Goal: Task Accomplishment & Management: Manage account settings

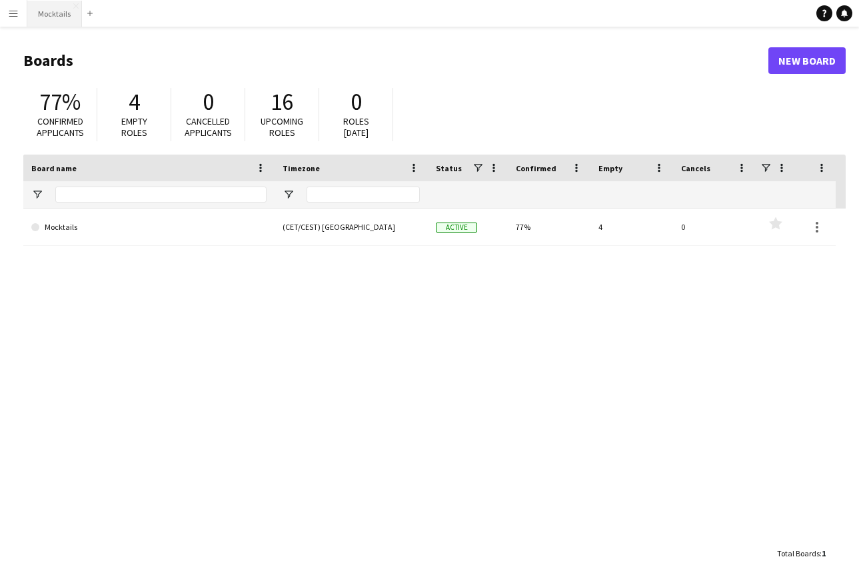
click at [48, 11] on button "Mocktails Close" at bounding box center [54, 14] width 55 height 26
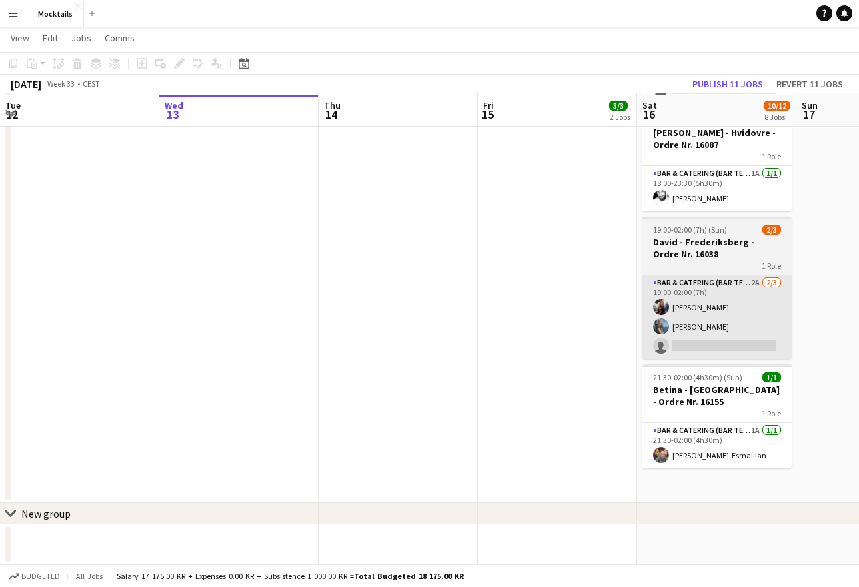
scroll to position [632, 0]
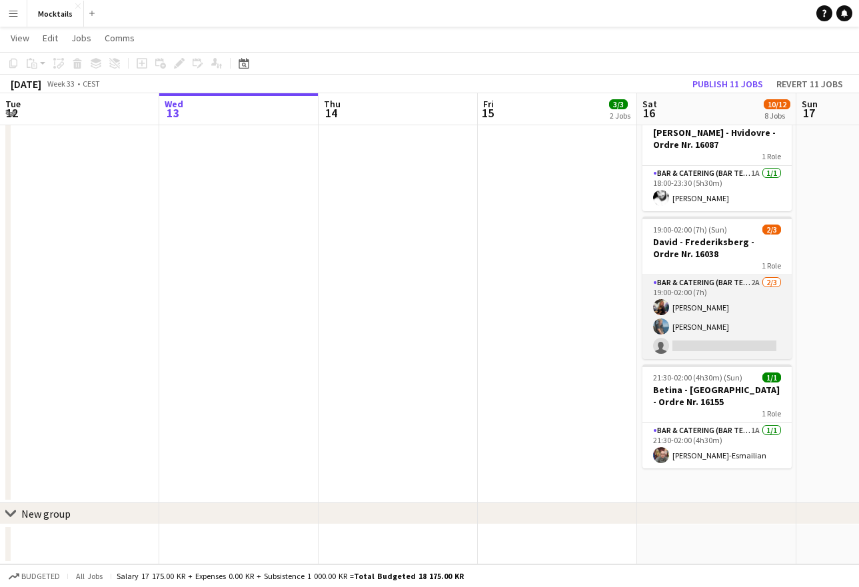
click at [738, 333] on app-card-role "Bar & Catering (Bar Tender) 2A [DATE] 19:00-02:00 (7h) [PERSON_NAME] [PERSON_NA…" at bounding box center [716, 317] width 149 height 84
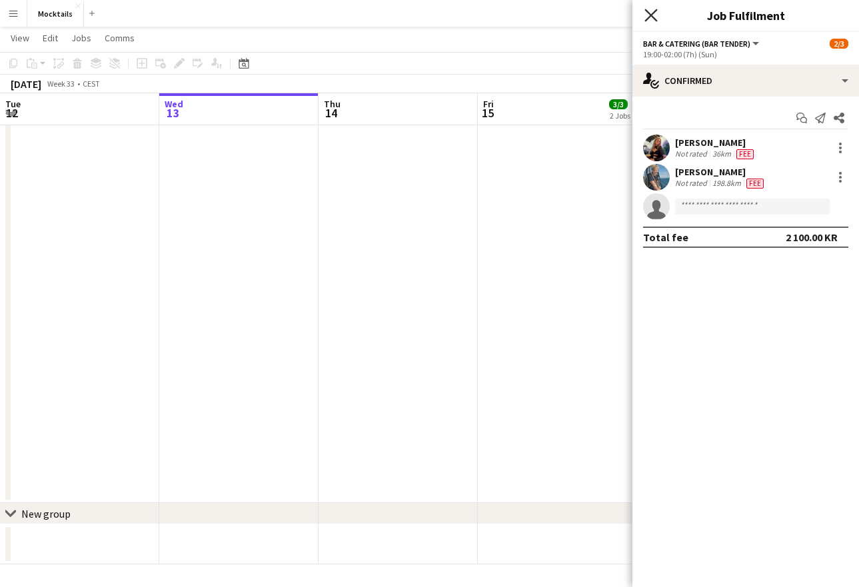
click at [651, 19] on icon "Close pop-in" at bounding box center [650, 15] width 13 height 13
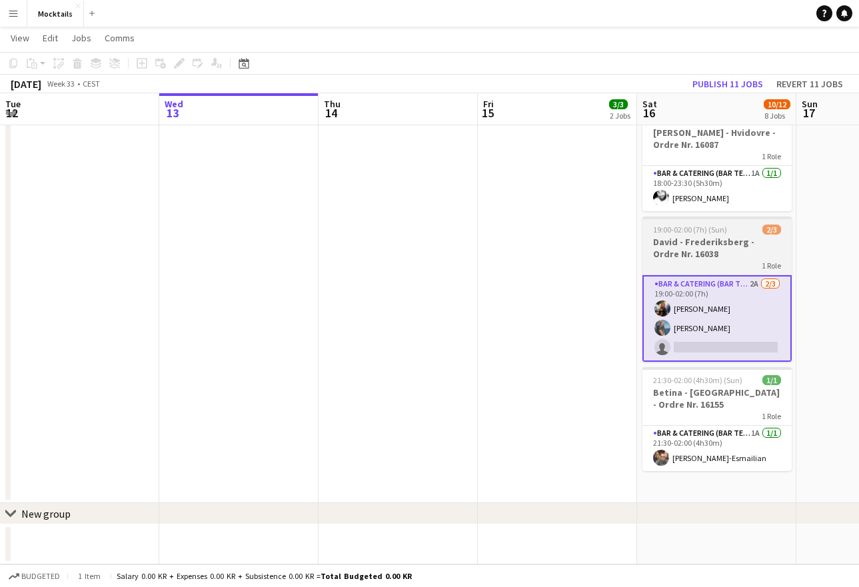
click at [701, 242] on h3 "David - Frederiksberg - Ordre Nr. 16038" at bounding box center [716, 248] width 149 height 24
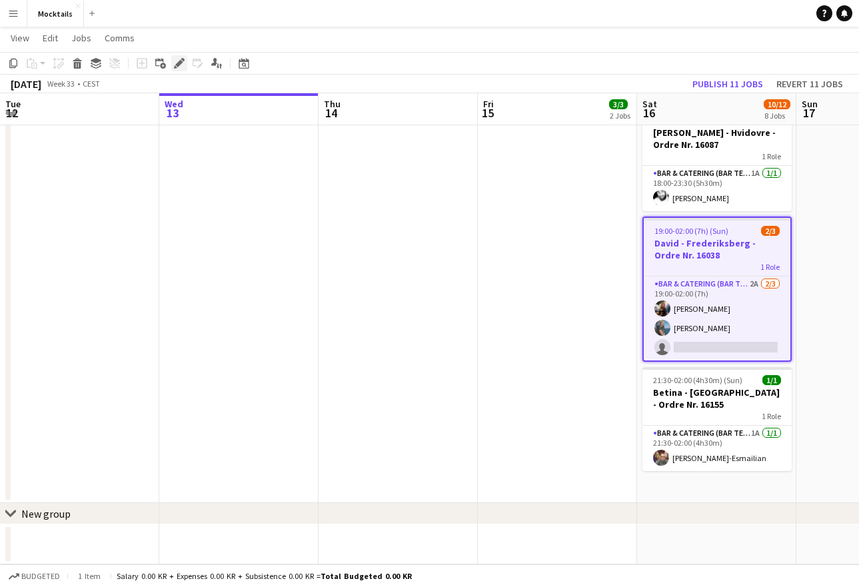
click at [177, 61] on icon "Edit" at bounding box center [179, 63] width 11 height 11
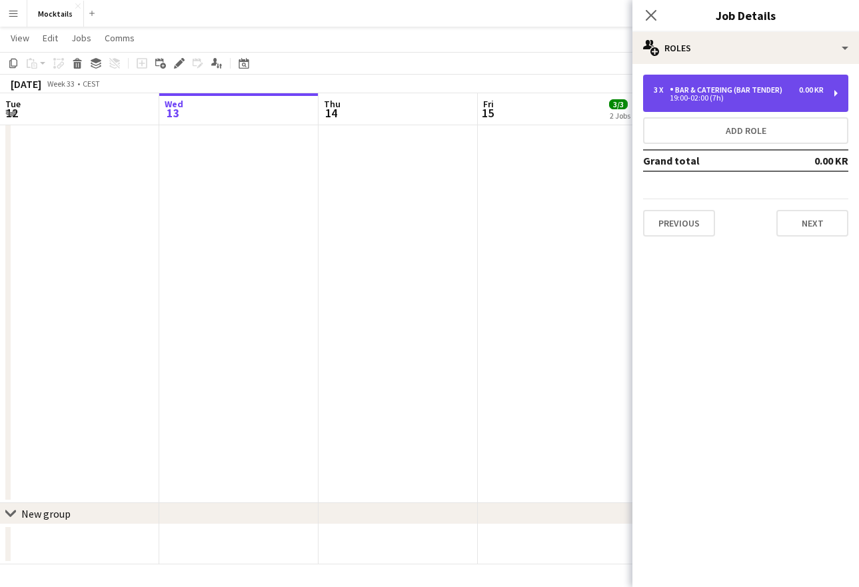
click at [802, 93] on div "0.00 KR" at bounding box center [811, 89] width 25 height 9
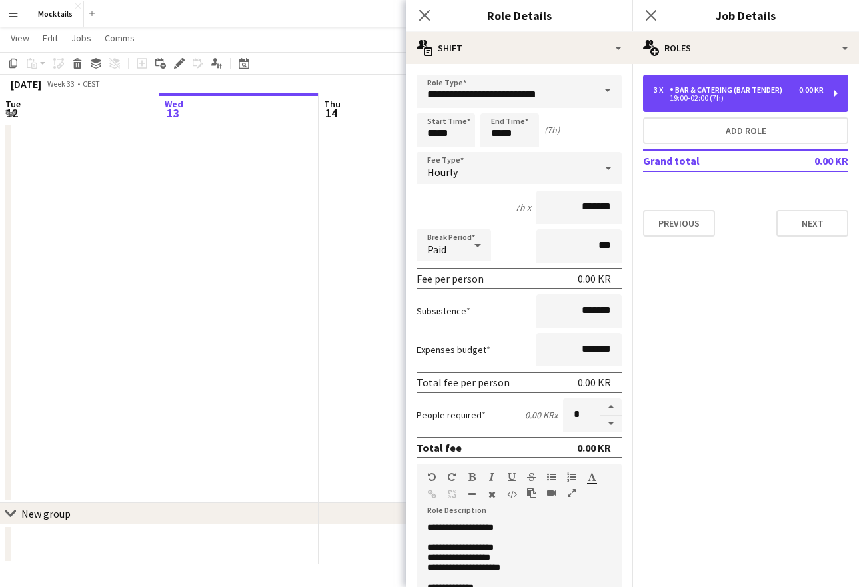
scroll to position [0, 0]
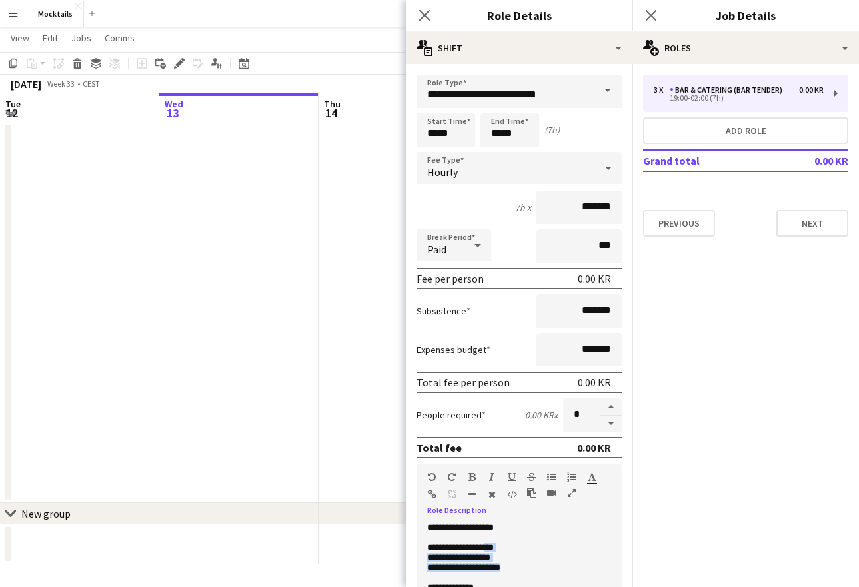
drag, startPoint x: 500, startPoint y: 545, endPoint x: 534, endPoint y: 565, distance: 39.4
click at [534, 565] on p "**********" at bounding box center [519, 568] width 184 height 10
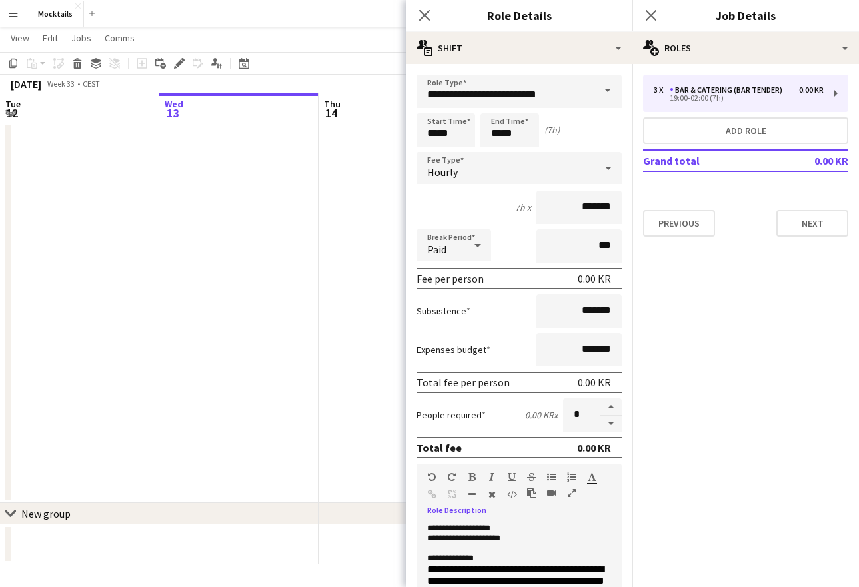
scroll to position [15, 0]
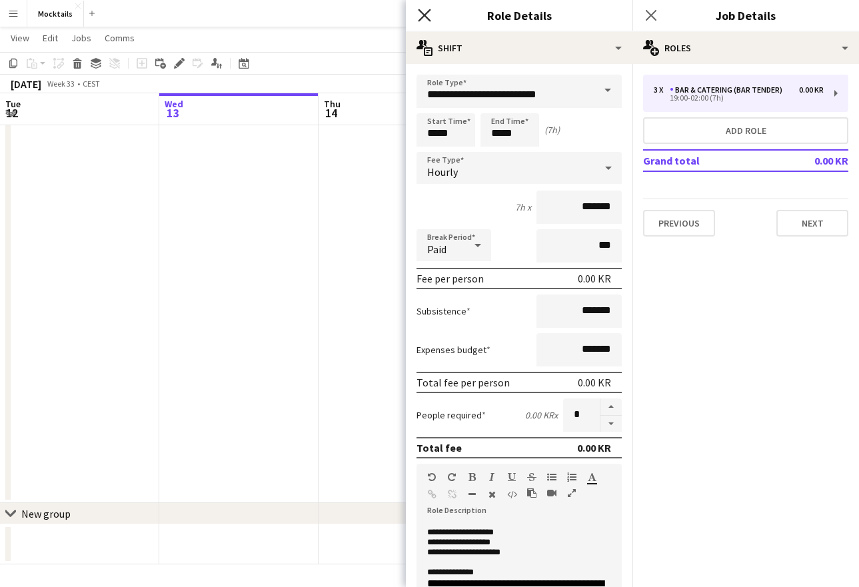
click at [423, 19] on icon "Close pop-in" at bounding box center [424, 15] width 13 height 13
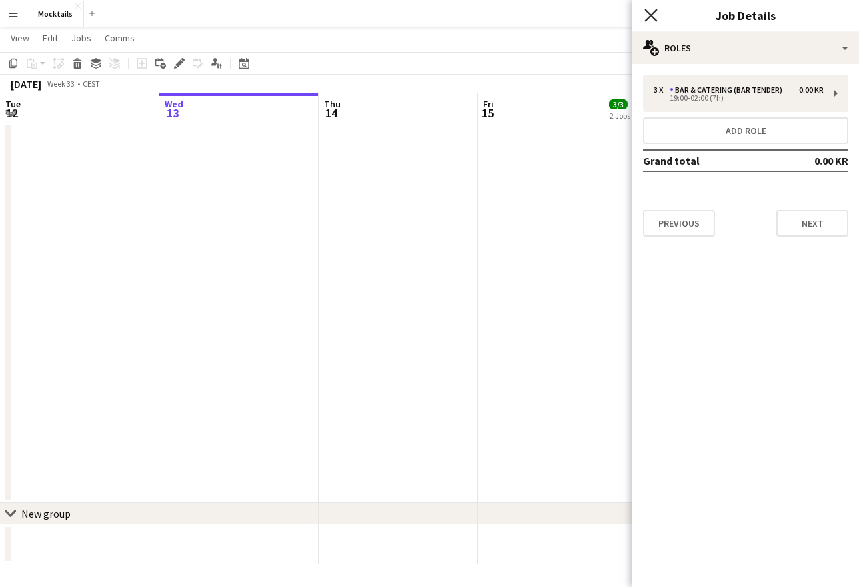
click at [650, 15] on icon at bounding box center [650, 15] width 13 height 13
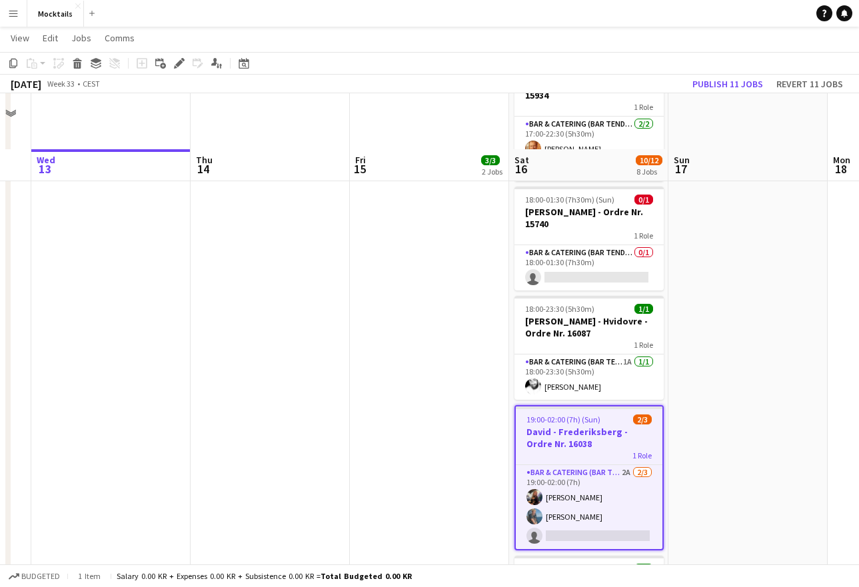
scroll to position [320, 0]
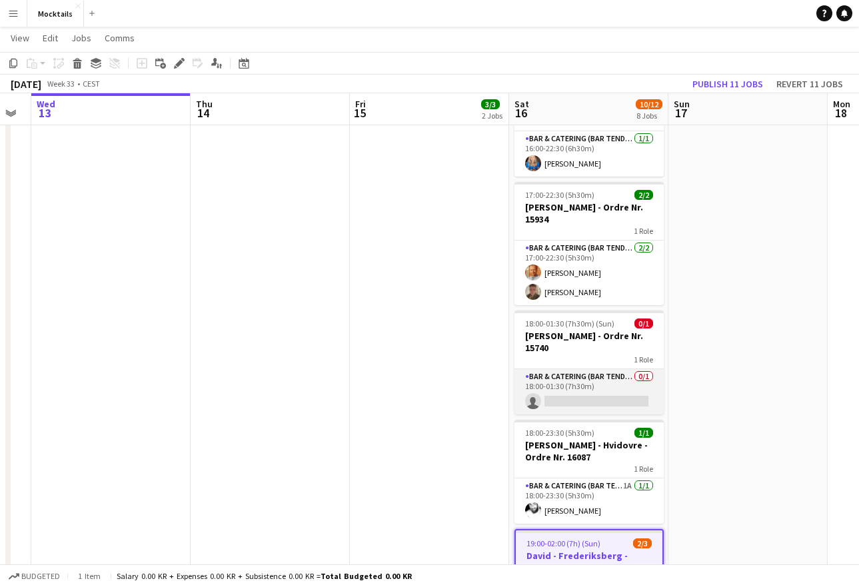
click at [601, 400] on app-card-role "Bar & Catering (Bar Tender) 0/1 18:00-01:30 (7h30m) single-neutral-actions" at bounding box center [588, 391] width 149 height 45
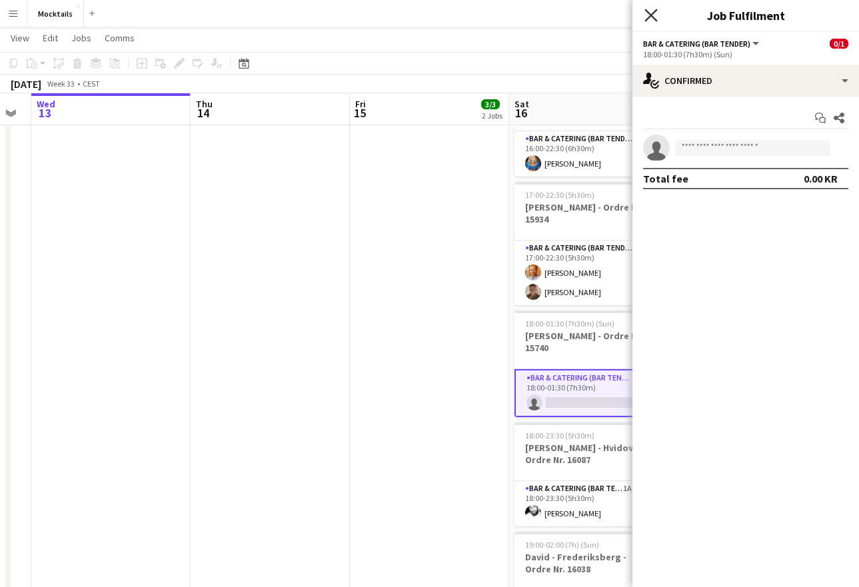
click at [654, 13] on icon at bounding box center [650, 15] width 13 height 13
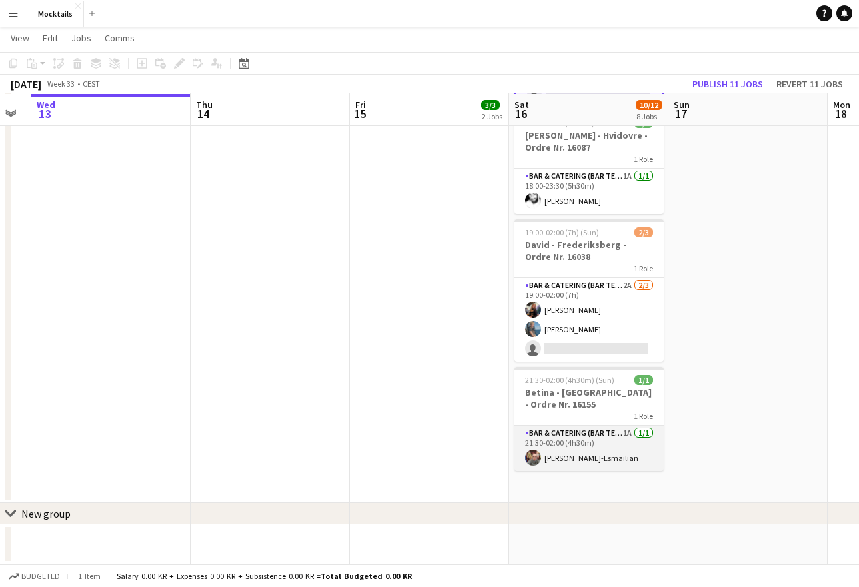
scroll to position [632, 0]
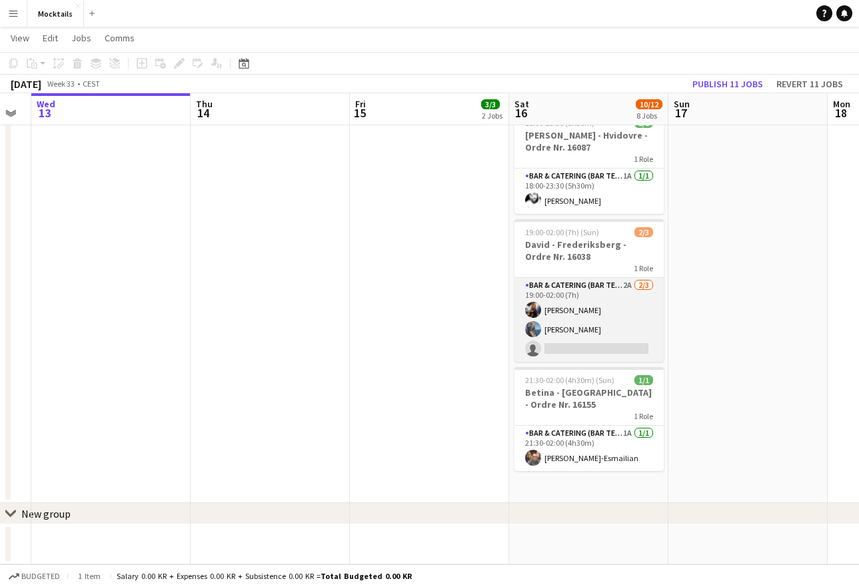
click at [607, 329] on app-card-role "Bar & Catering (Bar Tender) 2A [DATE] 19:00-02:00 (7h) [PERSON_NAME] [PERSON_NA…" at bounding box center [588, 320] width 149 height 84
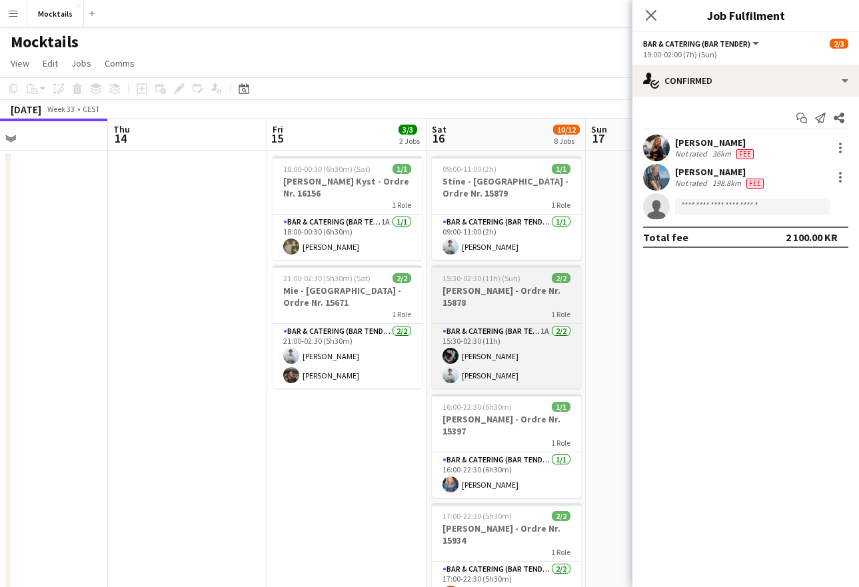
scroll to position [0, 0]
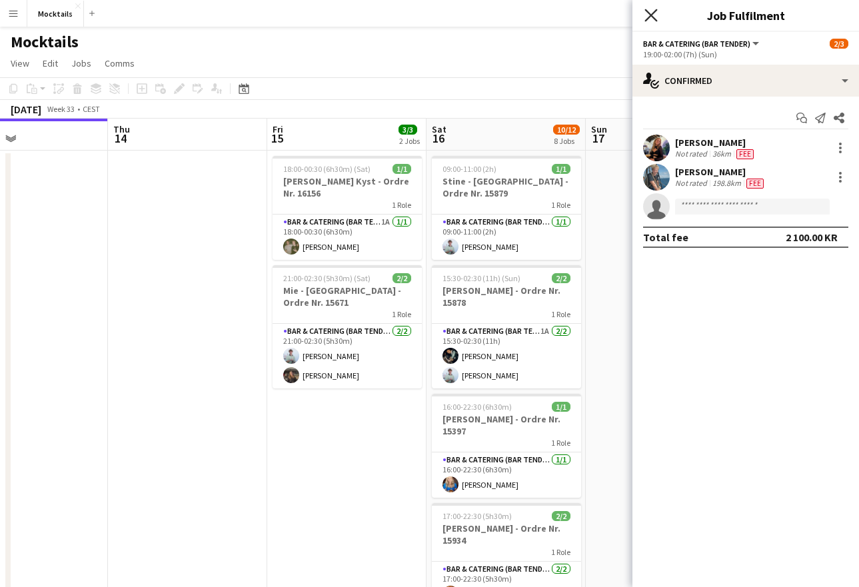
click at [650, 13] on icon "Close pop-in" at bounding box center [650, 15] width 13 height 13
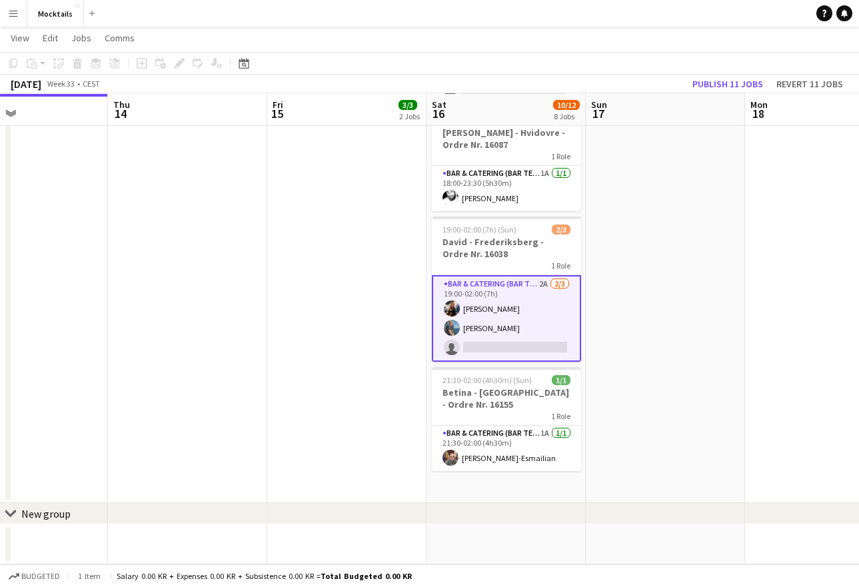
scroll to position [632, 0]
click at [518, 338] on app-card-role "Bar & Catering (Bar Tender) 2A [DATE] 19:00-02:00 (7h) [PERSON_NAME] [PERSON_NA…" at bounding box center [506, 318] width 149 height 87
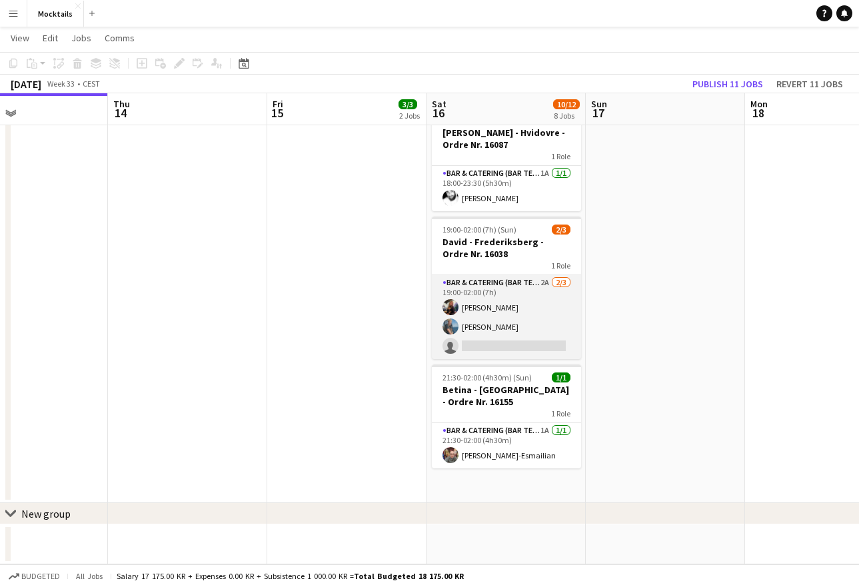
click at [525, 322] on app-card-role "Bar & Catering (Bar Tender) 2A [DATE] 19:00-02:00 (7h) [PERSON_NAME] [PERSON_NA…" at bounding box center [506, 317] width 149 height 84
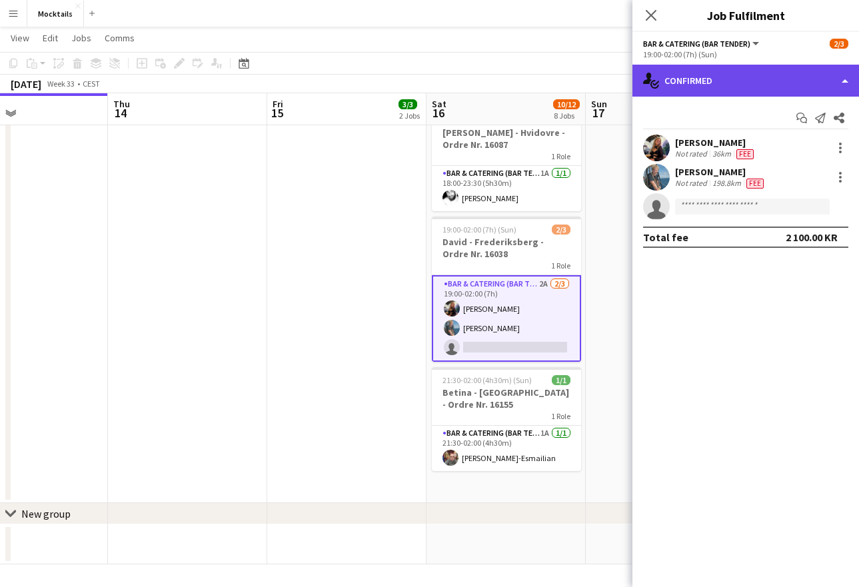
click at [716, 83] on div "single-neutral-actions-check-2 Confirmed" at bounding box center [745, 81] width 227 height 32
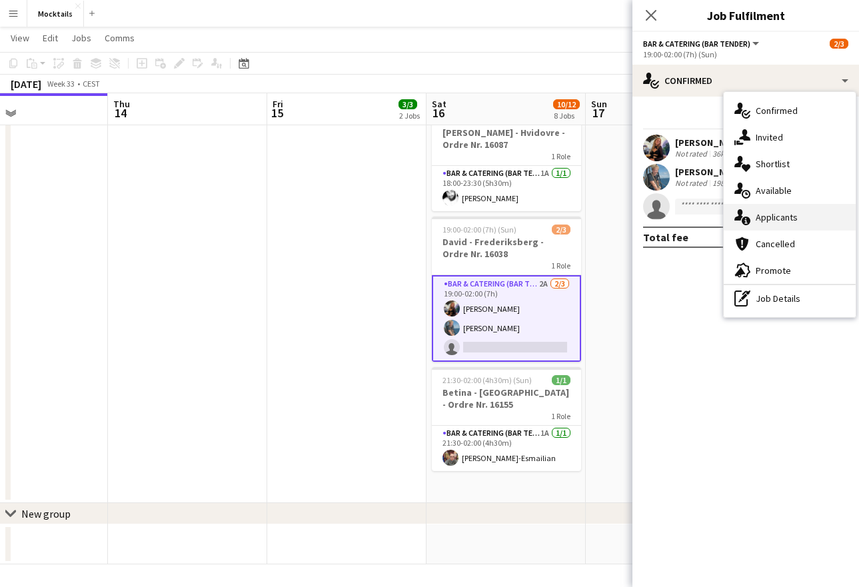
click at [773, 217] on div "single-neutral-actions-information Applicants" at bounding box center [790, 217] width 132 height 27
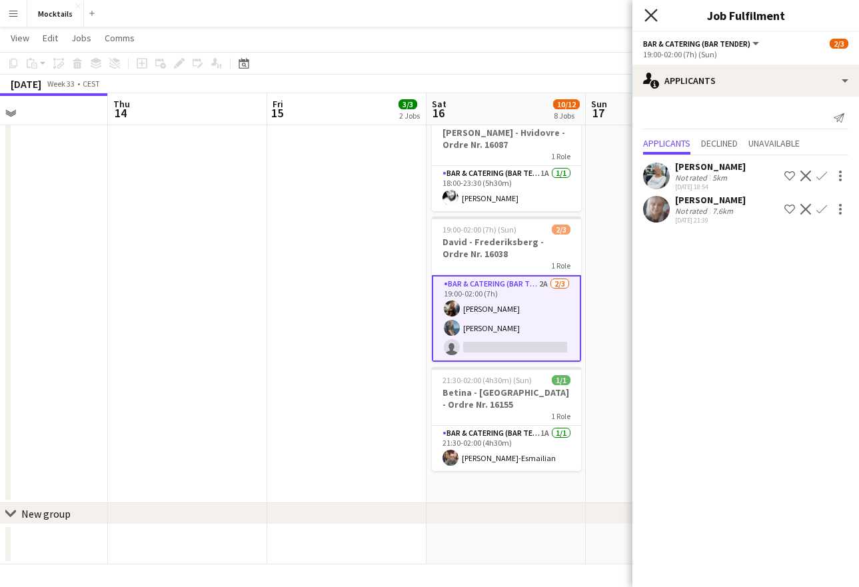
click at [650, 13] on icon at bounding box center [650, 15] width 13 height 13
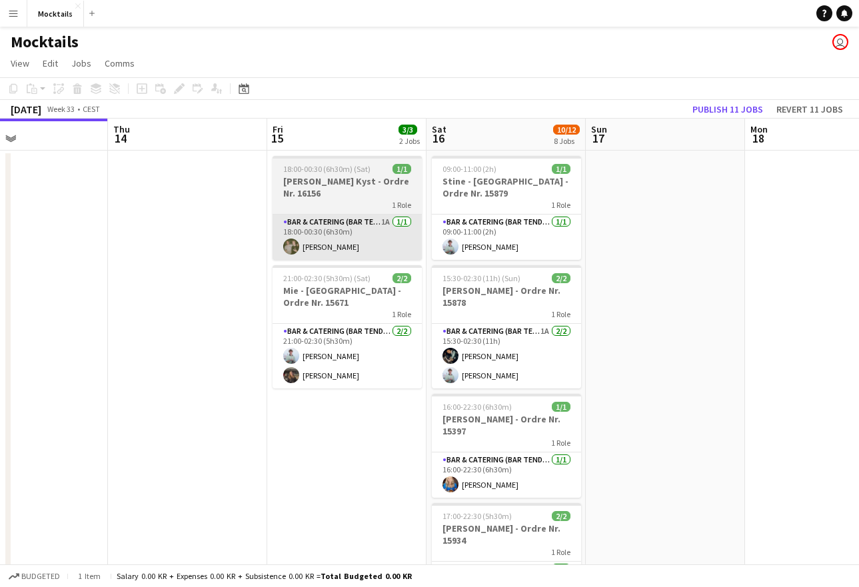
scroll to position [0, 0]
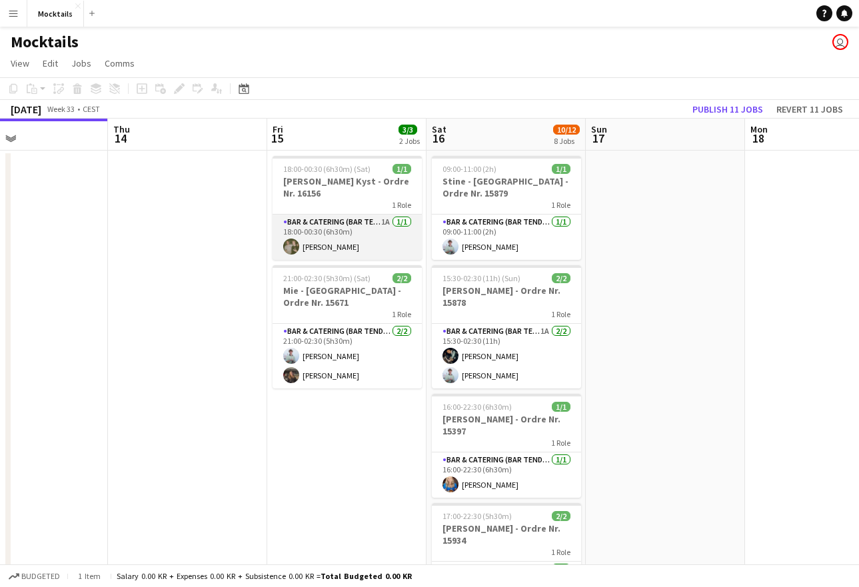
click at [335, 235] on app-card-role "Bar & Catering (Bar Tender) 1A [DATE] 18:00-00:30 (6h30m) [PERSON_NAME]" at bounding box center [347, 237] width 149 height 45
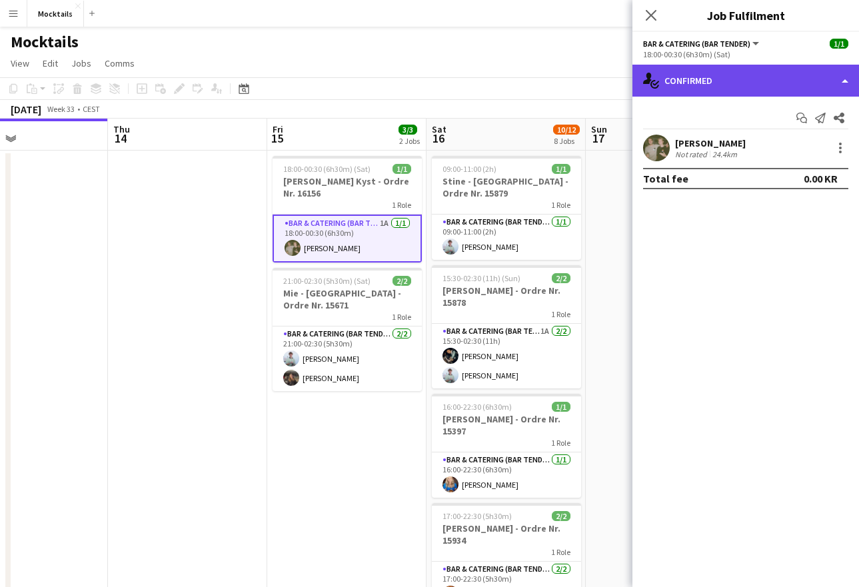
click at [743, 81] on div "single-neutral-actions-check-2 Confirmed" at bounding box center [745, 81] width 227 height 32
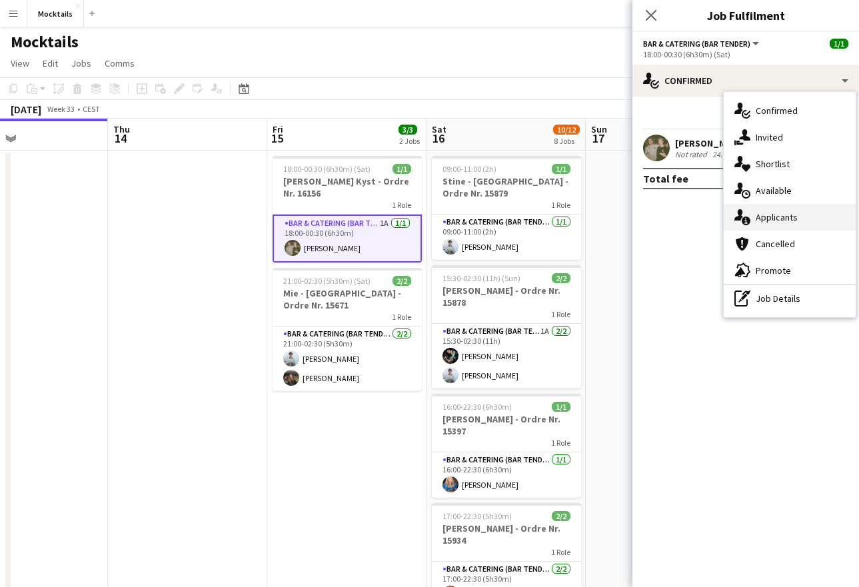
click at [792, 210] on div "single-neutral-actions-information Applicants" at bounding box center [790, 217] width 132 height 27
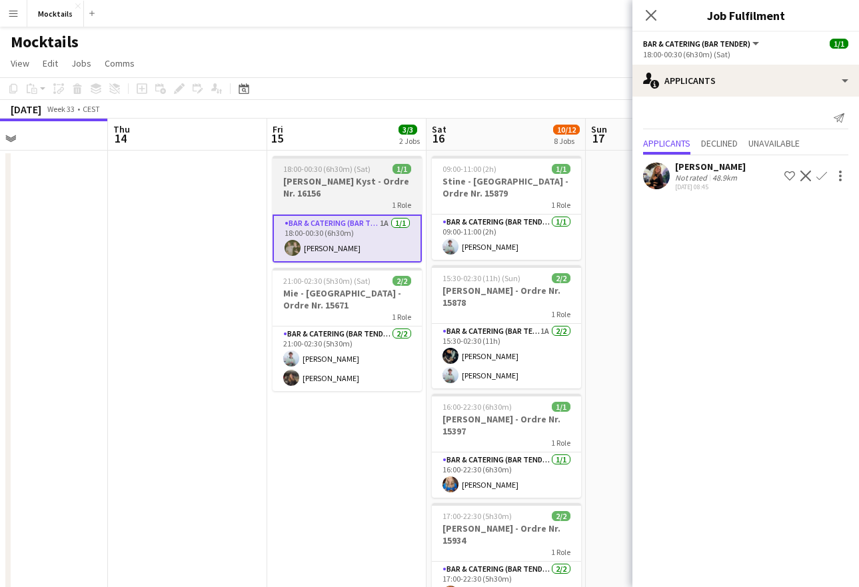
click at [342, 187] on h3 "[PERSON_NAME] Kyst - Ordre Nr. 16156" at bounding box center [347, 187] width 149 height 24
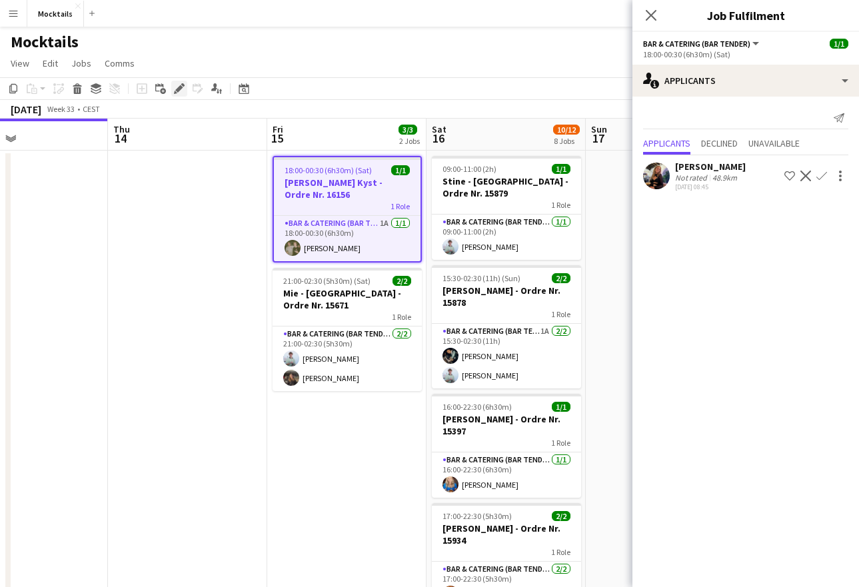
click at [176, 90] on icon at bounding box center [178, 88] width 7 height 7
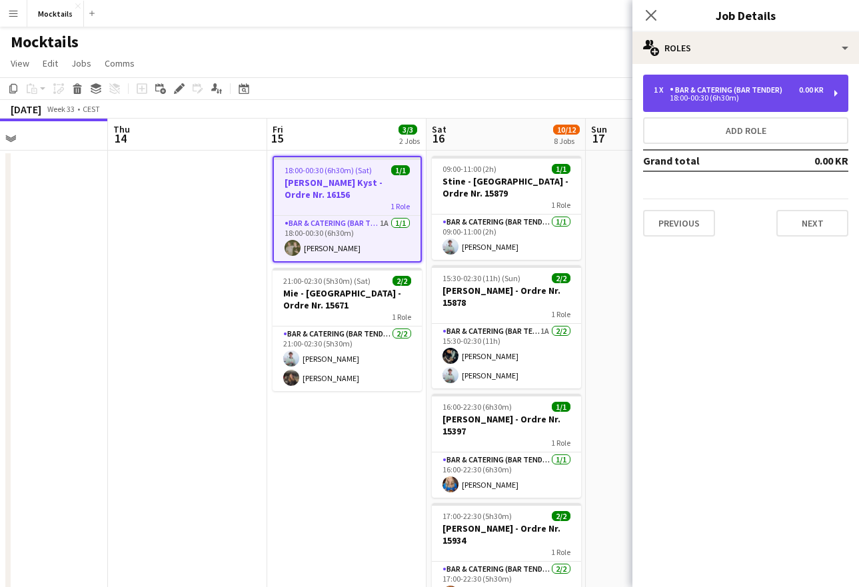
click at [780, 94] on div "Bar & Catering (Bar Tender)" at bounding box center [729, 89] width 118 height 9
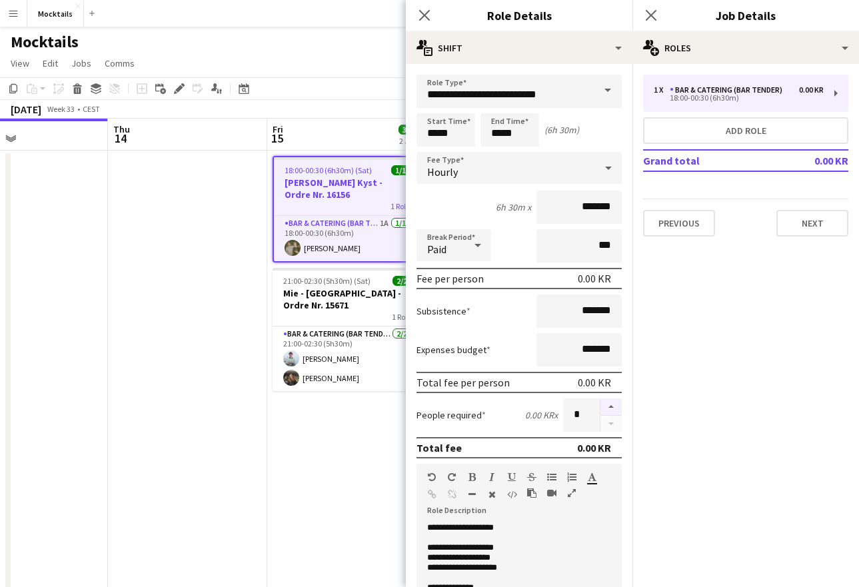
click at [612, 404] on button "button" at bounding box center [610, 406] width 21 height 17
type input "*"
click at [535, 556] on p "**********" at bounding box center [519, 558] width 184 height 10
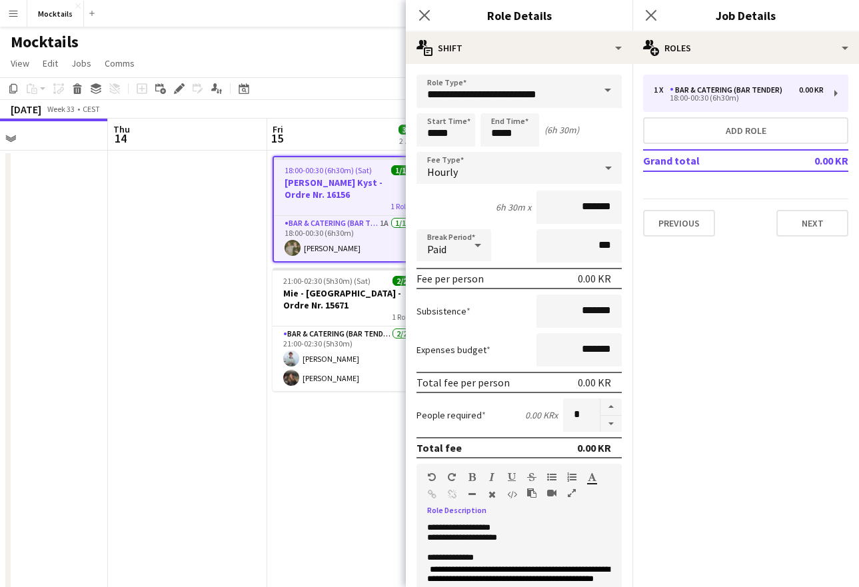
scroll to position [8, 0]
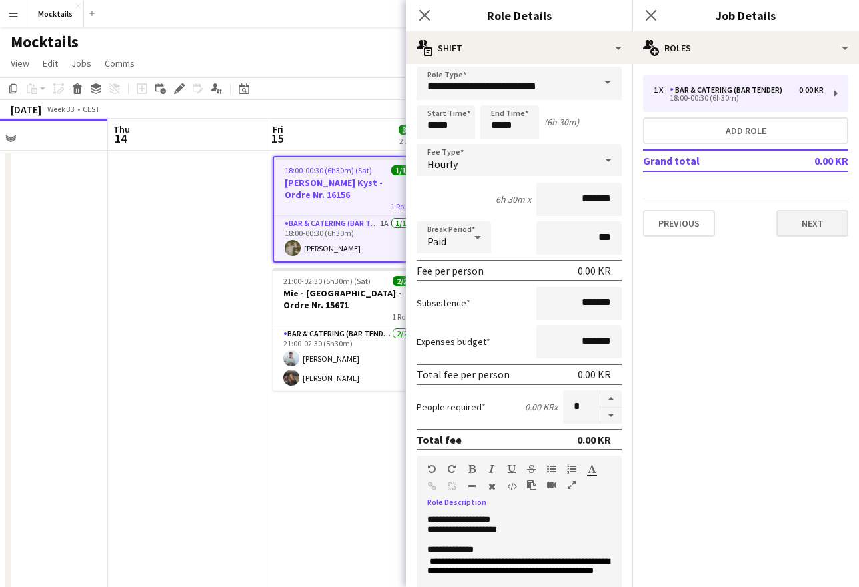
click at [810, 229] on button "Next" at bounding box center [812, 223] width 72 height 27
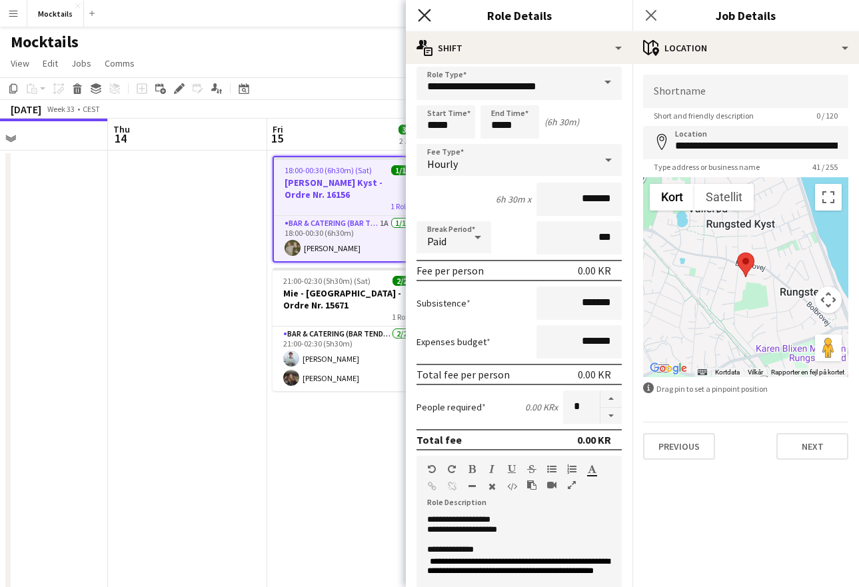
click at [425, 15] on icon at bounding box center [424, 15] width 13 height 13
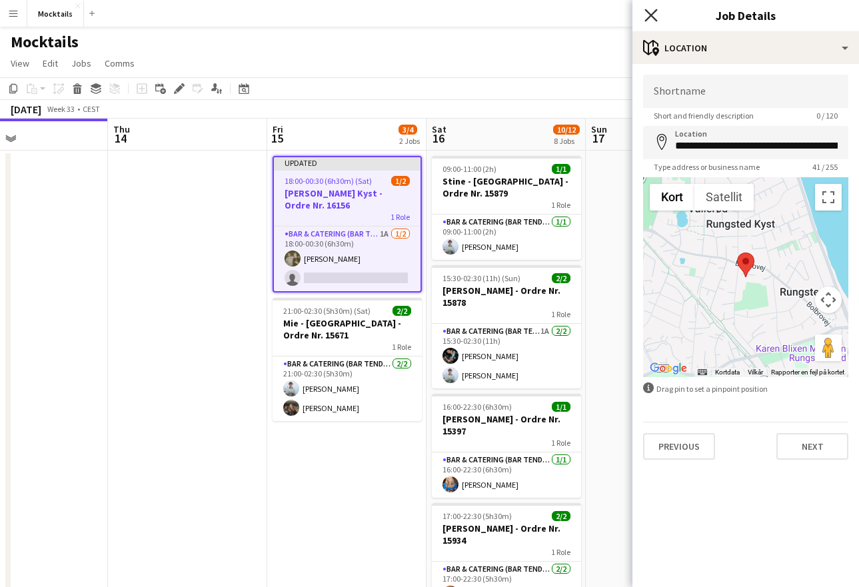
click at [648, 14] on icon "Close pop-in" at bounding box center [650, 15] width 13 height 13
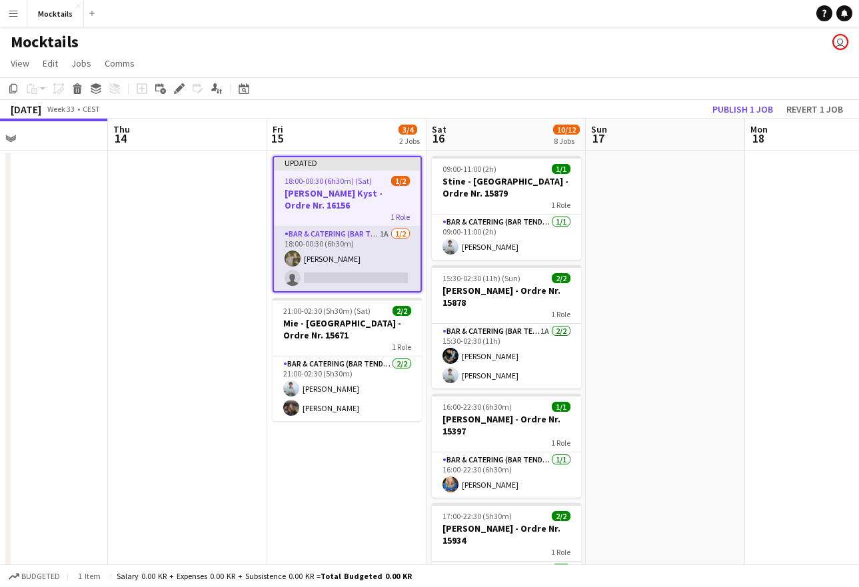
click at [375, 268] on app-card-role "Bar & Catering (Bar Tender) 1A [DATE] 18:00-00:30 (6h30m) [PERSON_NAME] single-…" at bounding box center [347, 259] width 147 height 65
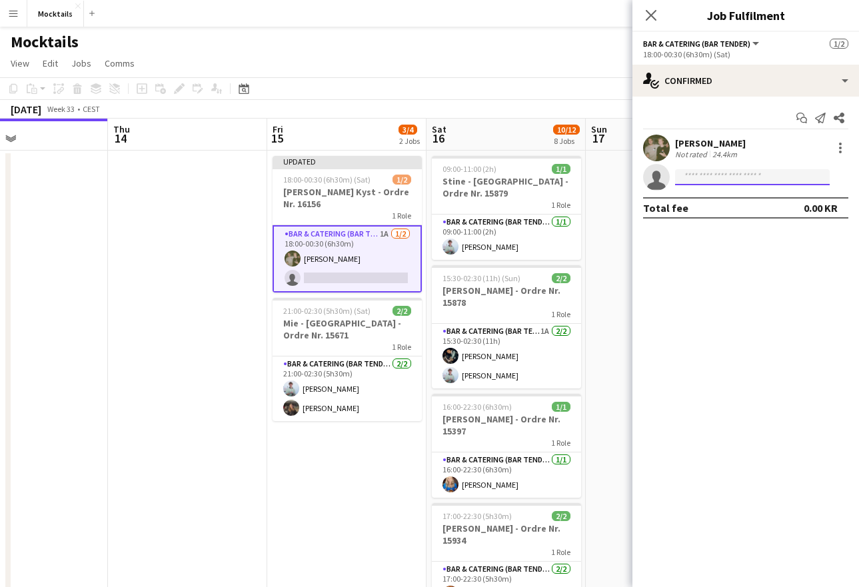
click at [791, 179] on input at bounding box center [752, 177] width 155 height 16
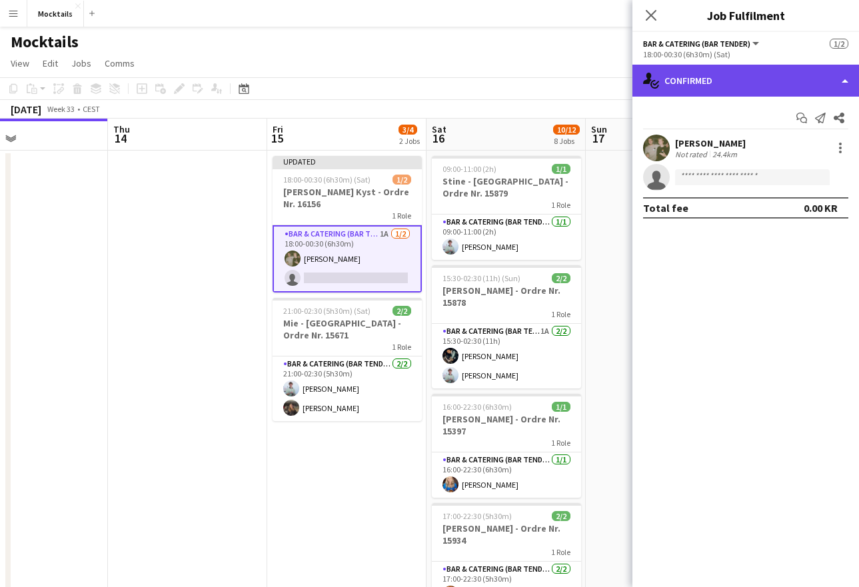
click at [730, 85] on div "single-neutral-actions-check-2 Confirmed" at bounding box center [745, 81] width 227 height 32
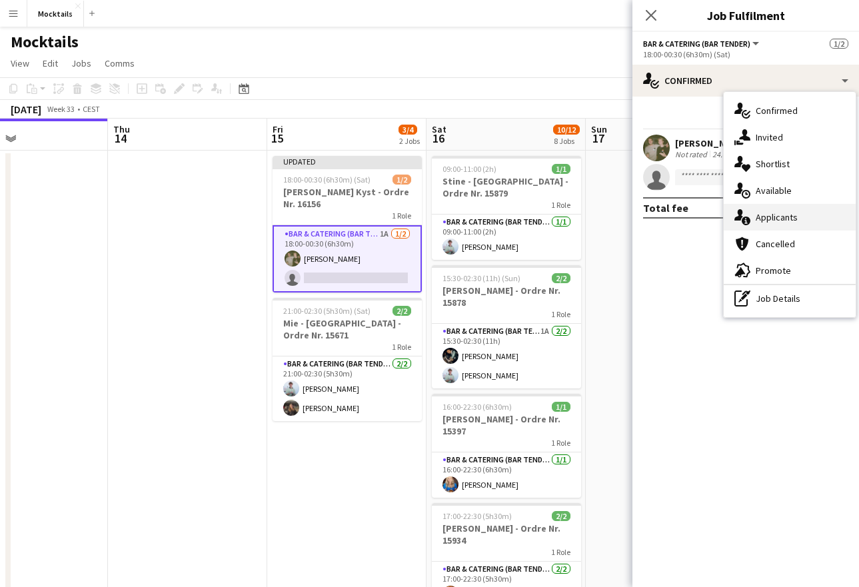
click at [770, 215] on div "single-neutral-actions-information Applicants" at bounding box center [790, 217] width 132 height 27
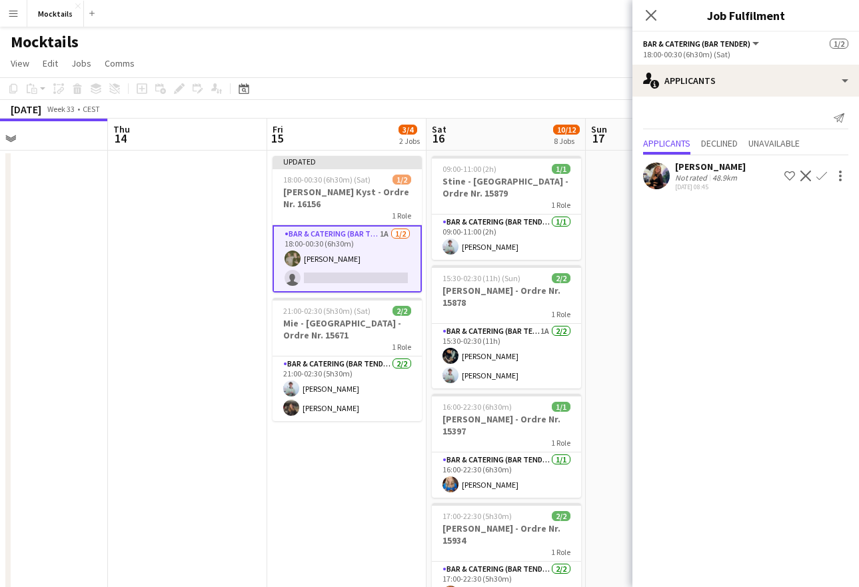
click at [823, 181] on app-icon "Confirm" at bounding box center [821, 176] width 11 height 11
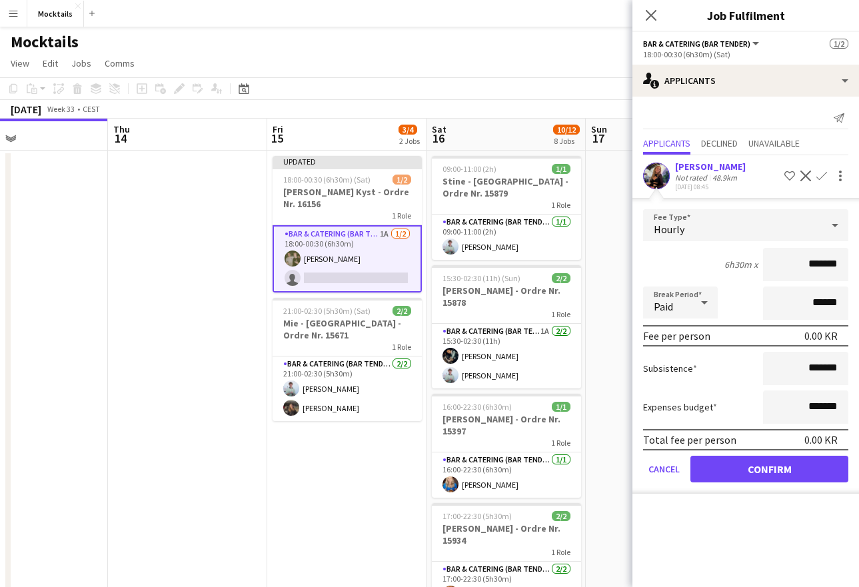
click at [808, 271] on input "*******" at bounding box center [805, 264] width 85 height 33
type input "******"
click at [783, 477] on button "Confirm" at bounding box center [769, 469] width 158 height 27
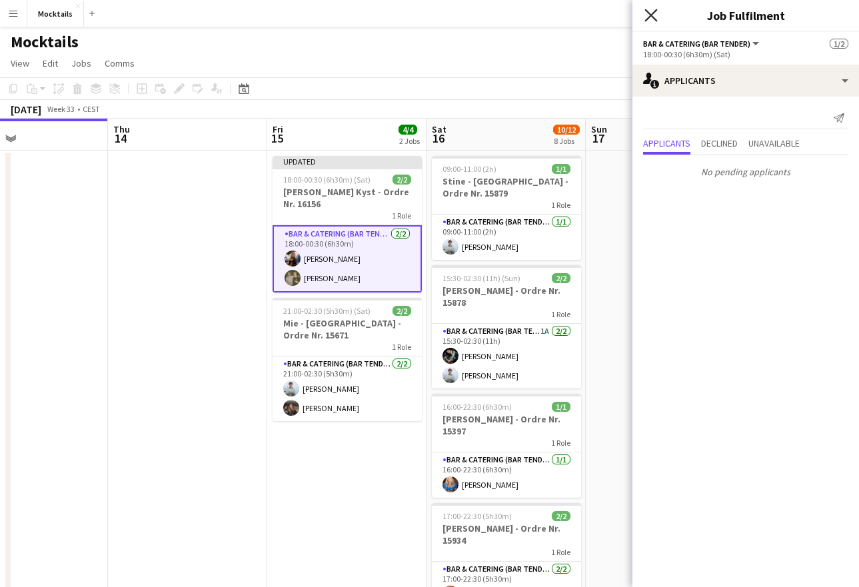
click at [656, 17] on icon "Close pop-in" at bounding box center [650, 15] width 13 height 13
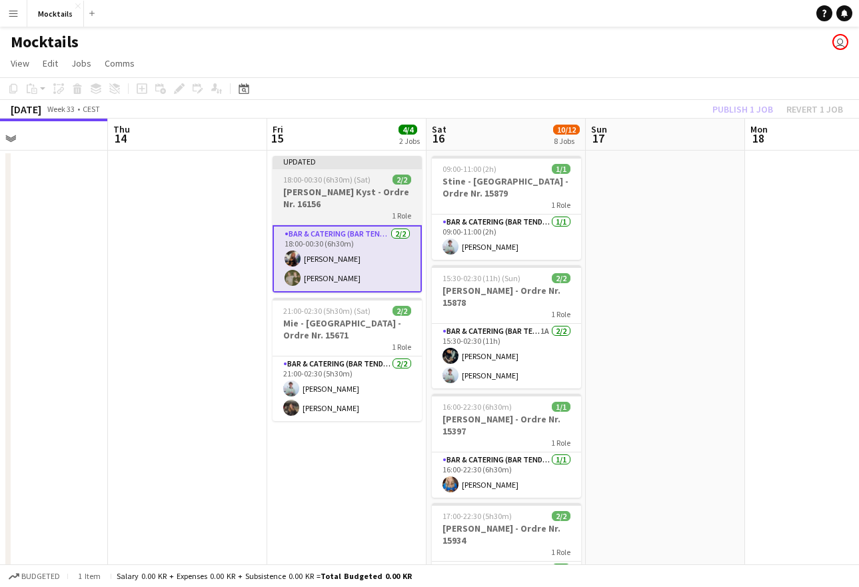
click at [316, 196] on h3 "[PERSON_NAME] Kyst - Ordre Nr. 16156" at bounding box center [347, 198] width 149 height 24
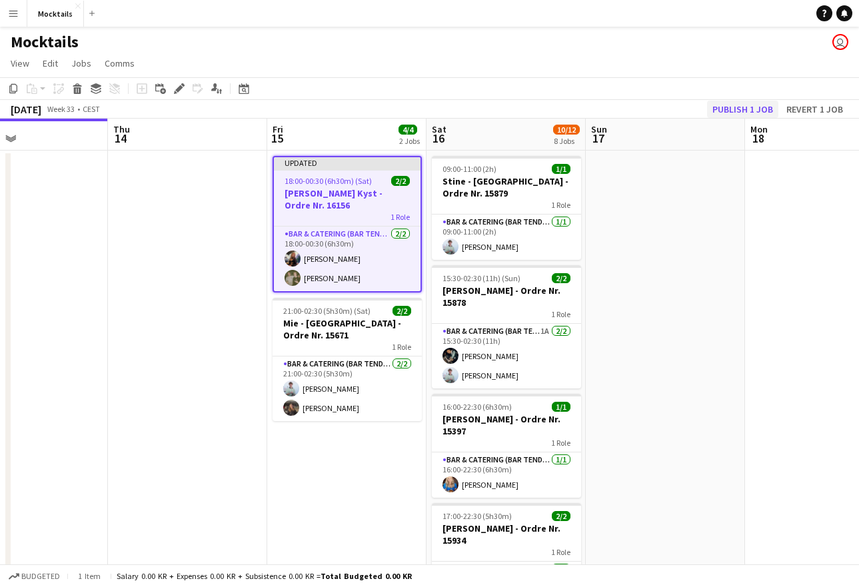
click at [743, 109] on button "Publish 1 job" at bounding box center [742, 109] width 71 height 17
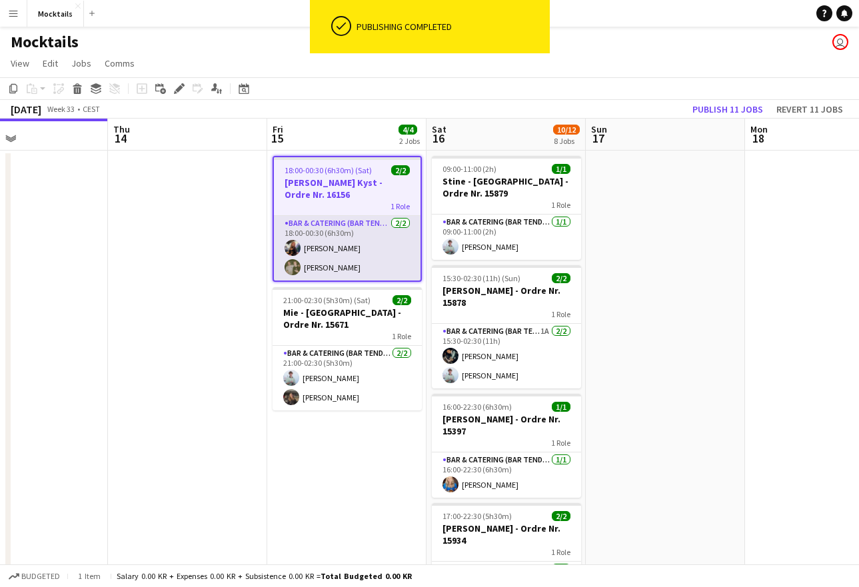
click at [345, 251] on app-card-role "Bar & Catering (Bar Tender) [DATE] 18:00-00:30 (6h30m) [PERSON_NAME] [PERSON_NA…" at bounding box center [347, 248] width 147 height 65
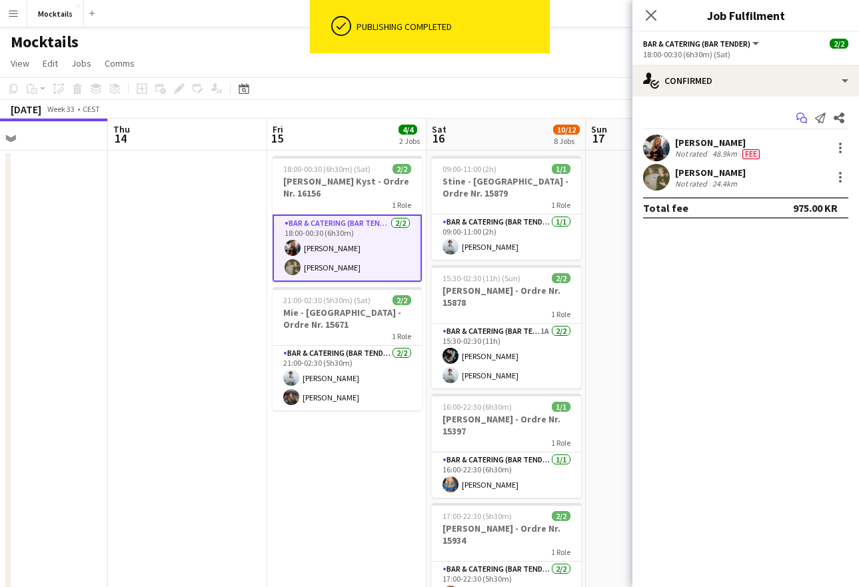
click at [804, 119] on icon "Start chat" at bounding box center [801, 118] width 11 height 11
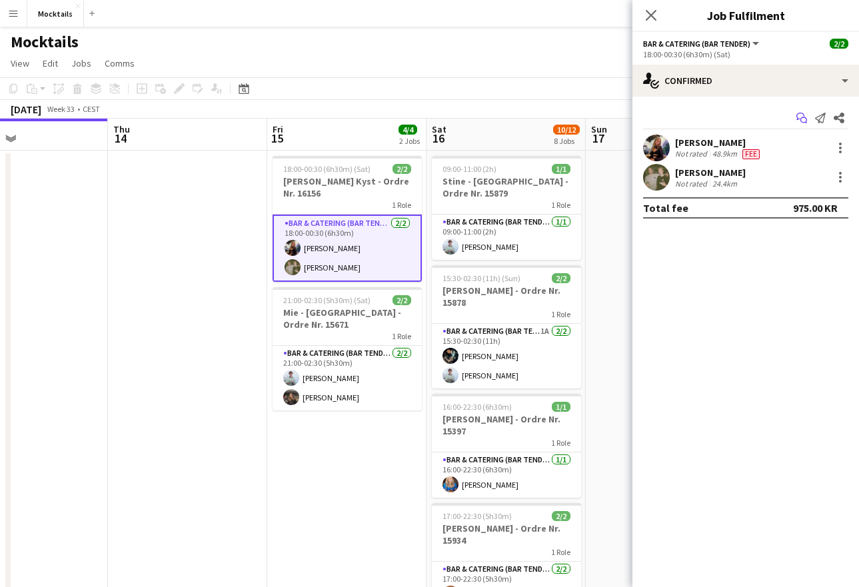
click at [800, 117] on icon "Start chat" at bounding box center [801, 118] width 11 height 11
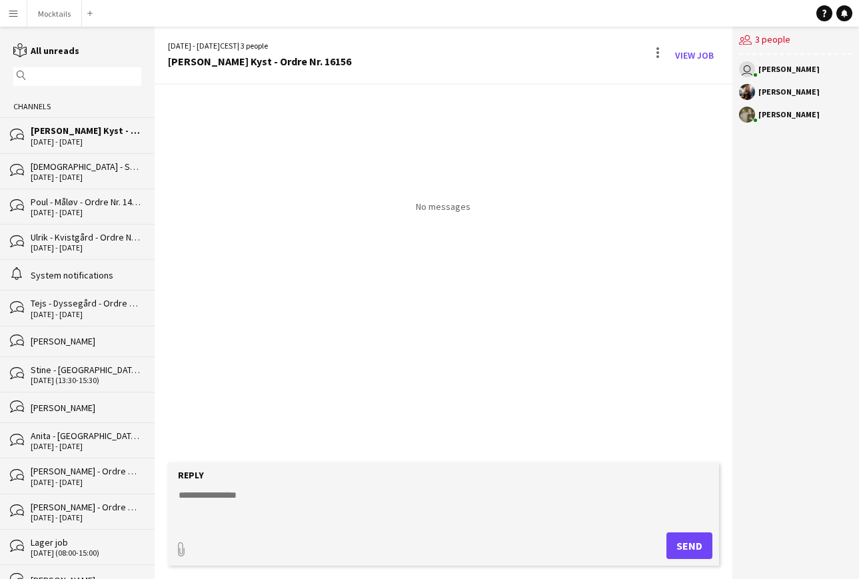
click at [317, 502] on textarea at bounding box center [446, 505] width 538 height 35
type textarea "**********"
click at [698, 547] on button "Send" at bounding box center [689, 545] width 46 height 27
click at [59, 14] on button "Mocktails Close" at bounding box center [54, 14] width 55 height 26
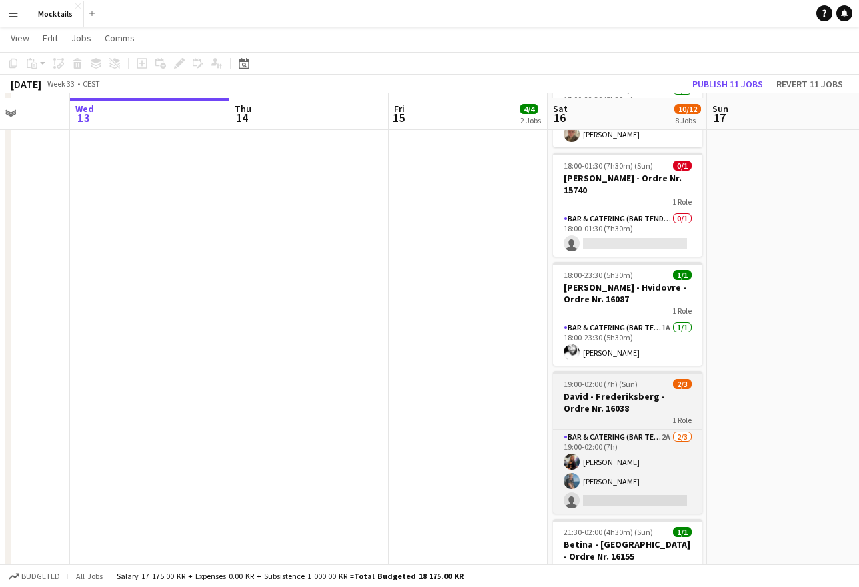
scroll to position [484, 0]
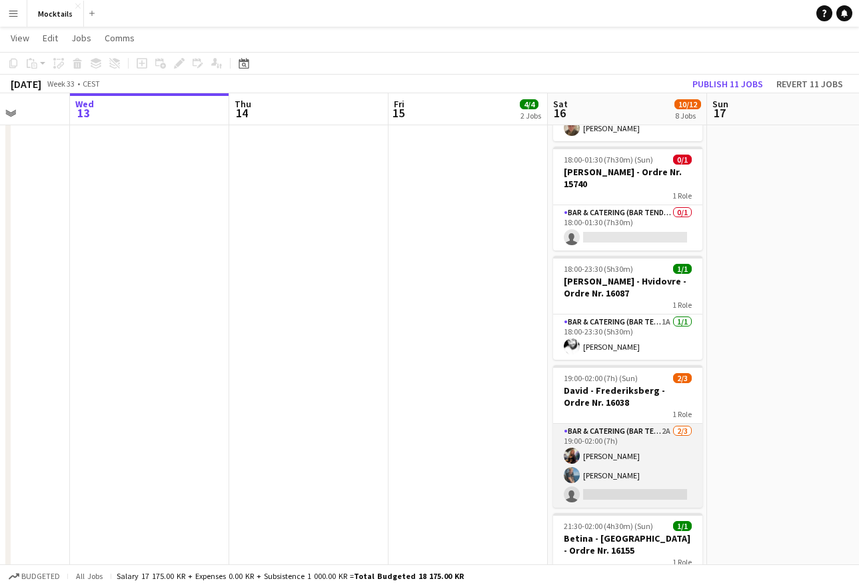
click at [647, 481] on app-card-role "Bar & Catering (Bar Tender) 2A [DATE] 19:00-02:00 (7h) [PERSON_NAME] [PERSON_NA…" at bounding box center [627, 466] width 149 height 84
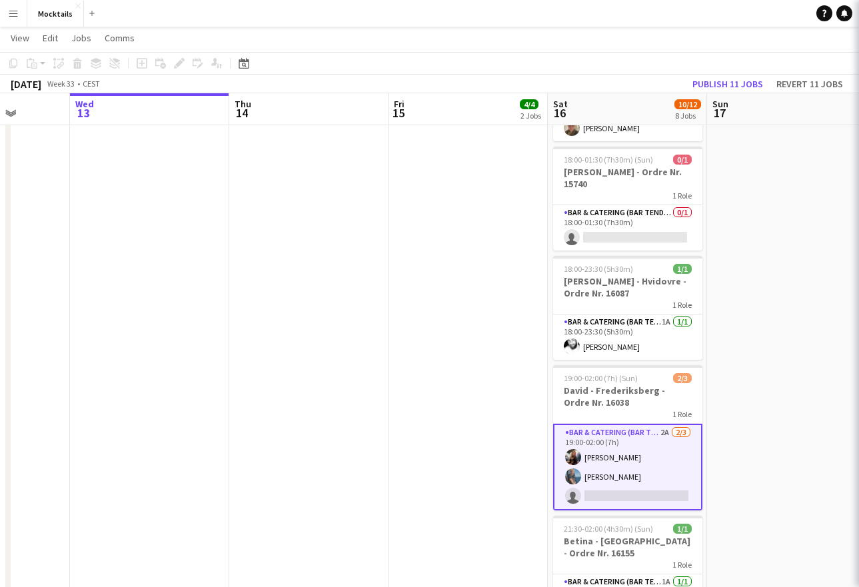
scroll to position [0, 406]
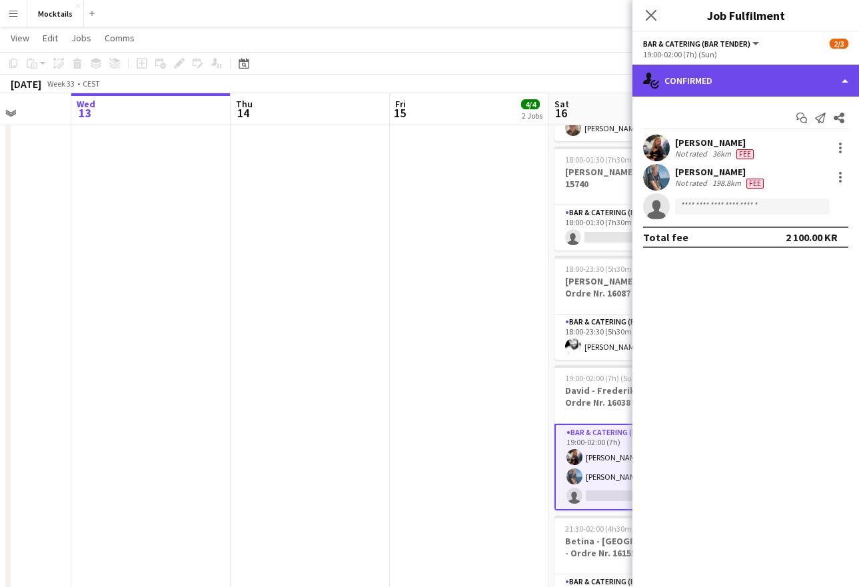
click at [698, 86] on div "single-neutral-actions-check-2 Confirmed" at bounding box center [745, 81] width 227 height 32
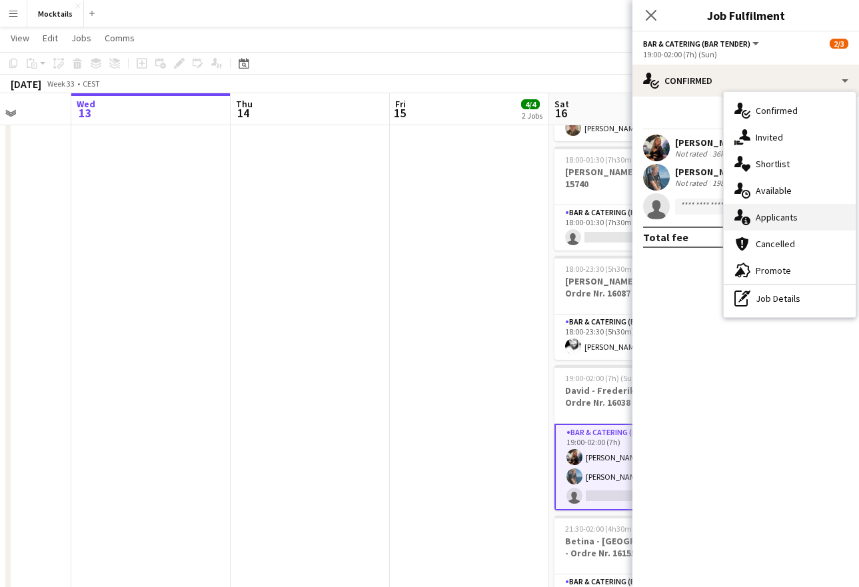
click at [760, 215] on div "single-neutral-actions-information Applicants" at bounding box center [790, 217] width 132 height 27
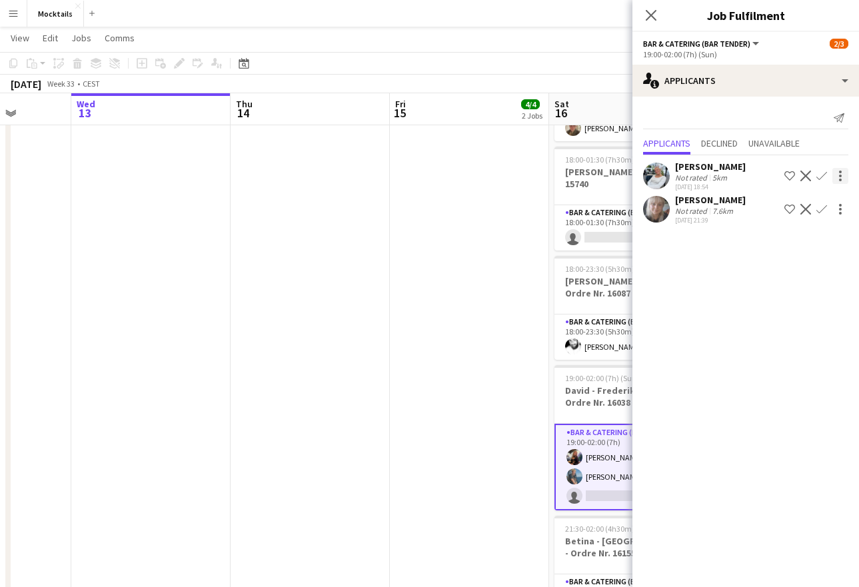
click at [839, 177] on div at bounding box center [840, 176] width 3 height 3
click at [776, 328] on div at bounding box center [429, 293] width 859 height 587
click at [843, 176] on div at bounding box center [840, 176] width 16 height 16
click at [793, 237] on span "Start chat" at bounding box center [781, 232] width 45 height 11
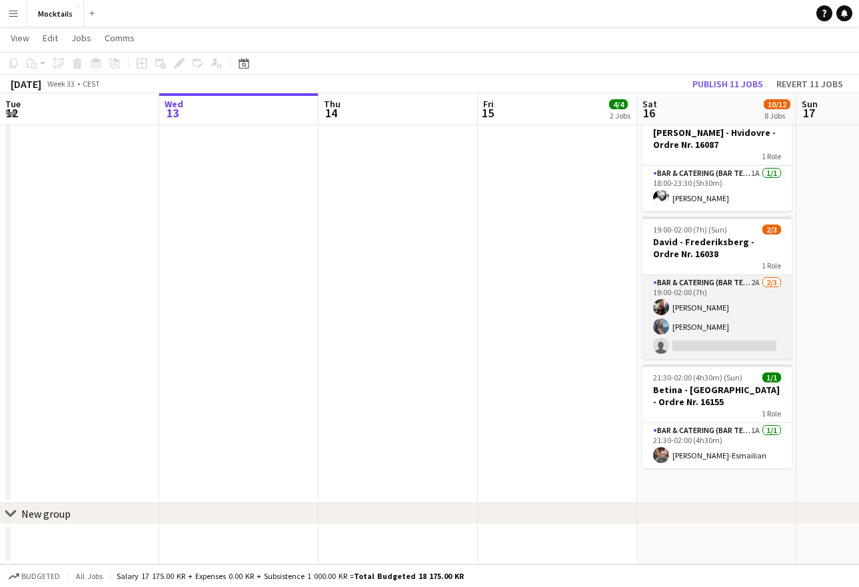
scroll to position [632, 0]
click at [730, 319] on app-card-role "Bar & Catering (Bar Tender) 2A [DATE] 19:00-02:00 (7h) [PERSON_NAME] [PERSON_NA…" at bounding box center [716, 317] width 149 height 84
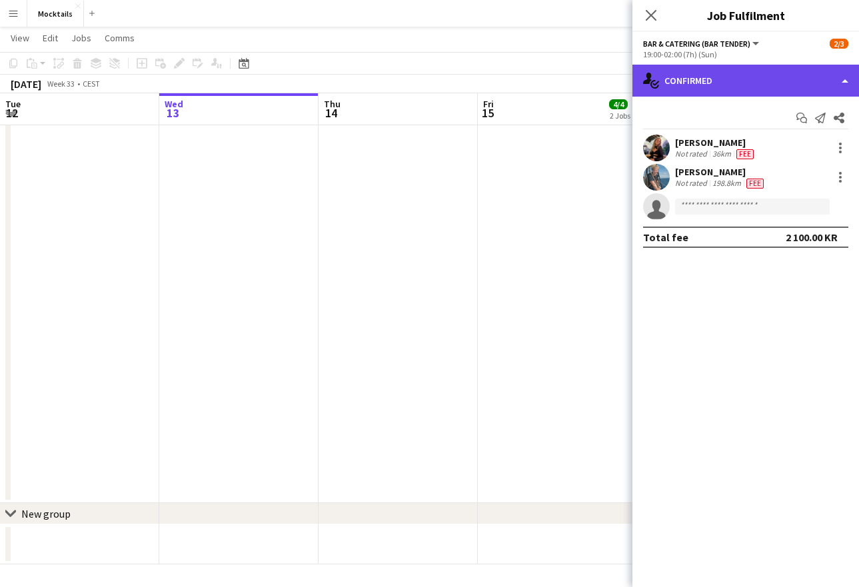
click at [680, 75] on div "single-neutral-actions-check-2 Confirmed" at bounding box center [745, 81] width 227 height 32
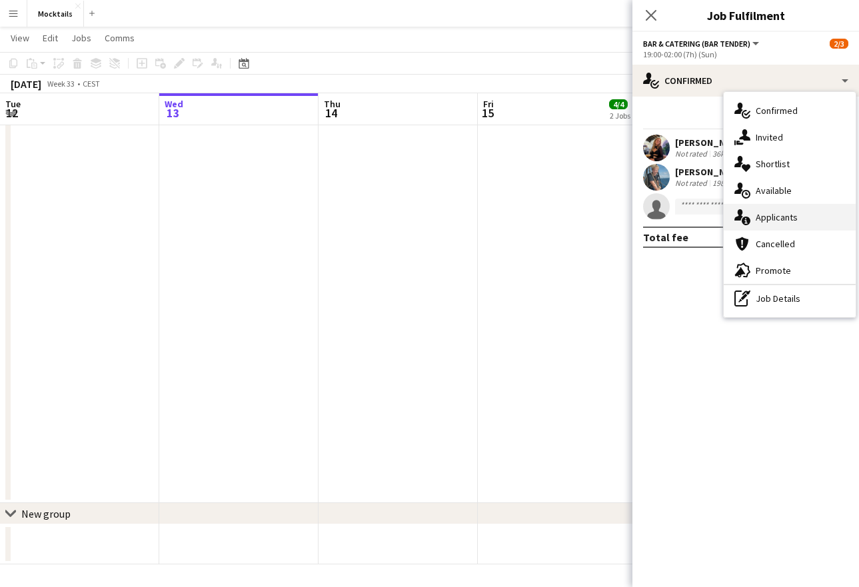
click at [771, 218] on div "single-neutral-actions-information Applicants" at bounding box center [790, 217] width 132 height 27
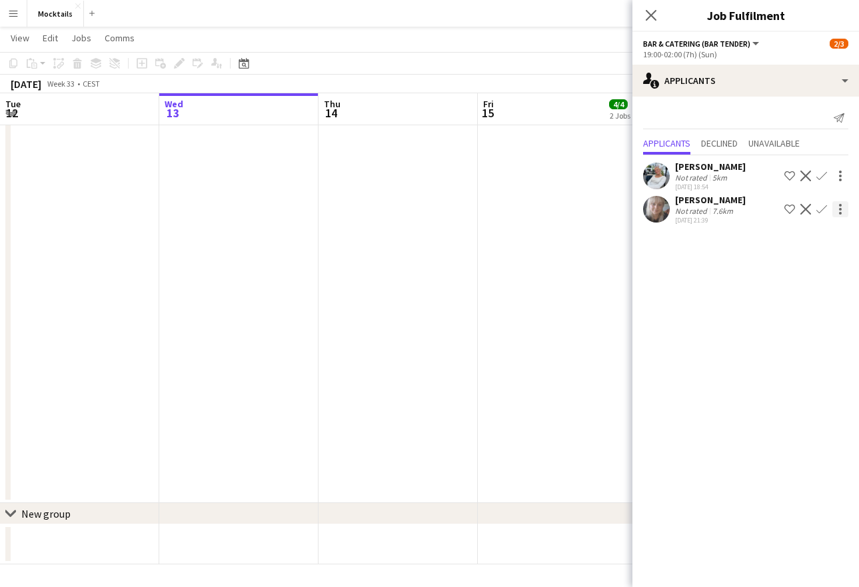
click at [841, 211] on div at bounding box center [840, 209] width 16 height 16
click at [841, 211] on div at bounding box center [429, 293] width 859 height 587
click at [822, 211] on app-icon "Confirm" at bounding box center [821, 209] width 11 height 11
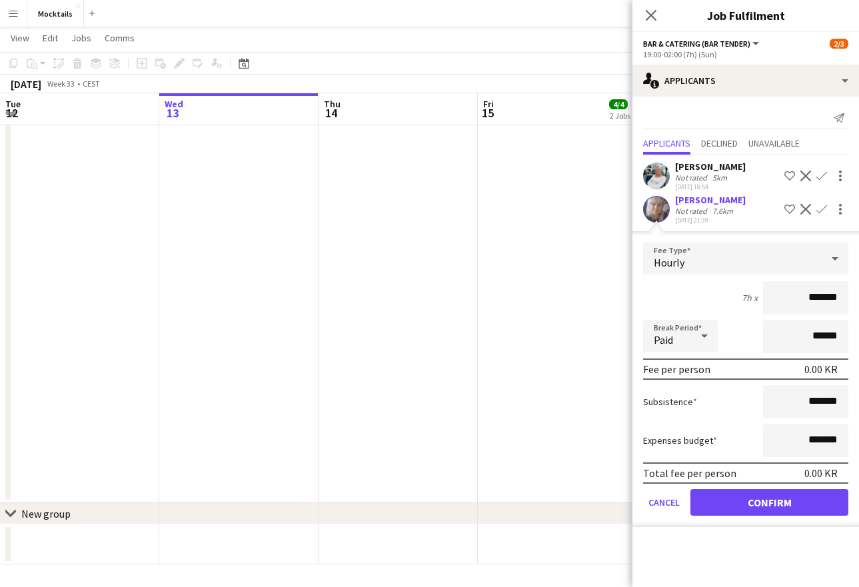
click at [814, 303] on input "*******" at bounding box center [805, 297] width 85 height 33
type input "******"
click at [789, 504] on button "Confirm" at bounding box center [769, 502] width 158 height 27
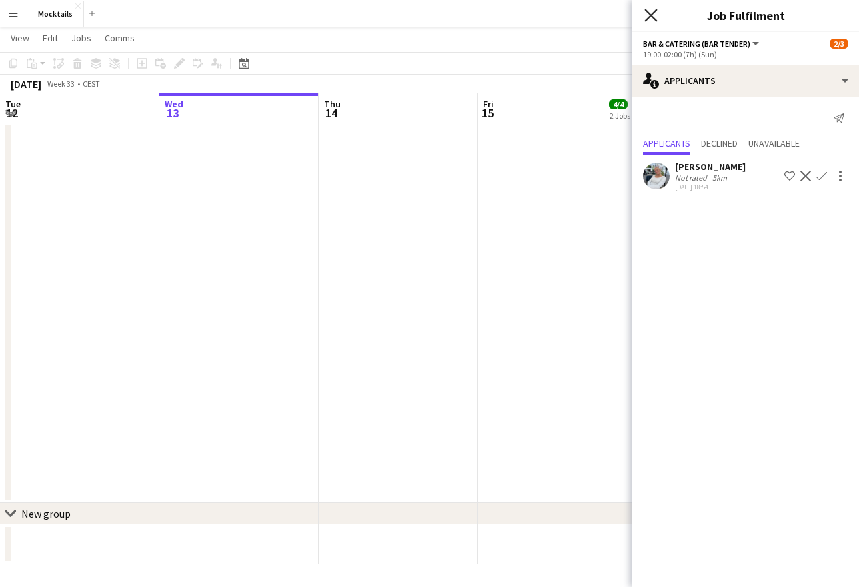
click at [652, 17] on icon at bounding box center [650, 15] width 13 height 13
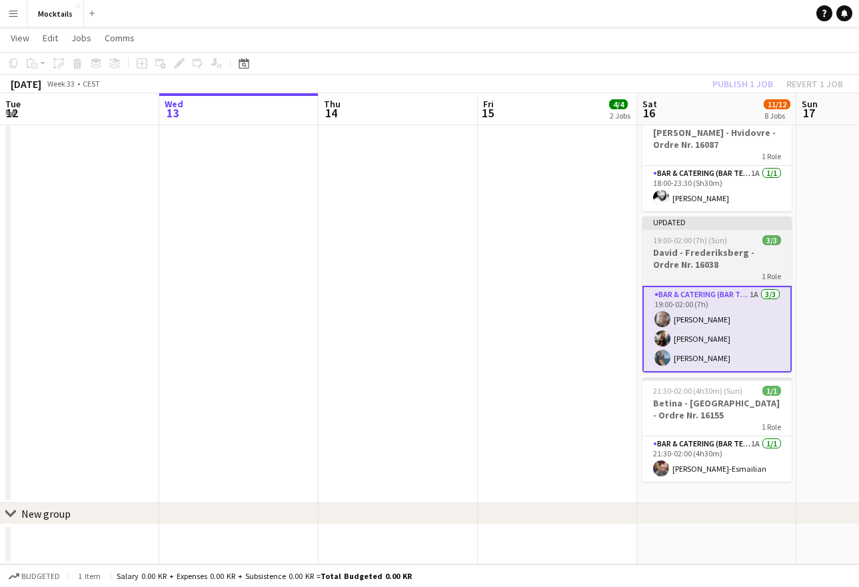
click at [720, 248] on h3 "David - Frederiksberg - Ordre Nr. 16038" at bounding box center [716, 259] width 149 height 24
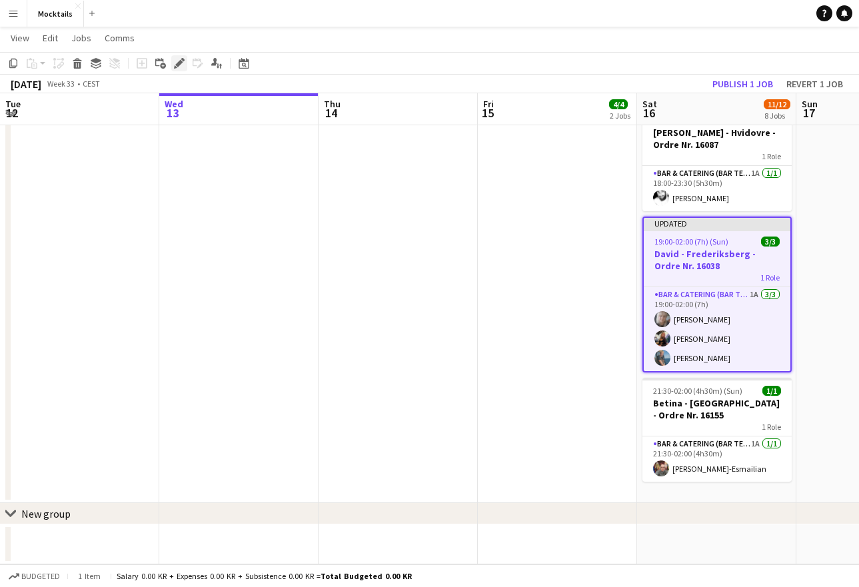
click at [183, 61] on icon at bounding box center [182, 59] width 3 height 3
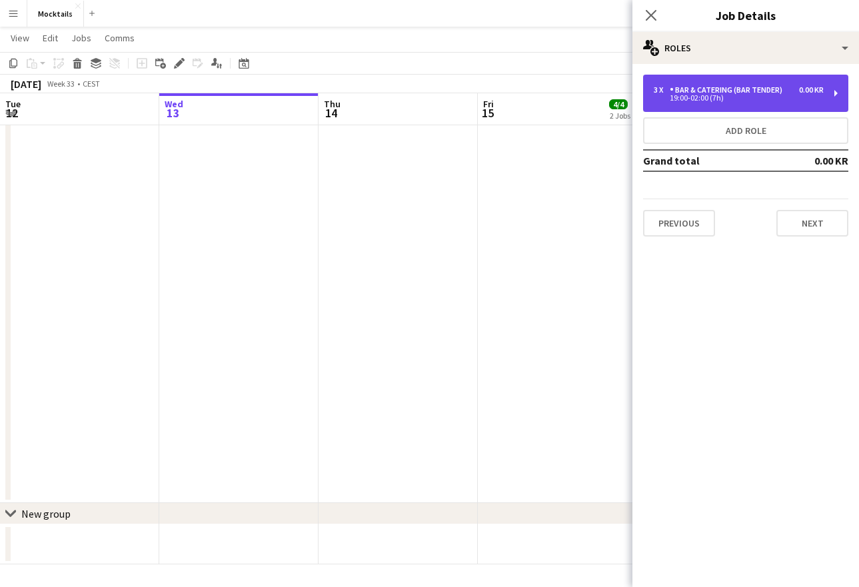
click at [734, 97] on div "19:00-02:00 (7h)" at bounding box center [739, 98] width 170 height 7
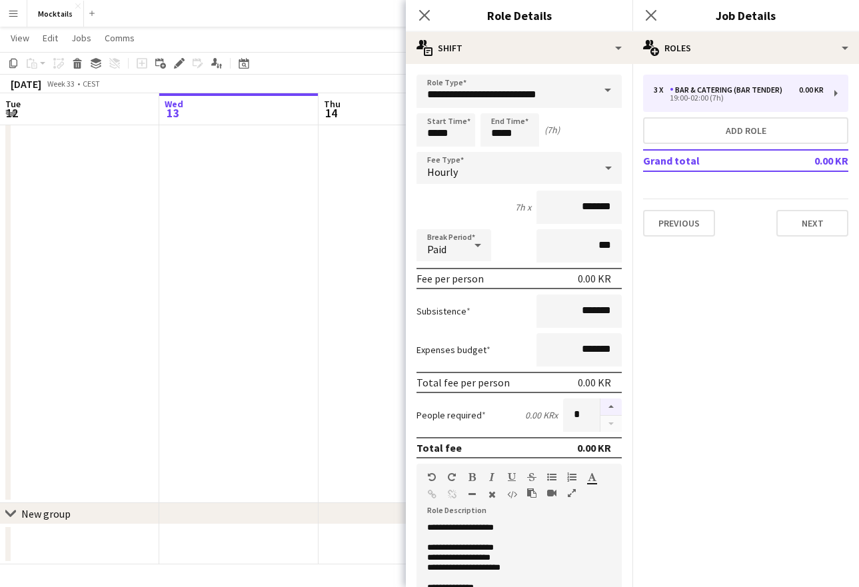
click at [605, 410] on button "button" at bounding box center [610, 406] width 21 height 17
type input "*"
click at [570, 545] on p "**********" at bounding box center [519, 548] width 184 height 10
click at [424, 16] on icon at bounding box center [424, 15] width 13 height 13
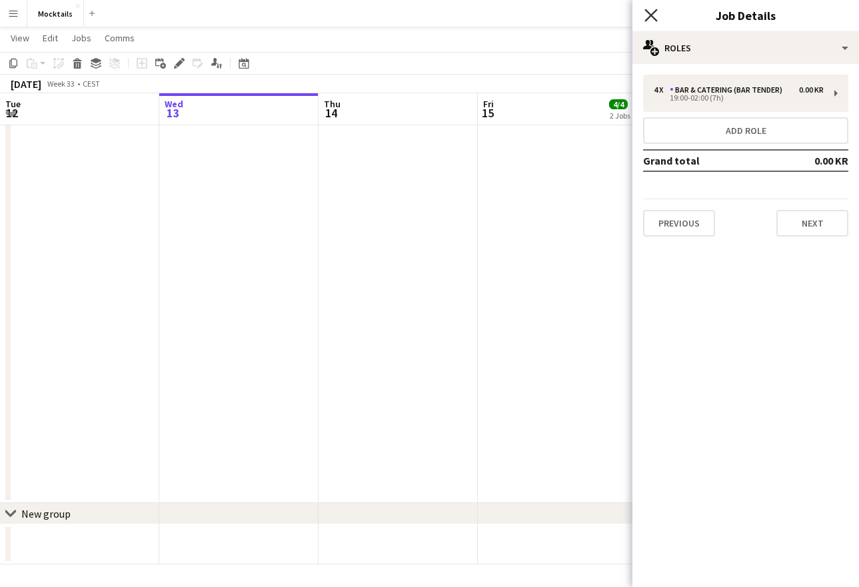
click at [650, 13] on icon "Close pop-in" at bounding box center [650, 15] width 13 height 13
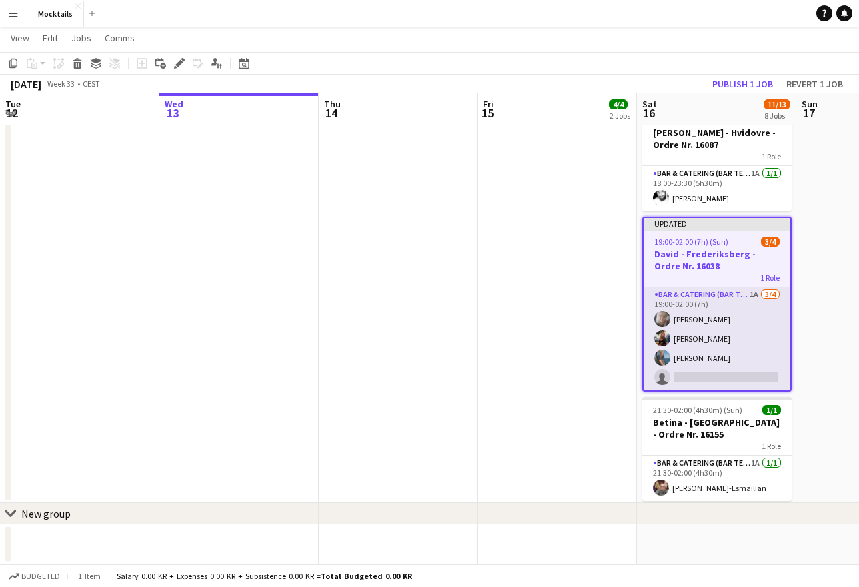
click at [730, 333] on app-card-role "Bar & Catering (Bar Tender) 1A [DATE] 19:00-02:00 (7h) [PERSON_NAME] [PERSON_NA…" at bounding box center [717, 338] width 147 height 103
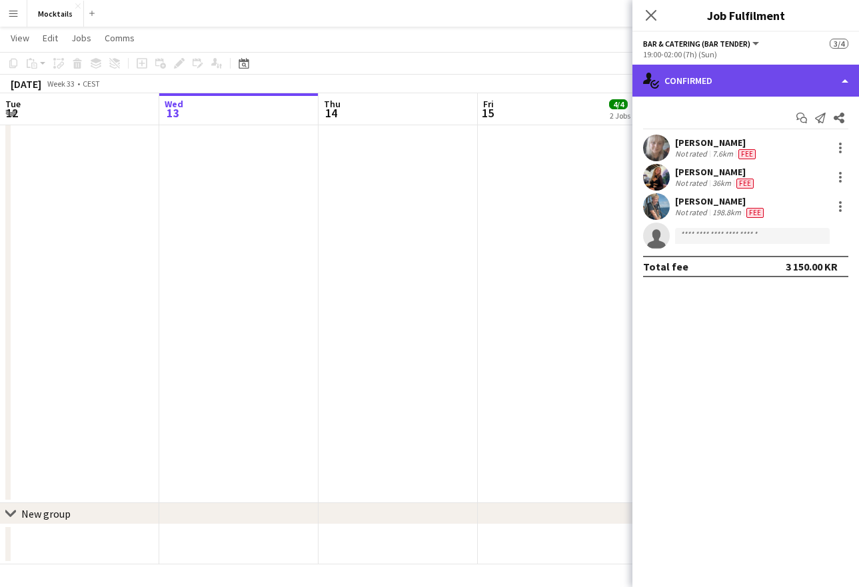
click at [782, 85] on div "single-neutral-actions-check-2 Confirmed" at bounding box center [745, 81] width 227 height 32
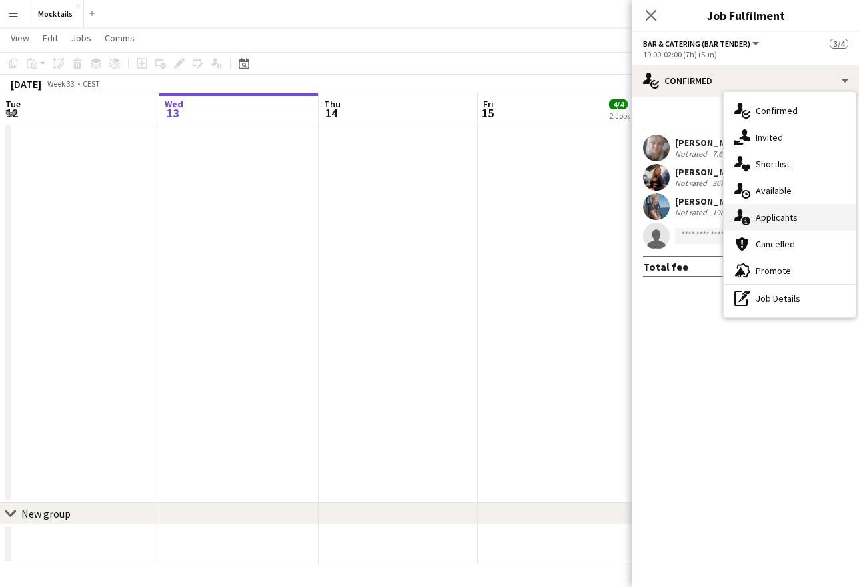
click at [816, 211] on div "single-neutral-actions-information Applicants" at bounding box center [790, 217] width 132 height 27
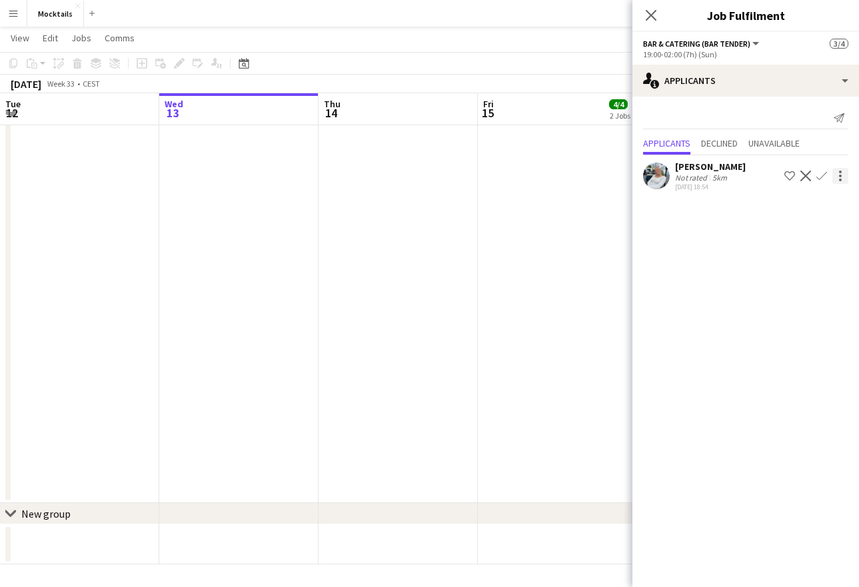
click at [839, 174] on div at bounding box center [840, 176] width 16 height 16
click at [687, 166] on div at bounding box center [429, 293] width 859 height 587
click at [687, 166] on div "[PERSON_NAME]" at bounding box center [710, 167] width 71 height 12
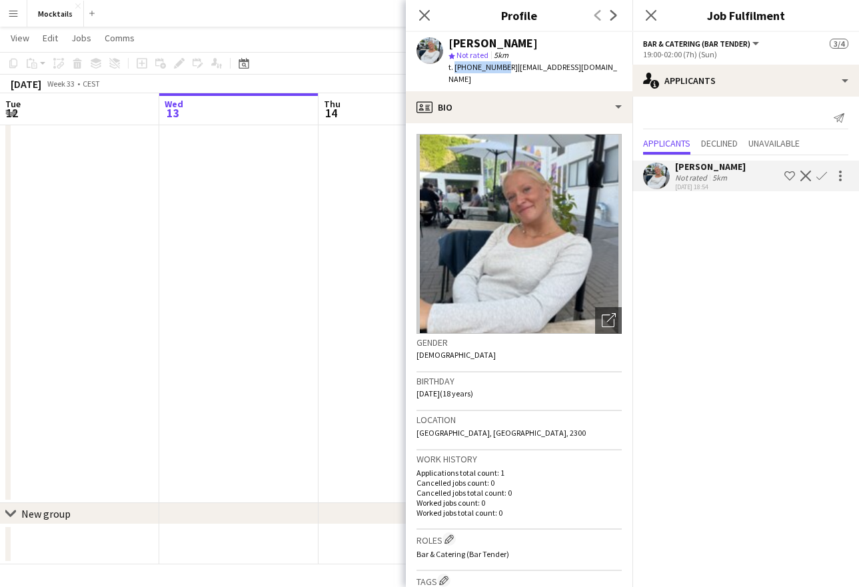
drag, startPoint x: 454, startPoint y: 64, endPoint x: 498, endPoint y: 66, distance: 44.7
click at [498, 66] on span "t. [PHONE_NUMBER]" at bounding box center [482, 67] width 69 height 10
copy span "[PHONE_NUMBER]"
click at [654, 14] on icon "Close pop-in" at bounding box center [650, 15] width 13 height 13
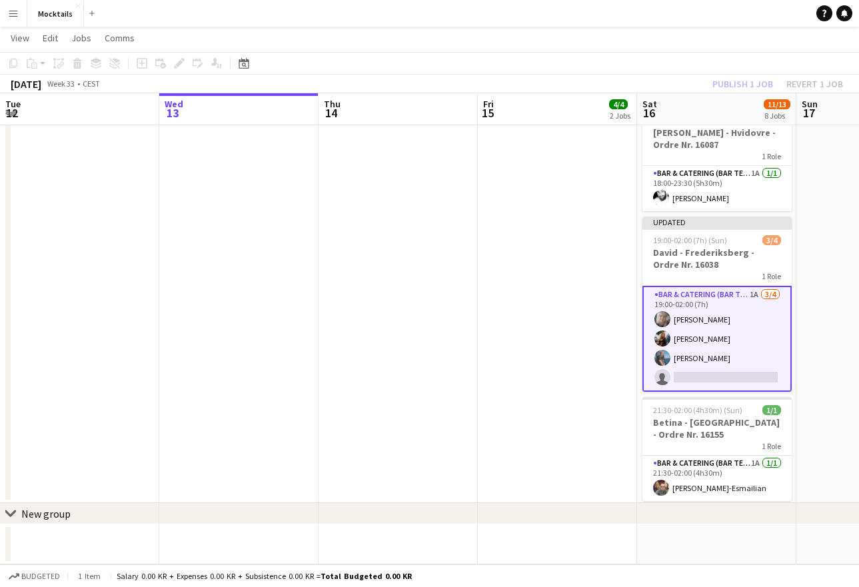
click at [816, 369] on app-date-cell at bounding box center [875, 10] width 159 height 986
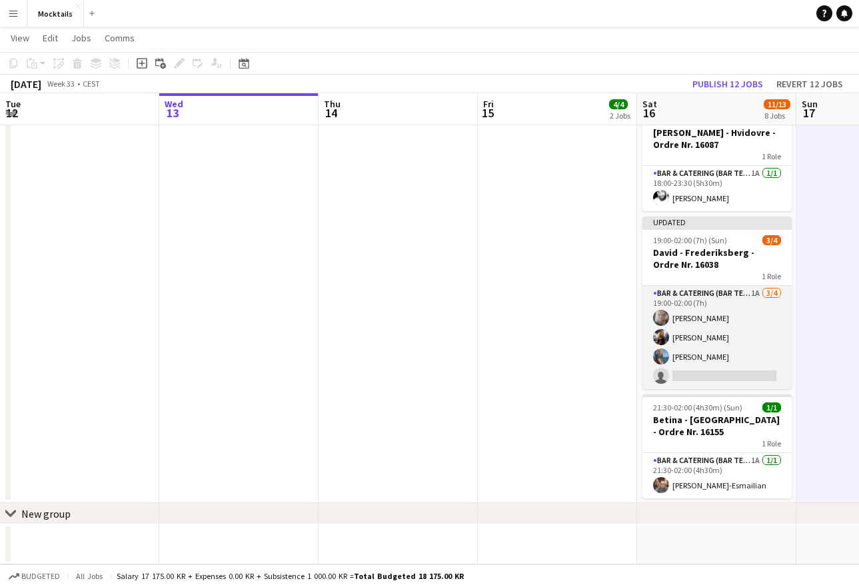
click at [732, 361] on app-card-role "Bar & Catering (Bar Tender) 1A [DATE] 19:00-02:00 (7h) [PERSON_NAME] [PERSON_NA…" at bounding box center [716, 337] width 149 height 103
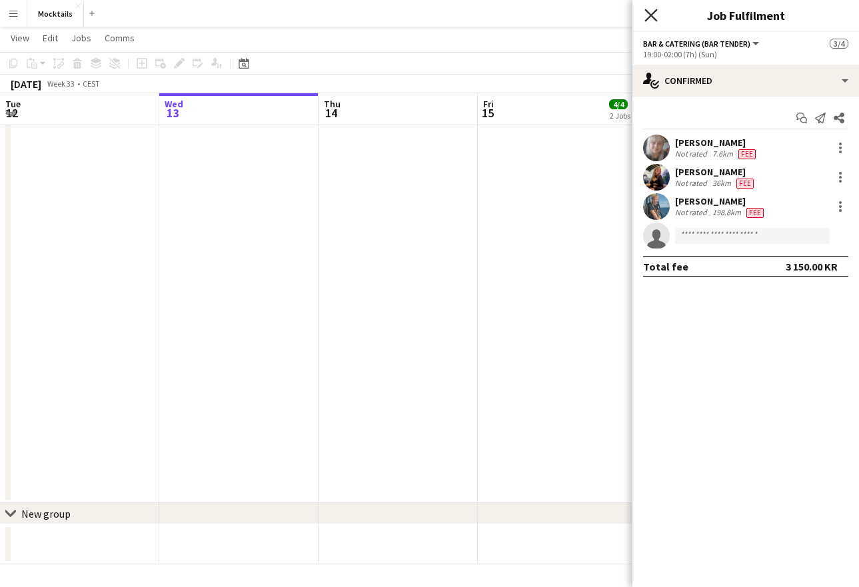
click at [650, 14] on icon at bounding box center [650, 15] width 13 height 13
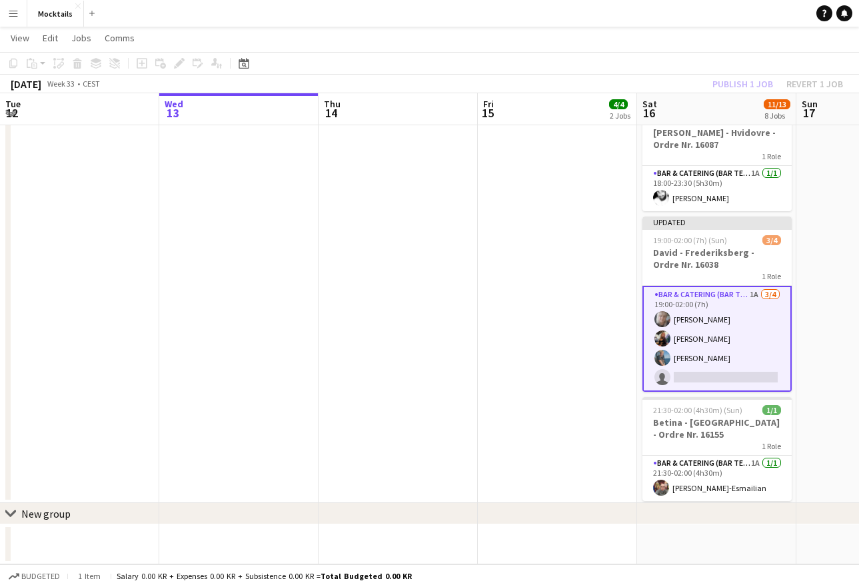
click at [804, 360] on app-date-cell at bounding box center [875, 10] width 159 height 986
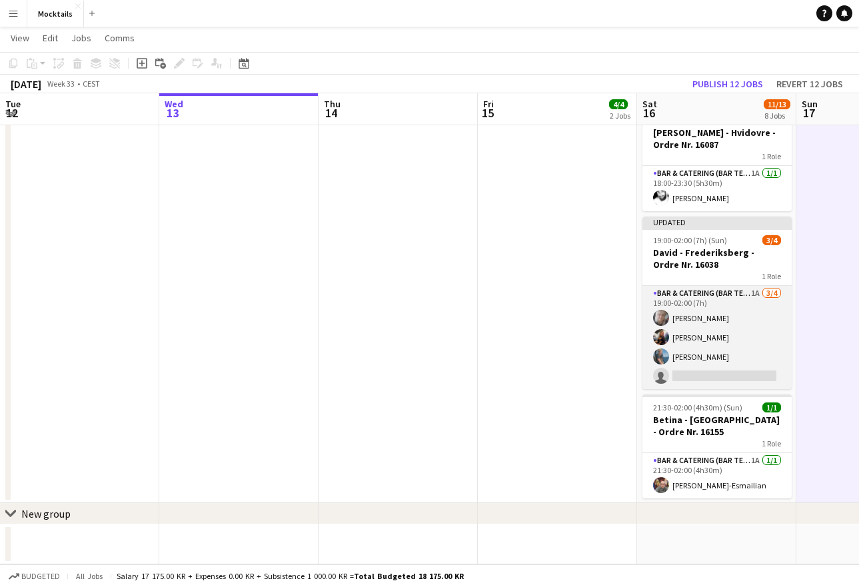
click at [717, 356] on app-card-role "Bar & Catering (Bar Tender) 1A [DATE] 19:00-02:00 (7h) [PERSON_NAME] [PERSON_NA…" at bounding box center [716, 337] width 149 height 103
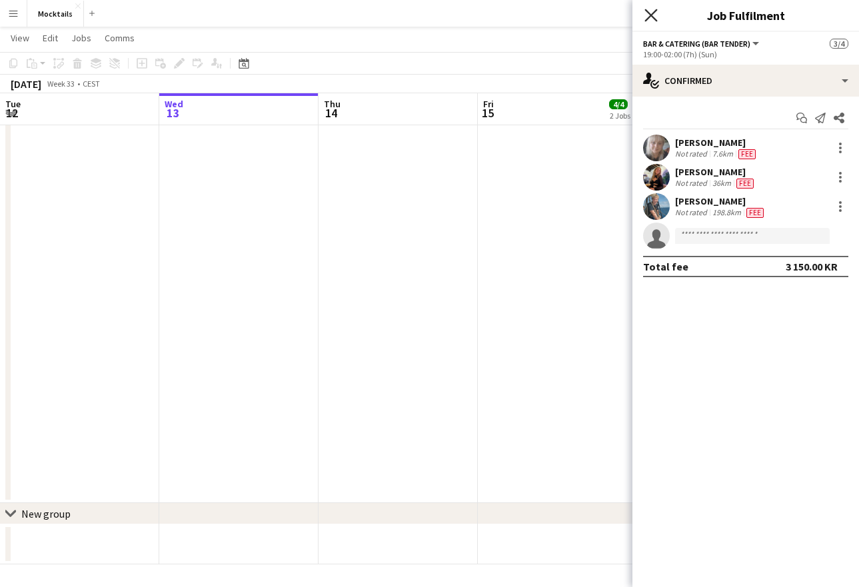
click at [648, 15] on icon "Close pop-in" at bounding box center [650, 15] width 13 height 13
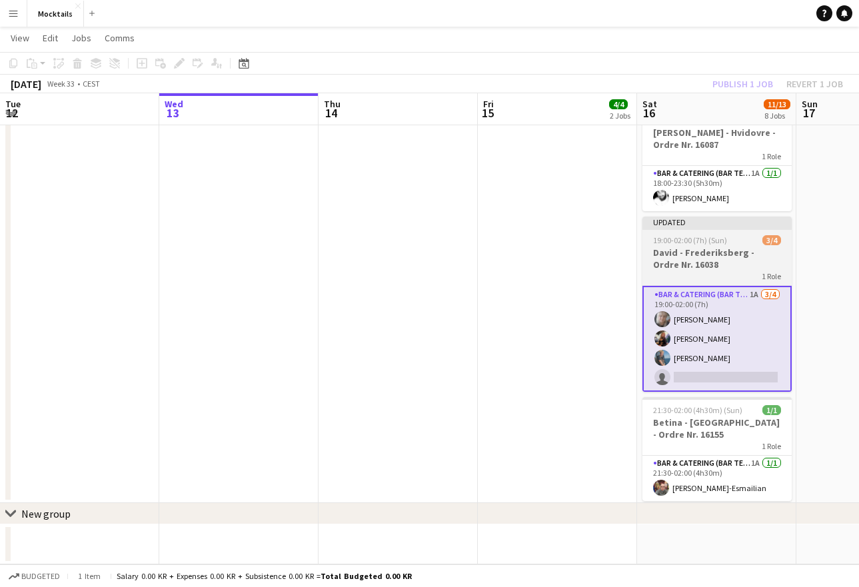
click at [708, 254] on h3 "David - Frederiksberg - Ordre Nr. 16038" at bounding box center [716, 259] width 149 height 24
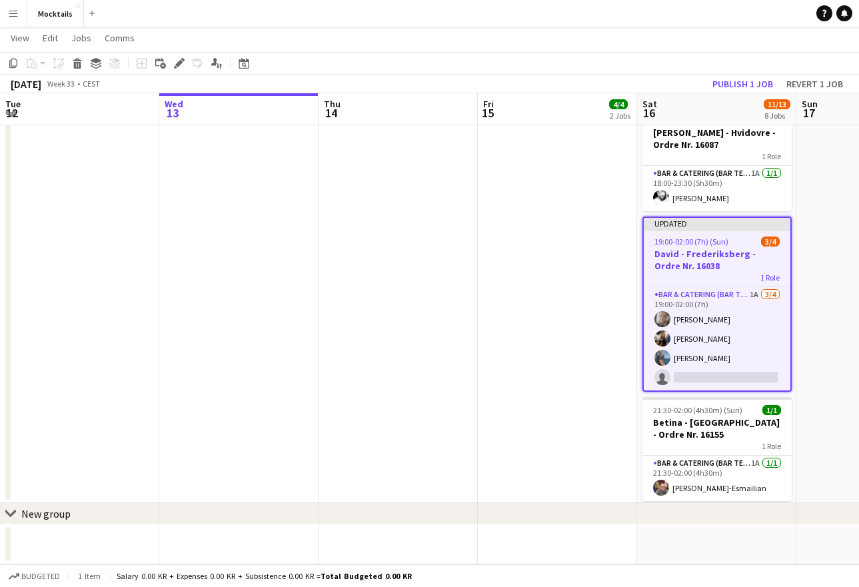
click at [817, 375] on app-date-cell at bounding box center [875, 10] width 159 height 986
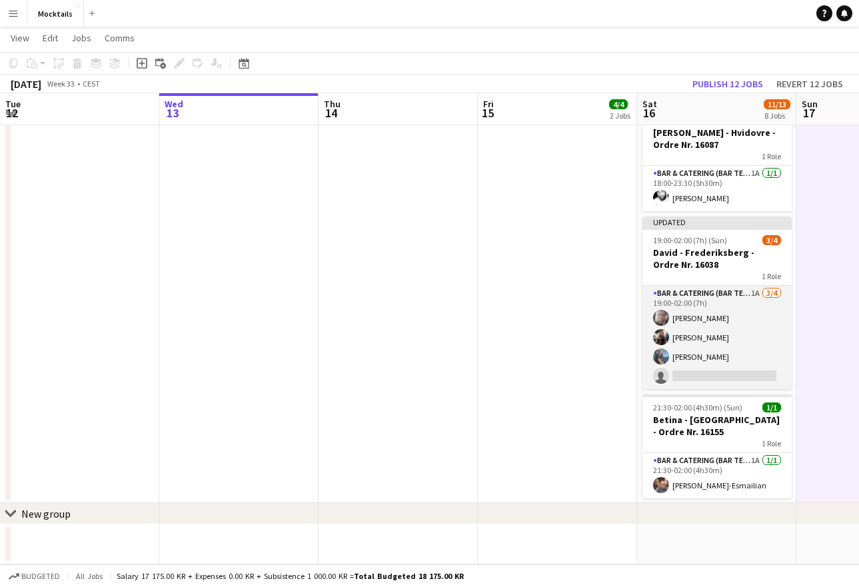
click at [699, 338] on app-card-role "Bar & Catering (Bar Tender) 1A [DATE] 19:00-02:00 (7h) [PERSON_NAME] [PERSON_NA…" at bounding box center [716, 337] width 149 height 103
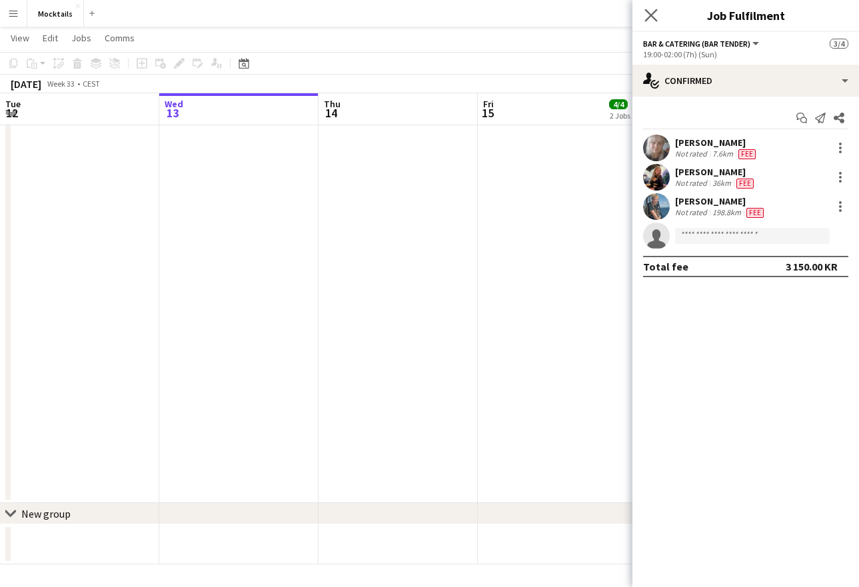
click at [652, 9] on app-icon "Close pop-in" at bounding box center [651, 15] width 19 height 19
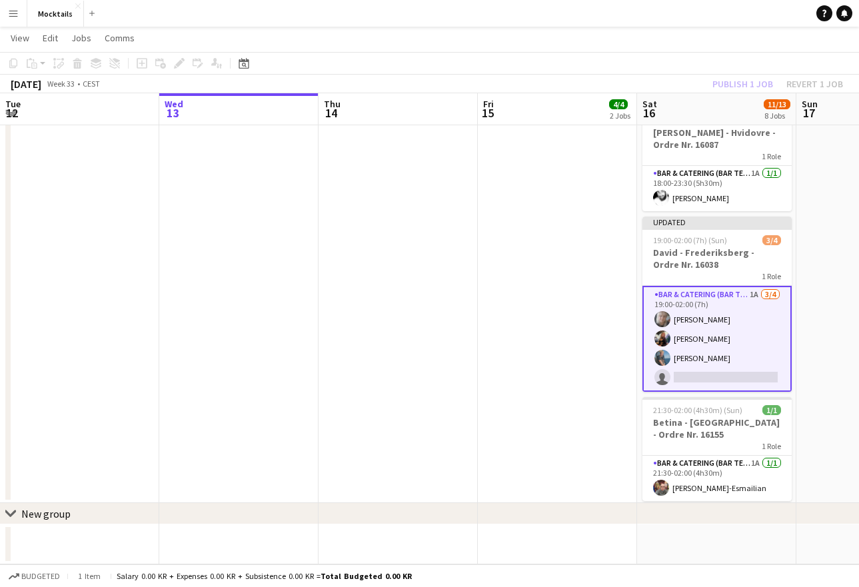
click at [688, 358] on app-card-role "Bar & Catering (Bar Tender) 1A [DATE] 19:00-02:00 (7h) [PERSON_NAME] [PERSON_NA…" at bounding box center [716, 339] width 149 height 106
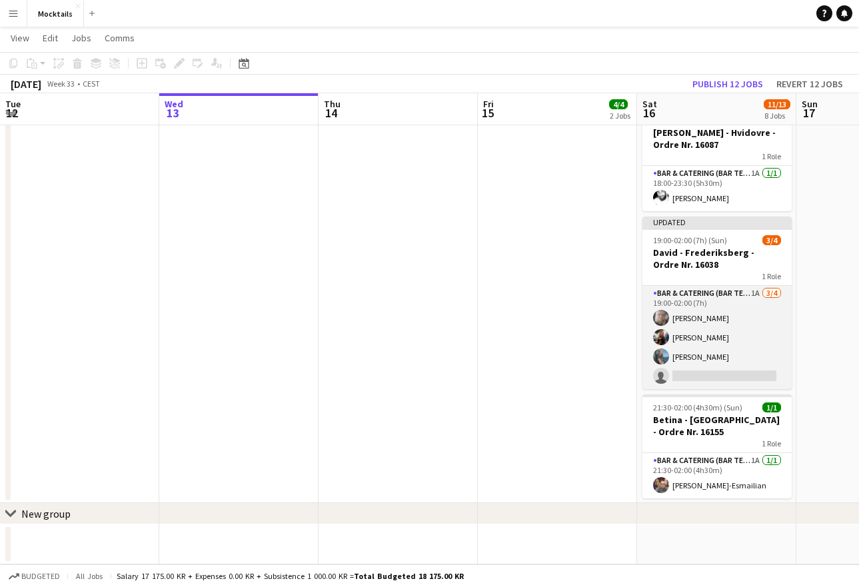
click at [702, 340] on app-card-role "Bar & Catering (Bar Tender) 1A [DATE] 19:00-02:00 (7h) [PERSON_NAME] [PERSON_NA…" at bounding box center [716, 337] width 149 height 103
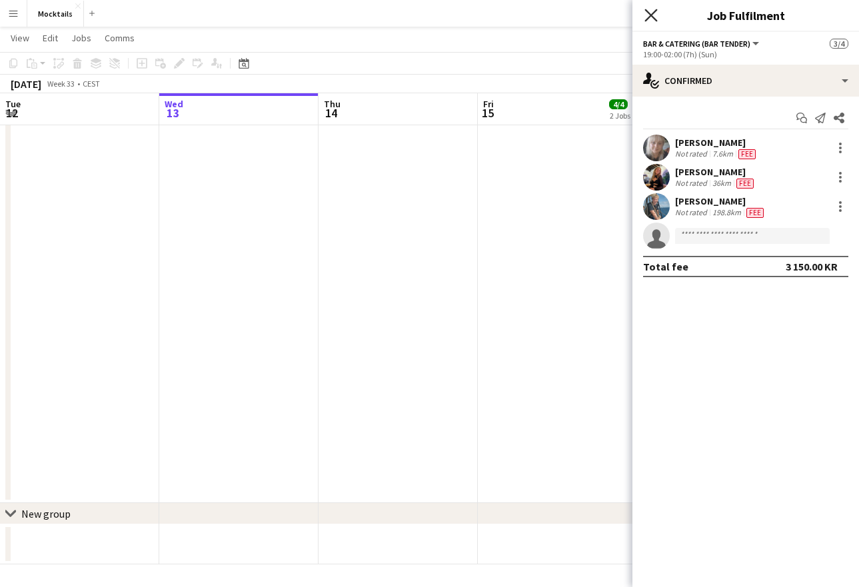
click at [653, 14] on icon at bounding box center [650, 15] width 13 height 13
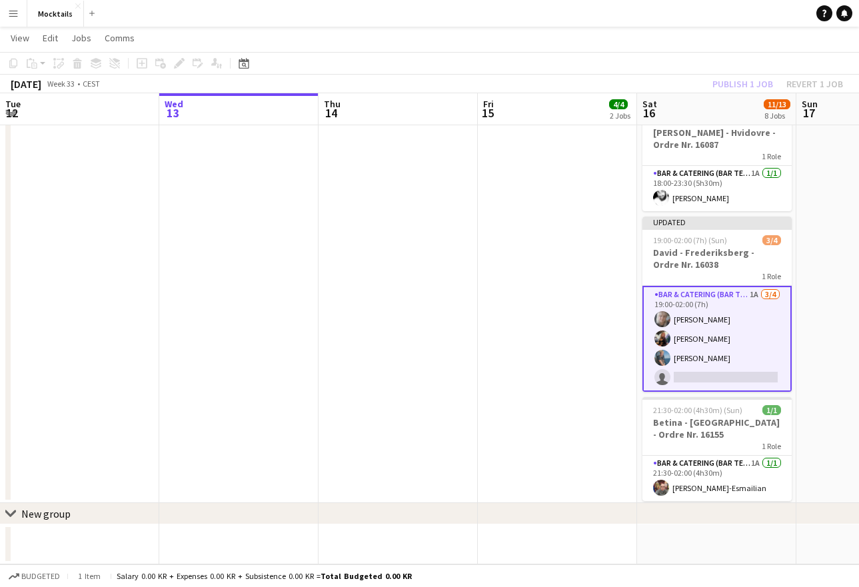
click at [816, 357] on app-date-cell at bounding box center [875, 10] width 159 height 986
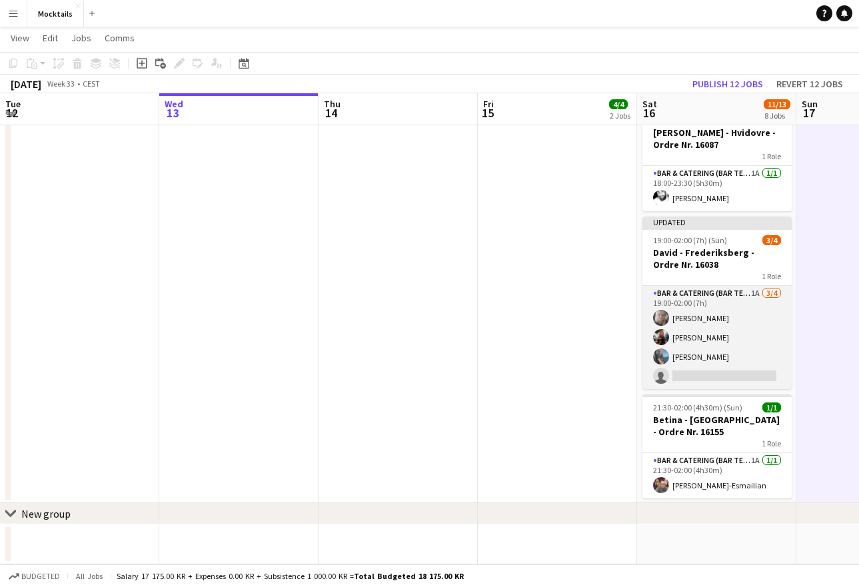
click at [725, 384] on app-card-role "Bar & Catering (Bar Tender) 1A [DATE] 19:00-02:00 (7h) [PERSON_NAME] [PERSON_NA…" at bounding box center [716, 337] width 149 height 103
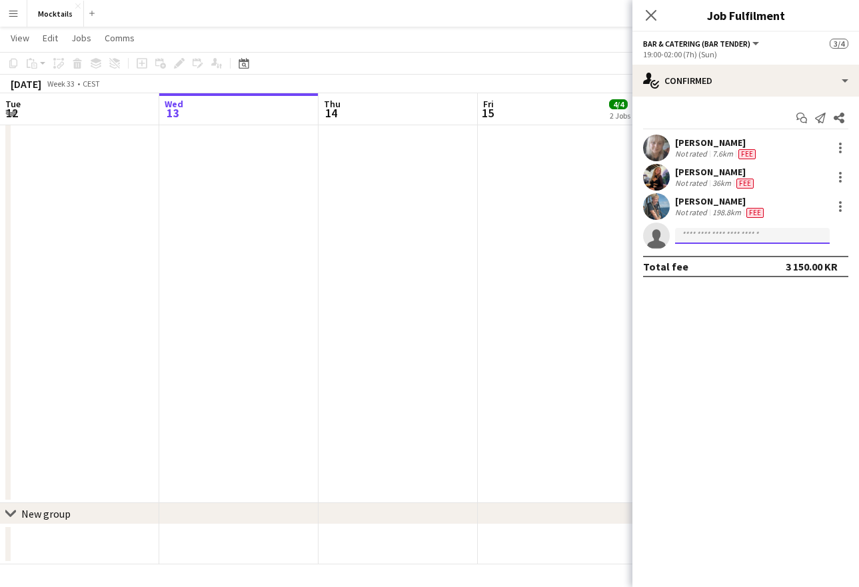
click at [798, 239] on input at bounding box center [752, 236] width 155 height 16
click at [770, 434] on mat-expansion-panel "check Confirmed Start chat Send notification Share [PERSON_NAME] Not rated 7.6k…" at bounding box center [745, 342] width 227 height 490
click at [746, 229] on input at bounding box center [752, 236] width 155 height 16
type input "*"
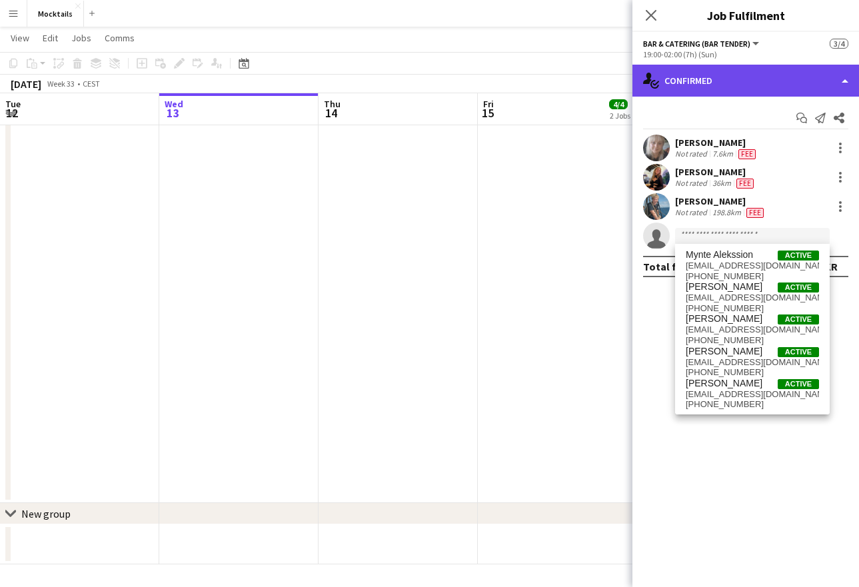
click at [756, 82] on div "single-neutral-actions-check-2 Confirmed" at bounding box center [745, 81] width 227 height 32
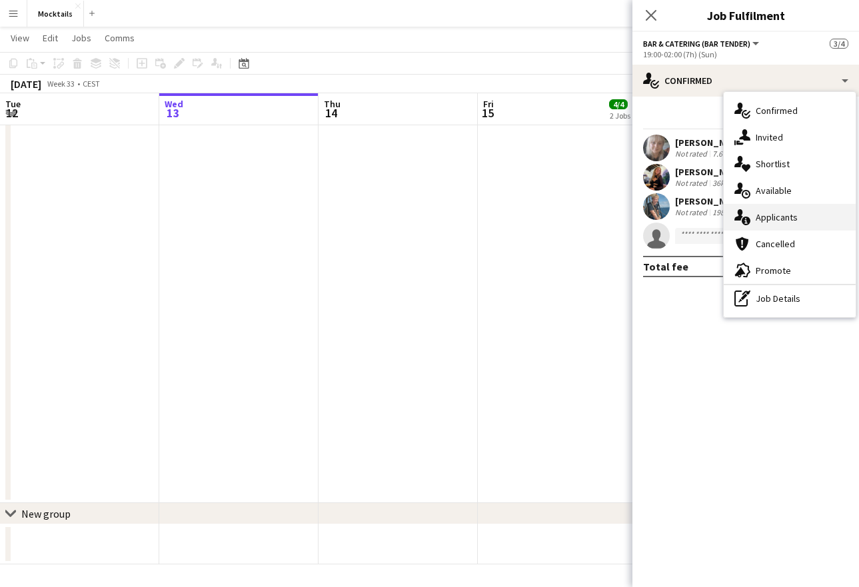
click at [810, 221] on div "single-neutral-actions-information Applicants" at bounding box center [790, 217] width 132 height 27
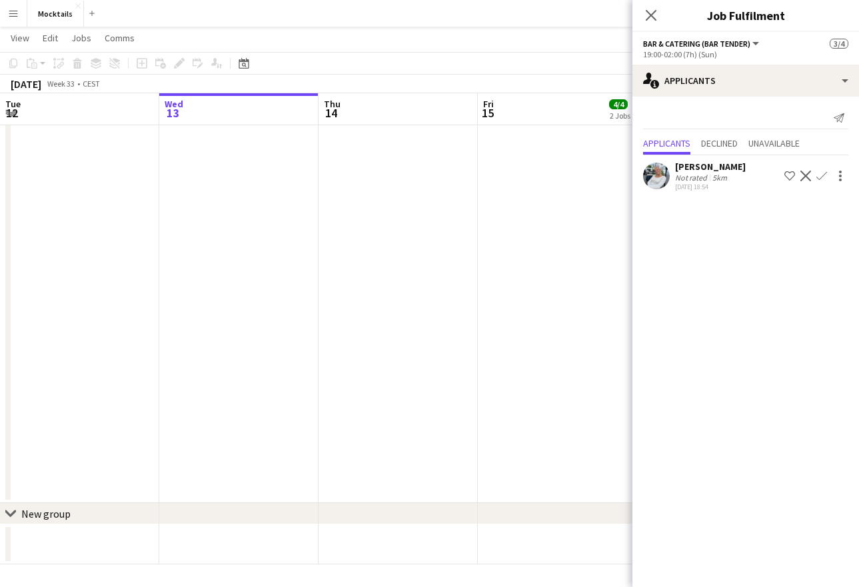
click at [821, 177] on app-icon "Confirm" at bounding box center [821, 176] width 11 height 11
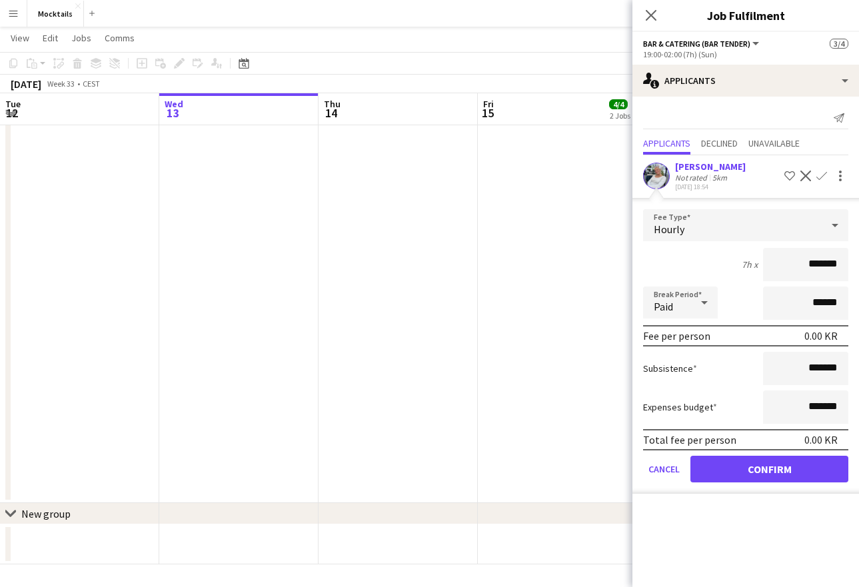
click at [813, 272] on input "*******" at bounding box center [805, 264] width 85 height 33
click at [813, 269] on input "*******" at bounding box center [805, 264] width 85 height 33
click at [813, 268] on input "*******" at bounding box center [805, 264] width 85 height 33
type input "******"
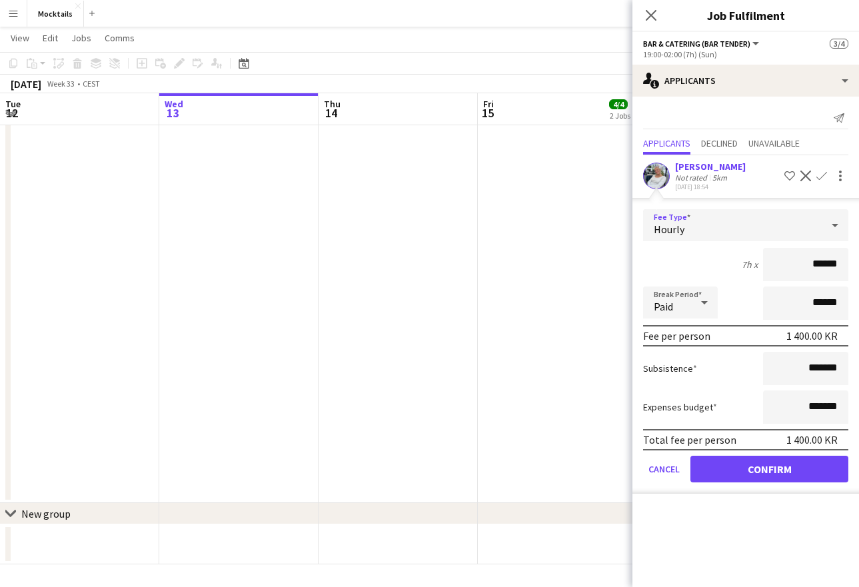
click at [790, 223] on div "Hourly" at bounding box center [732, 225] width 179 height 32
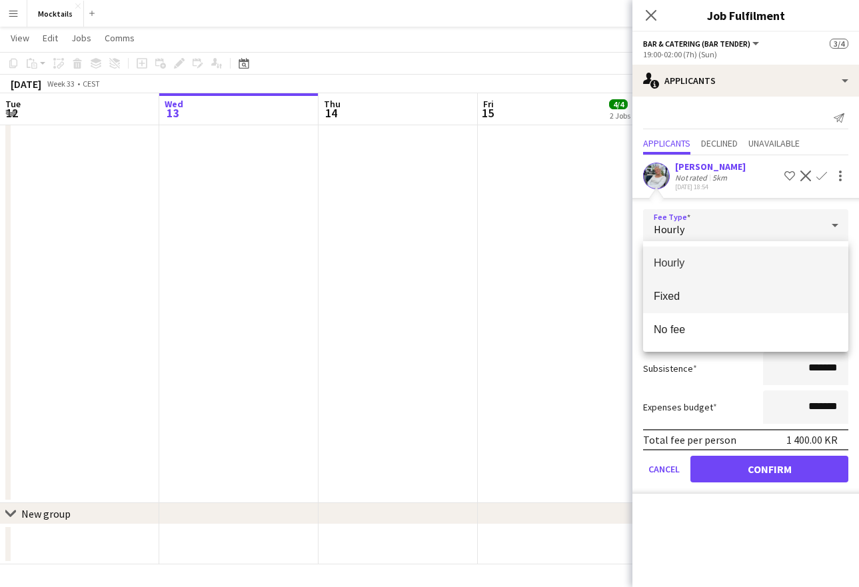
click at [672, 293] on span "Fixed" at bounding box center [746, 296] width 184 height 13
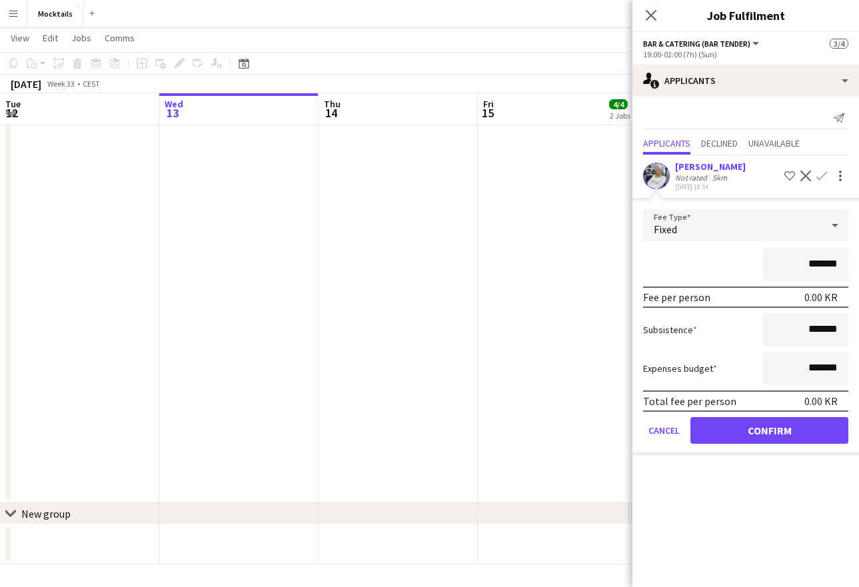
click at [816, 265] on input "*******" at bounding box center [805, 264] width 85 height 33
type input "******"
click at [786, 432] on button "Confirm" at bounding box center [769, 430] width 158 height 27
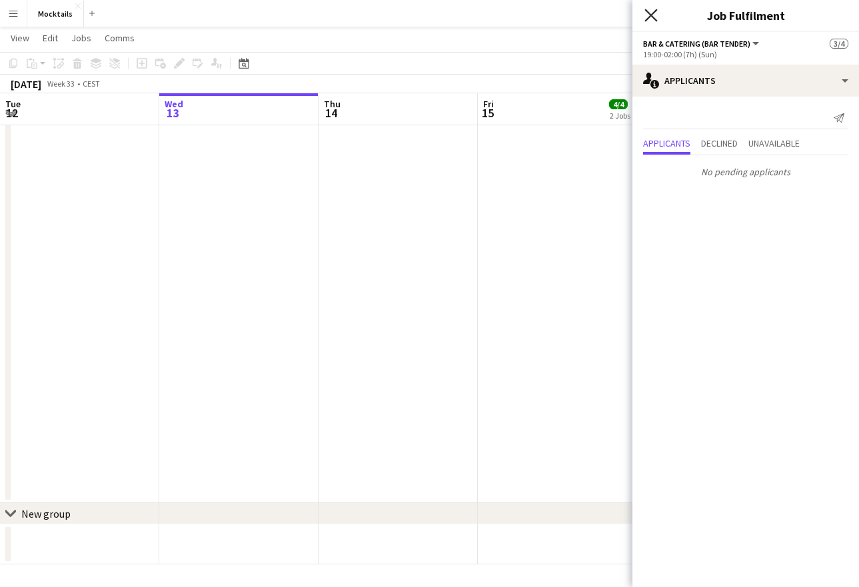
click at [647, 19] on icon at bounding box center [650, 15] width 13 height 13
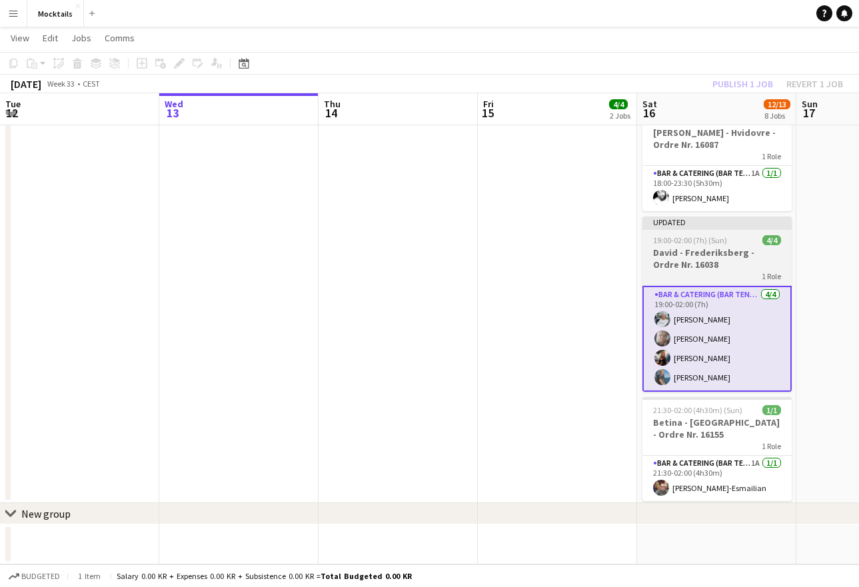
click at [723, 253] on h3 "David - Frederiksberg - Ordre Nr. 16038" at bounding box center [716, 259] width 149 height 24
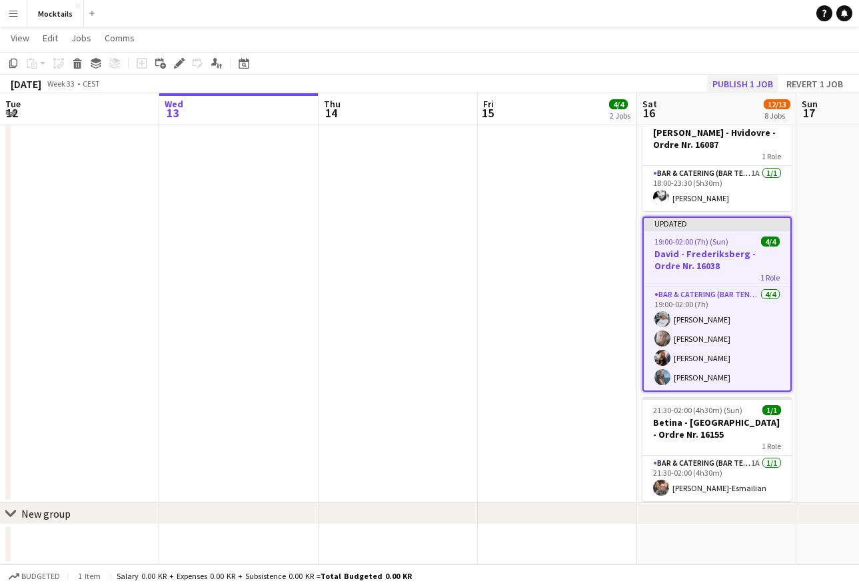
click at [759, 84] on button "Publish 1 job" at bounding box center [742, 83] width 71 height 17
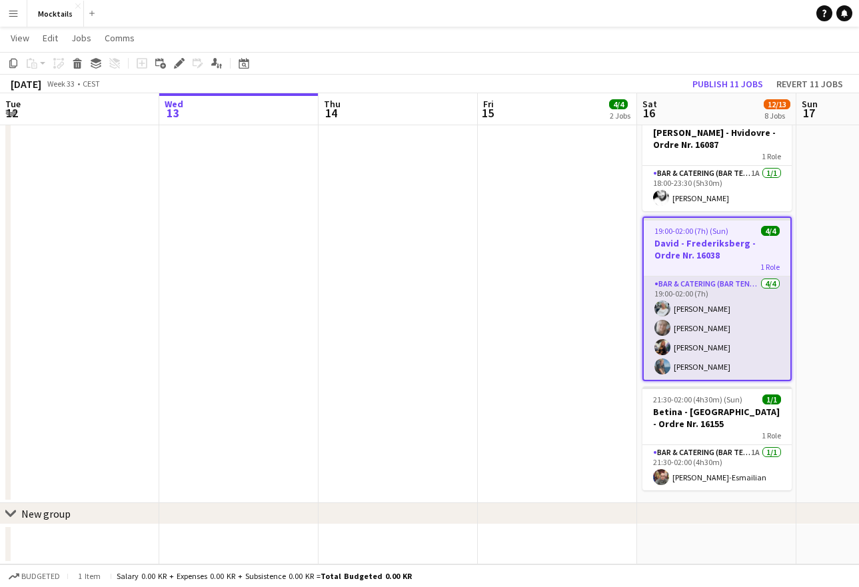
click at [746, 349] on app-card-role "Bar & Catering (Bar Tender) [DATE] 19:00-02:00 (7h) [PERSON_NAME] [PERSON_NAME]…" at bounding box center [717, 328] width 147 height 103
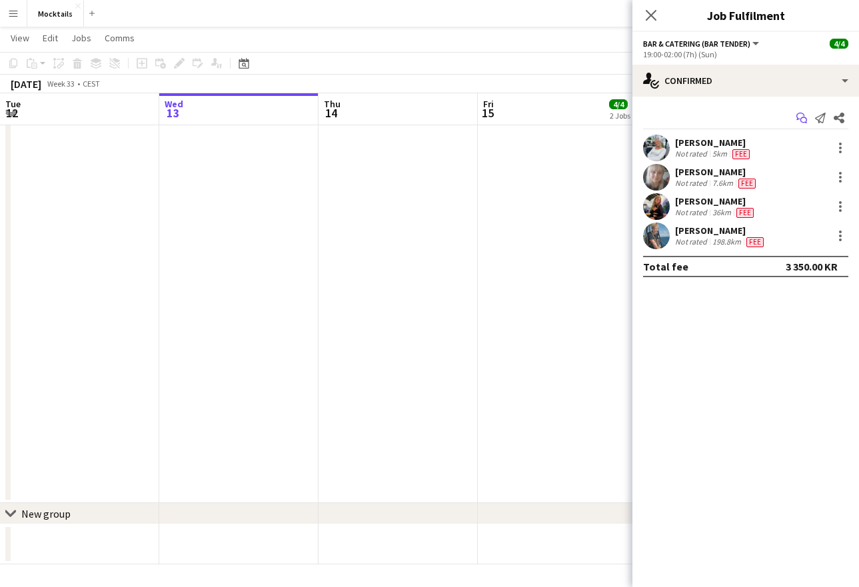
click at [802, 120] on icon "Start chat" at bounding box center [801, 118] width 11 height 11
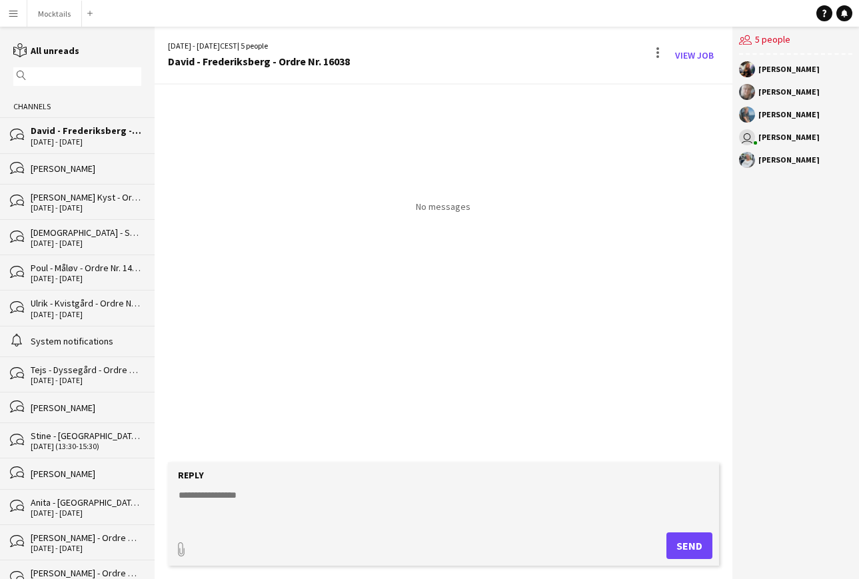
click at [351, 514] on textarea at bounding box center [446, 505] width 538 height 35
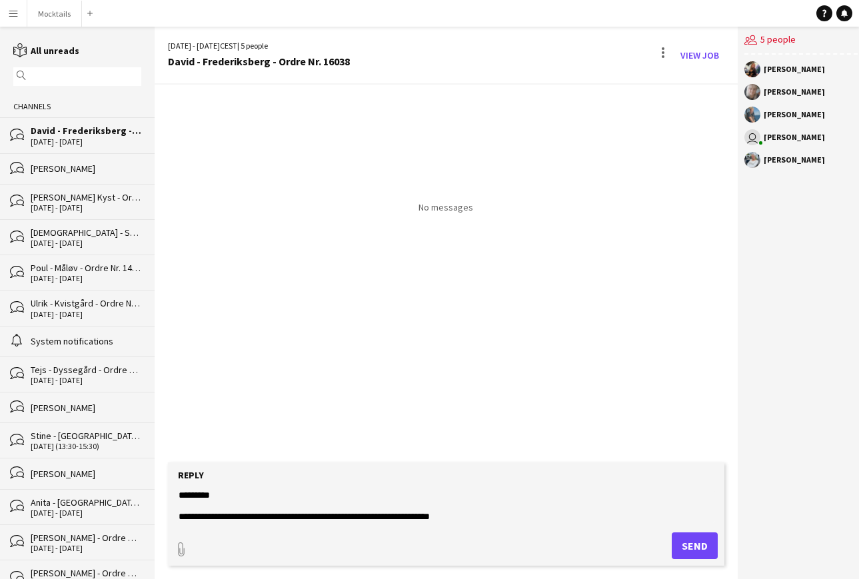
scroll to position [21, 0]
paste textarea "**********"
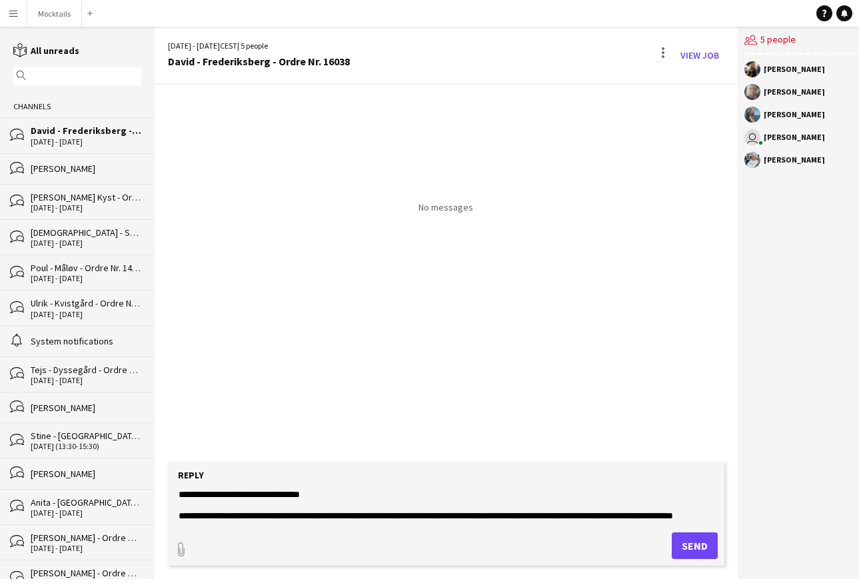
scroll to position [43, 0]
type textarea "**********"
click at [706, 546] on button "Send" at bounding box center [695, 545] width 46 height 27
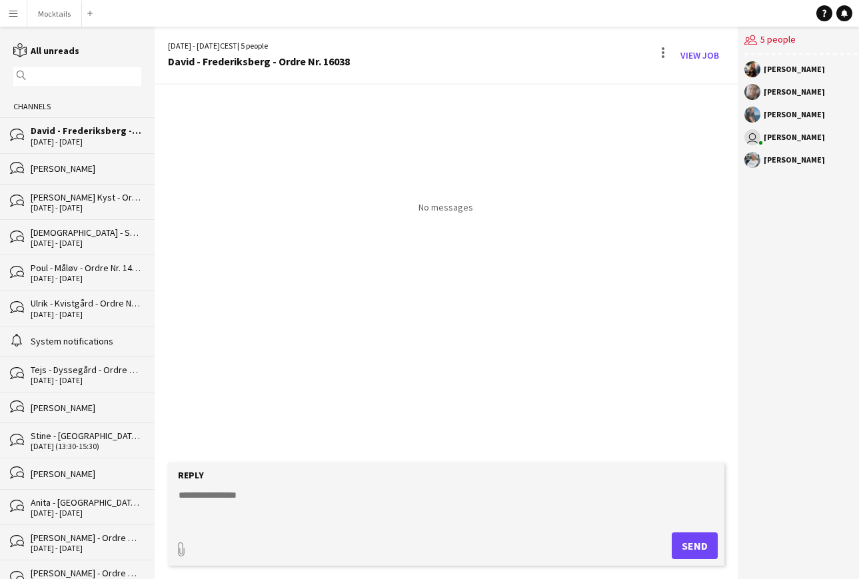
scroll to position [0, 0]
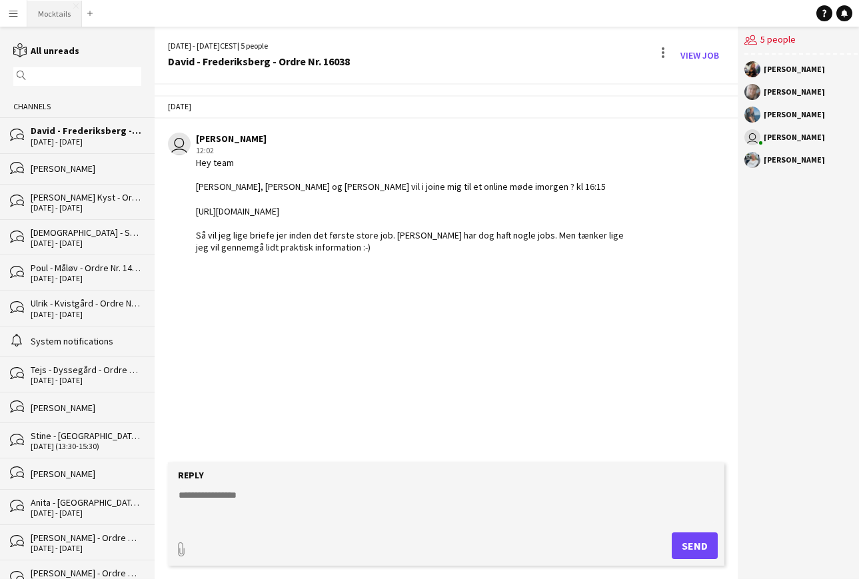
click at [51, 16] on button "Mocktails Close" at bounding box center [54, 14] width 55 height 26
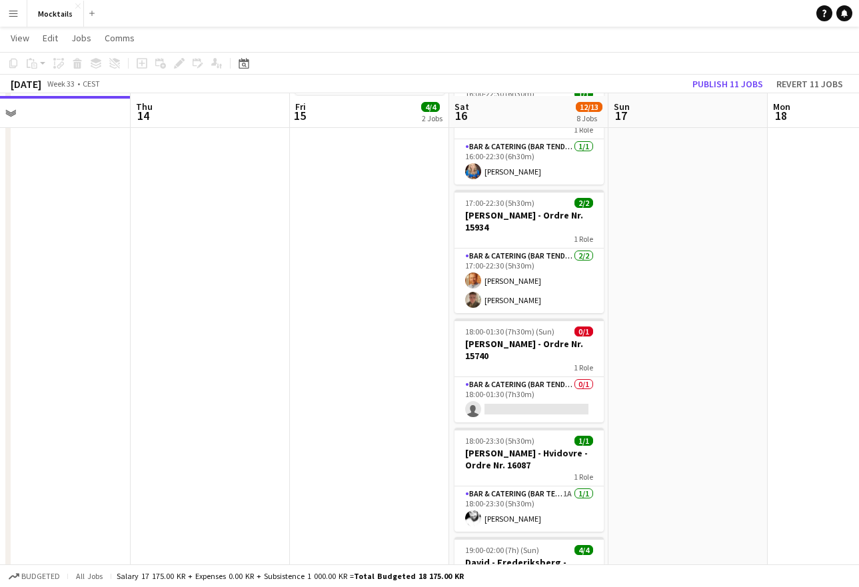
scroll to position [315, 0]
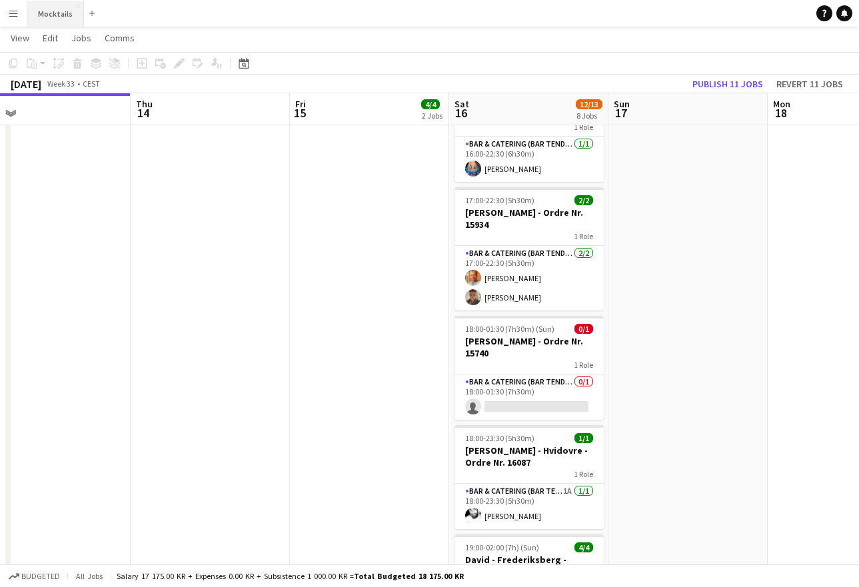
click at [46, 17] on button "Mocktails Close" at bounding box center [55, 14] width 57 height 26
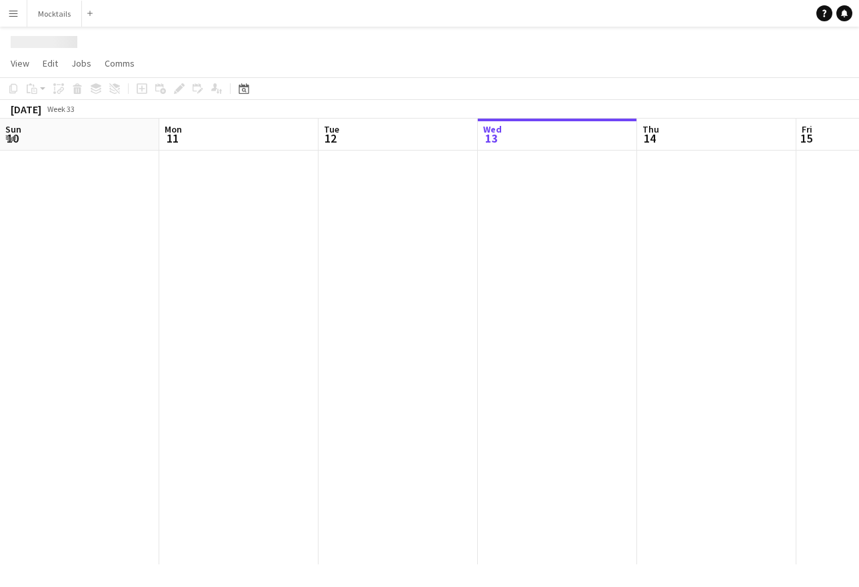
scroll to position [0, 319]
click at [9, 16] on app-icon "Menu" at bounding box center [13, 13] width 11 height 11
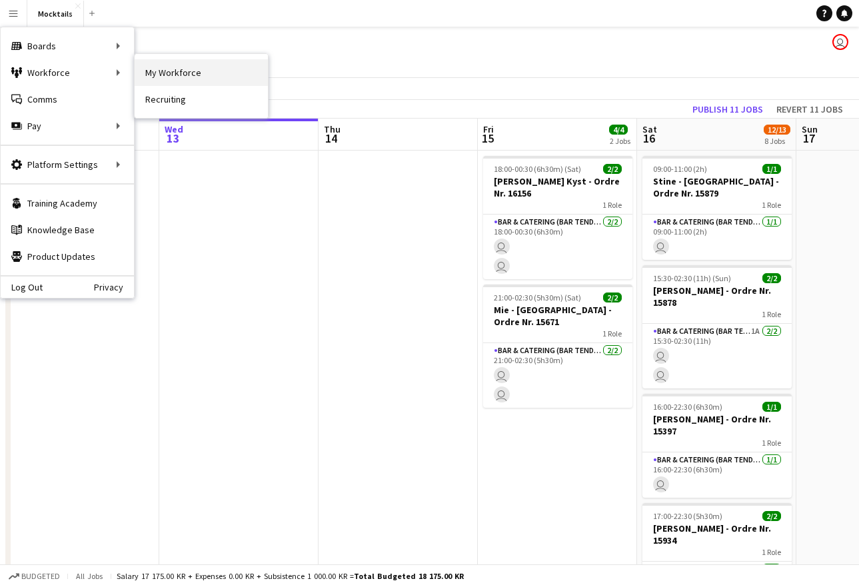
click at [173, 67] on link "My Workforce" at bounding box center [201, 72] width 133 height 27
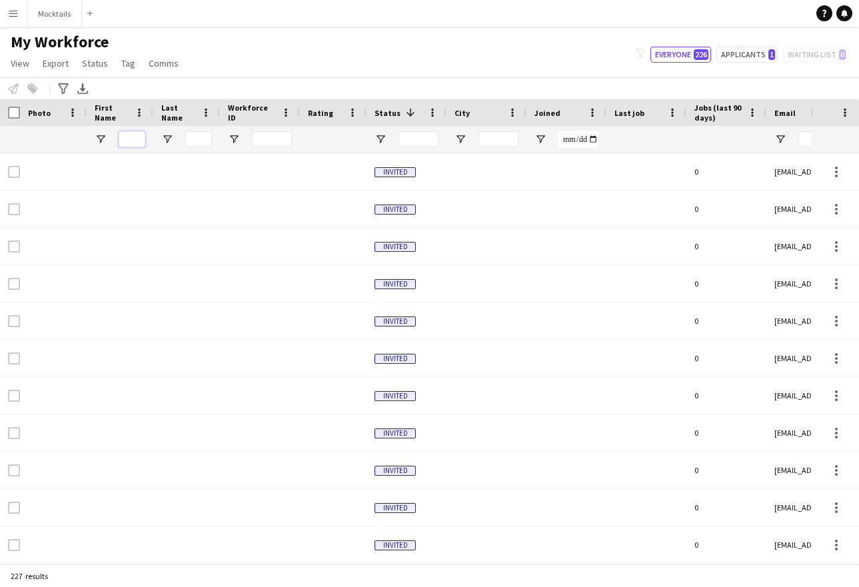
click at [127, 139] on input "First Name Filter Input" at bounding box center [132, 139] width 27 height 16
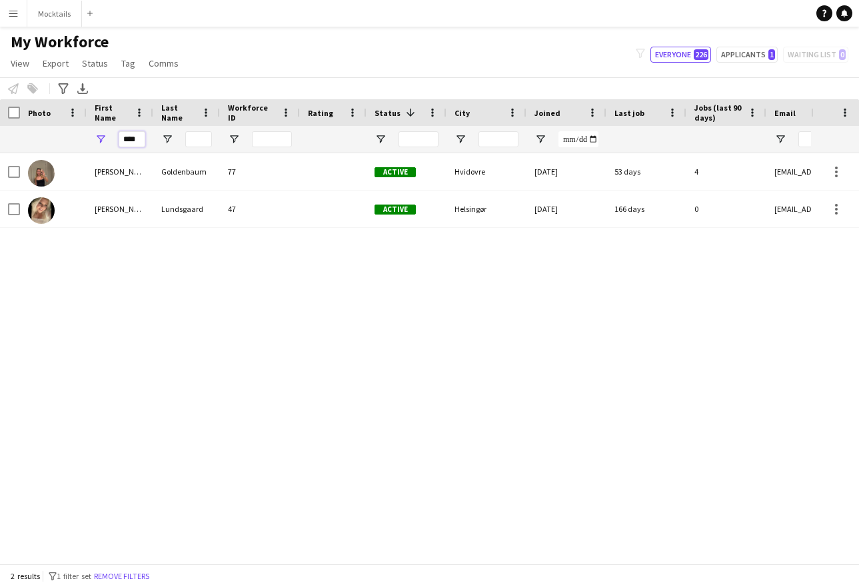
type input "****"
click at [123, 305] on div "[PERSON_NAME] 77 Active Hvidovre [DATE] 53 days 4 [EMAIL_ADDRESS][DOMAIN_NAME] …" at bounding box center [405, 358] width 811 height 410
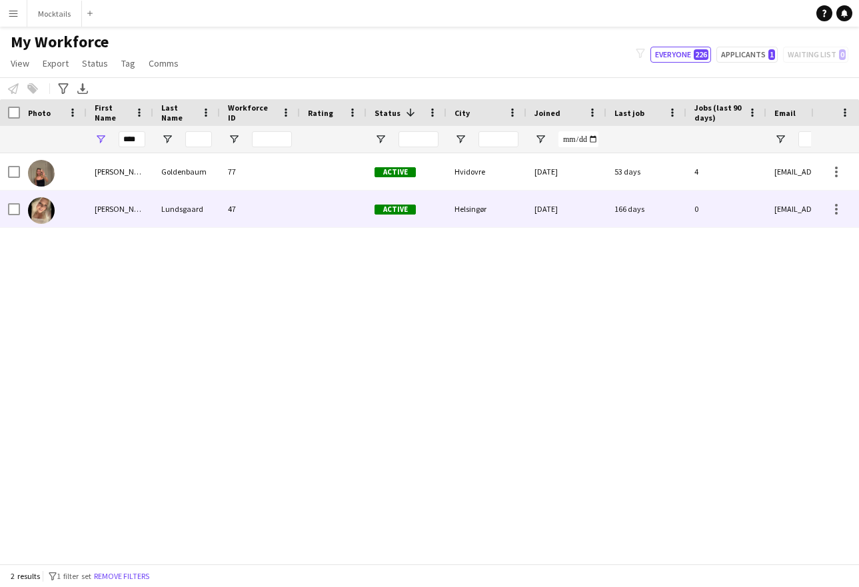
click at [137, 199] on div "[PERSON_NAME]" at bounding box center [120, 209] width 67 height 37
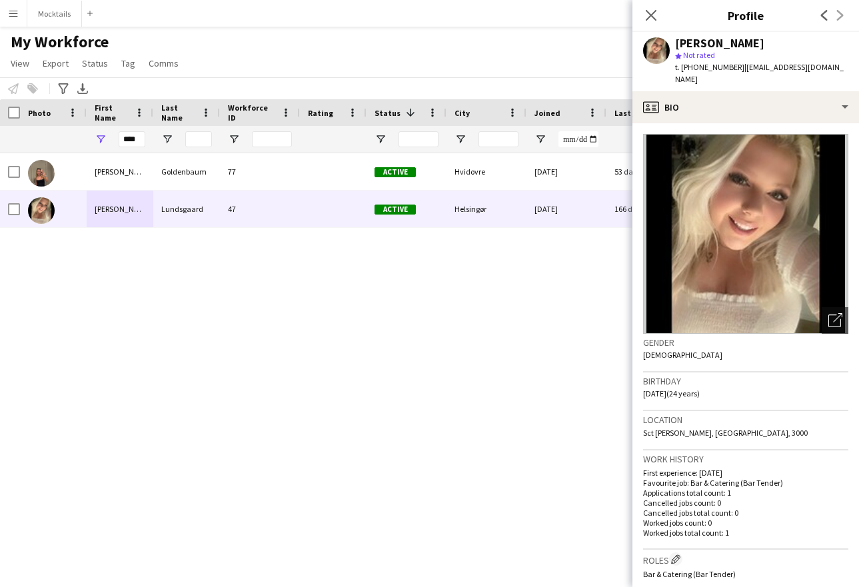
click at [695, 69] on span "t. [PHONE_NUMBER]" at bounding box center [709, 67] width 69 height 10
copy span "4553132001"
click at [697, 64] on span "t. [PHONE_NUMBER]" at bounding box center [709, 67] width 69 height 10
drag, startPoint x: 682, startPoint y: 67, endPoint x: 724, endPoint y: 65, distance: 42.7
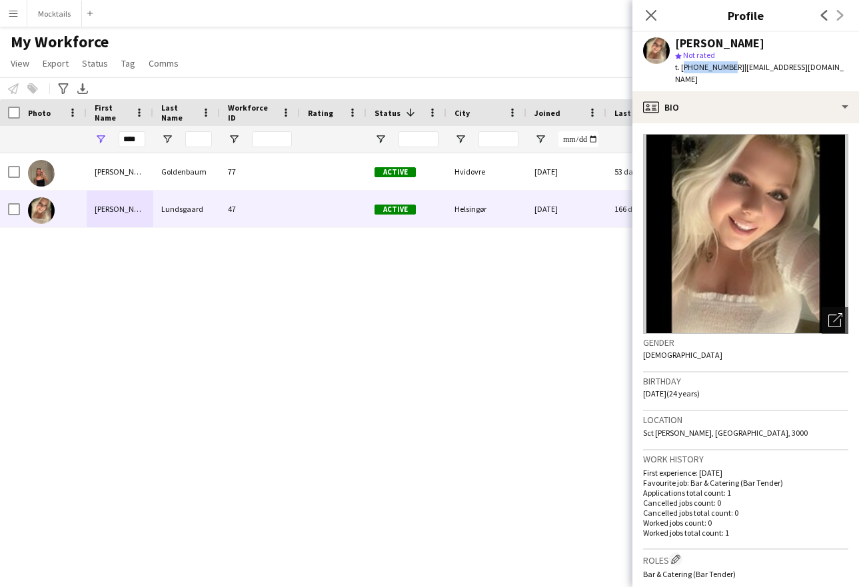
click at [724, 65] on span "t. [PHONE_NUMBER]" at bounding box center [709, 67] width 69 height 10
copy span "[PHONE_NUMBER]"
click at [57, 15] on button "Mocktails Close" at bounding box center [54, 14] width 55 height 26
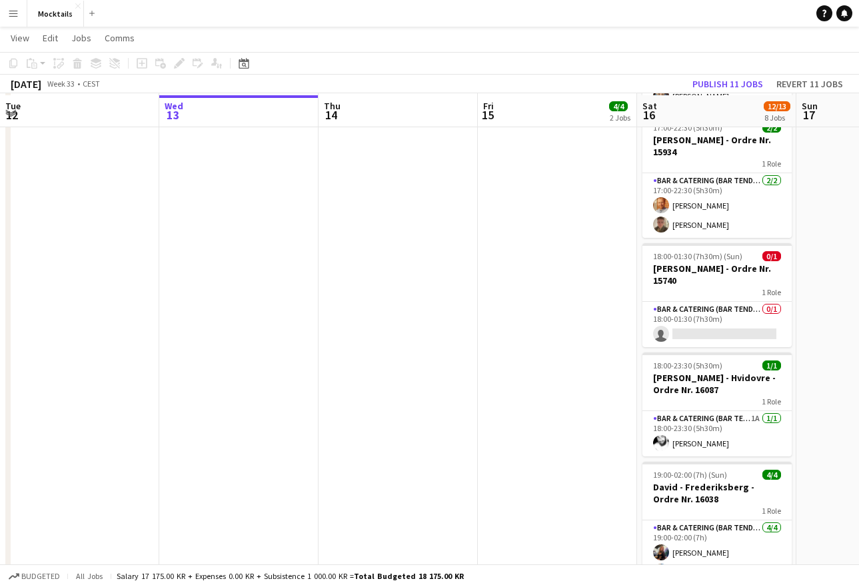
scroll to position [389, 0]
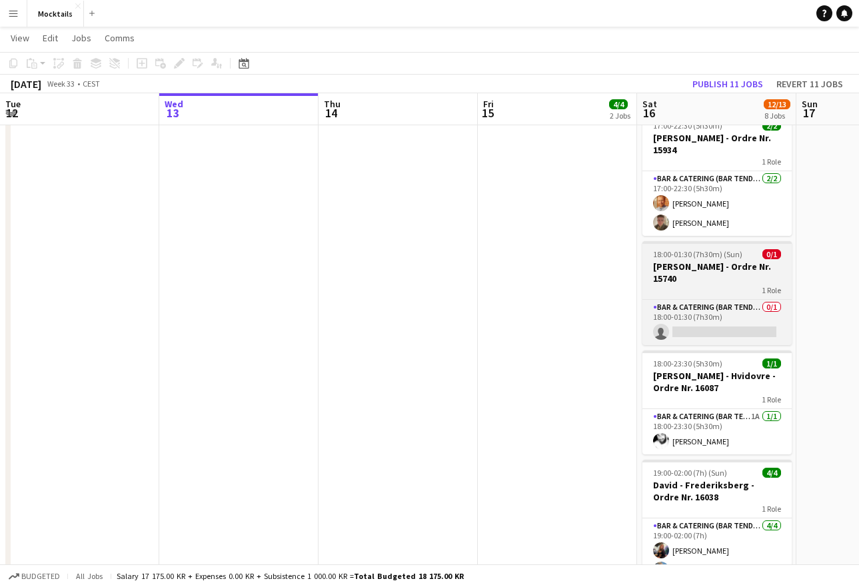
click at [690, 285] on div "1 Role" at bounding box center [716, 290] width 149 height 11
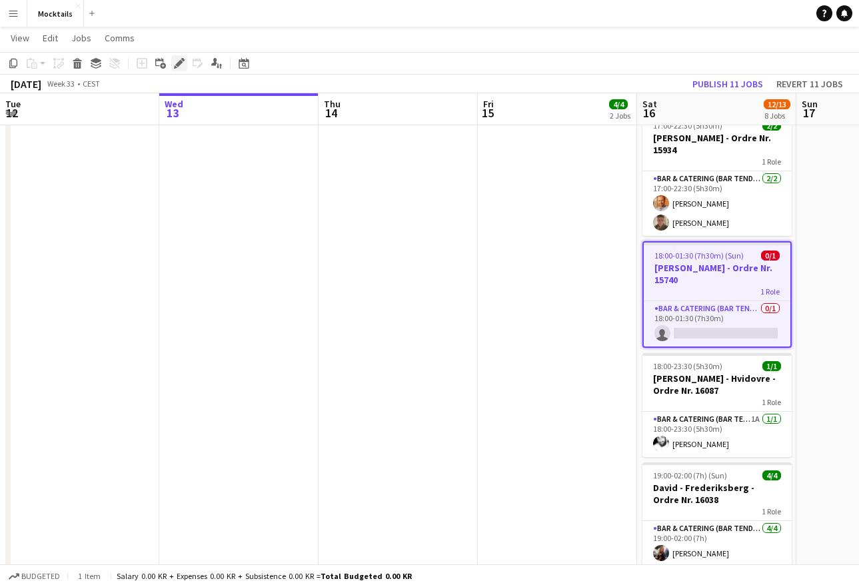
click at [180, 66] on icon "Edit" at bounding box center [179, 63] width 11 height 11
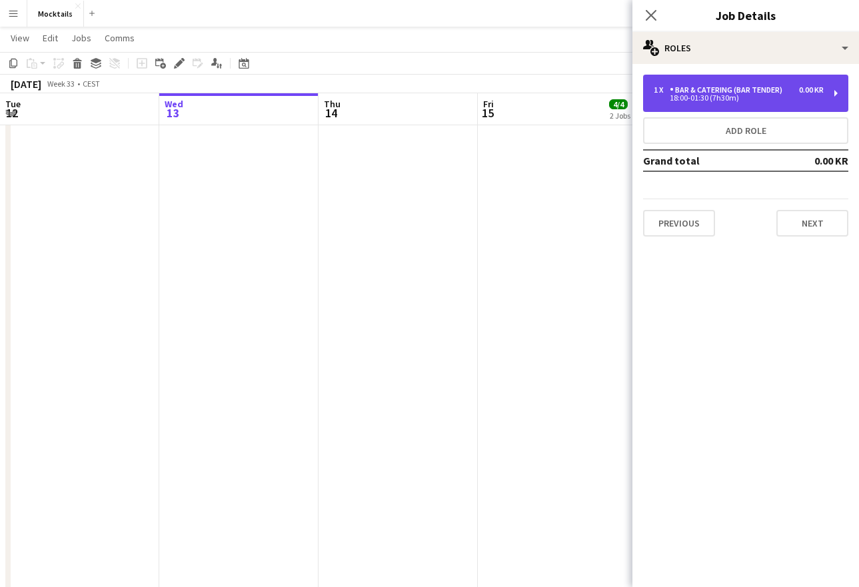
click at [766, 103] on div "1 x Bar & Catering (Bar Tender) 0.00 KR 18:00-01:30 (7h30m)" at bounding box center [745, 93] width 205 height 37
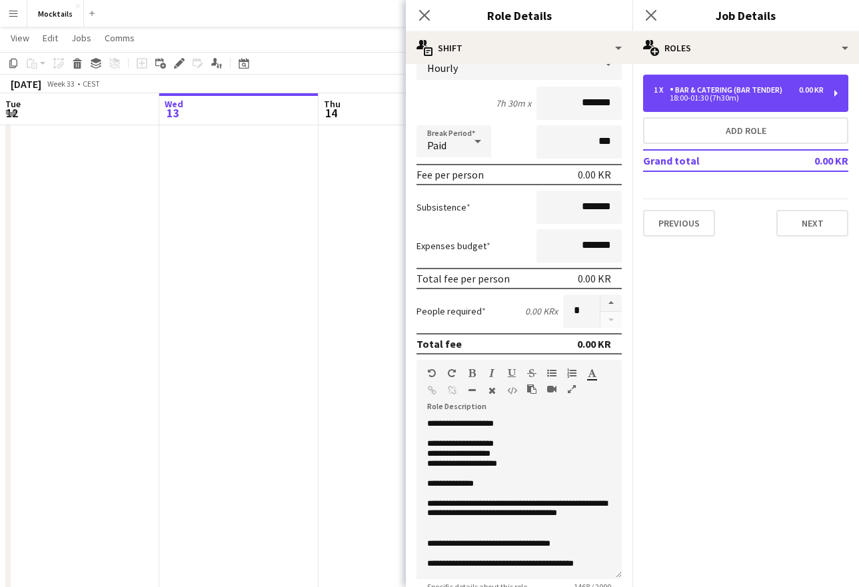
scroll to position [110, 0]
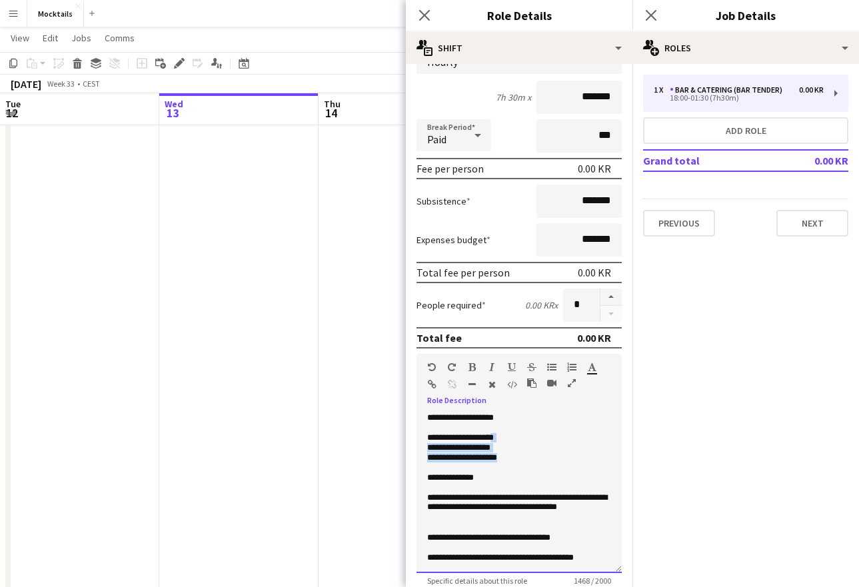
drag, startPoint x: 504, startPoint y: 437, endPoint x: 520, endPoint y: 454, distance: 24.0
click at [520, 454] on div "**********" at bounding box center [518, 493] width 205 height 160
click at [520, 454] on p "**********" at bounding box center [519, 458] width 184 height 10
drag, startPoint x: 426, startPoint y: 440, endPoint x: 542, endPoint y: 460, distance: 117.8
click at [542, 460] on div "**********" at bounding box center [518, 493] width 205 height 160
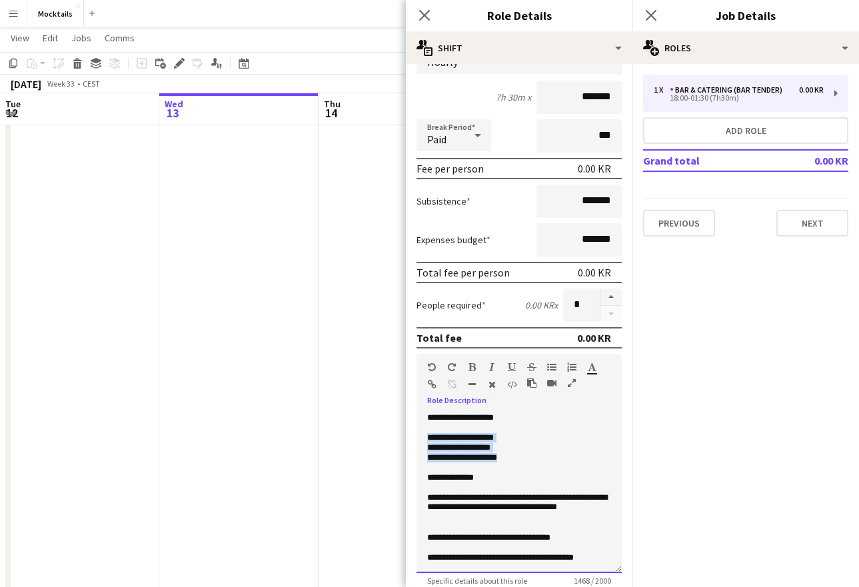
click at [542, 460] on p "**********" at bounding box center [519, 458] width 184 height 10
click at [519, 477] on p "**********" at bounding box center [519, 478] width 184 height 10
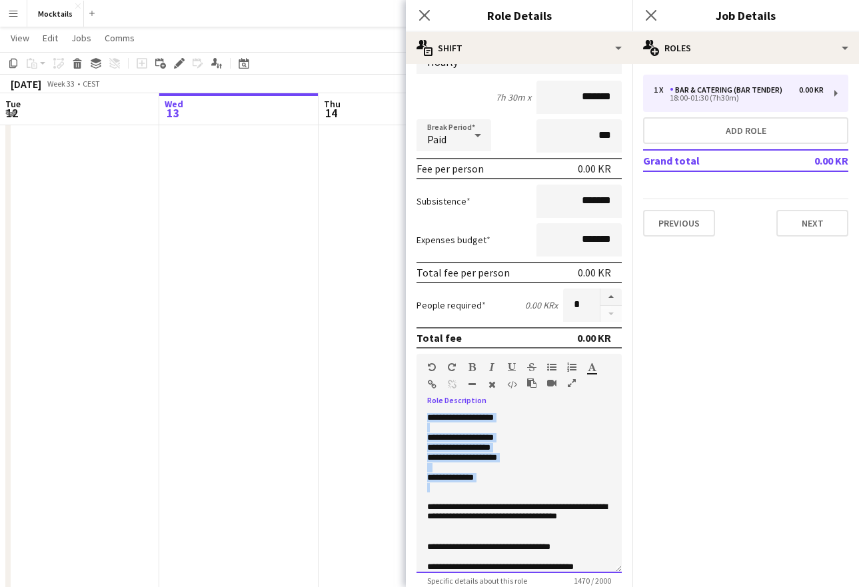
drag, startPoint x: 426, startPoint y: 416, endPoint x: 522, endPoint y: 483, distance: 116.7
click at [522, 483] on div "**********" at bounding box center [518, 493] width 205 height 160
click at [522, 483] on p at bounding box center [519, 487] width 184 height 9
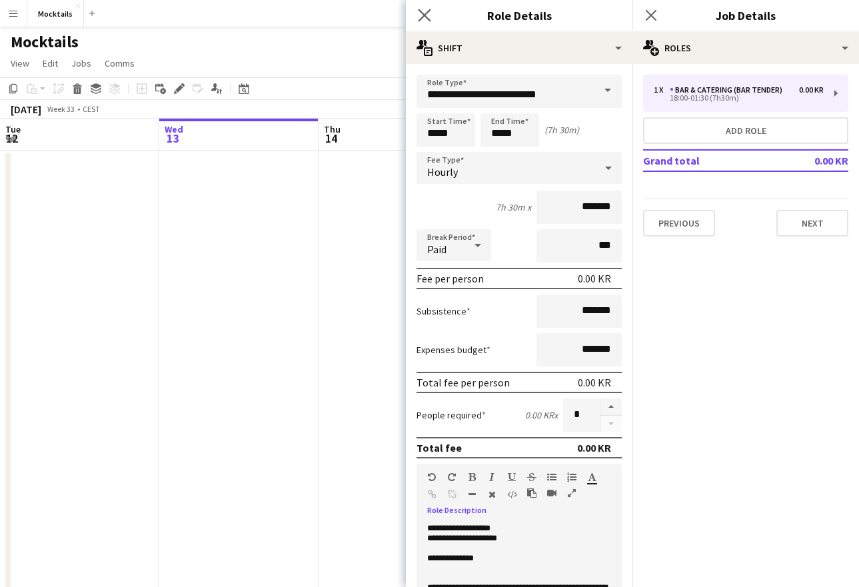
scroll to position [0, 0]
click at [420, 26] on div "Close pop-in" at bounding box center [424, 15] width 37 height 31
click at [426, 13] on icon at bounding box center [424, 15] width 13 height 13
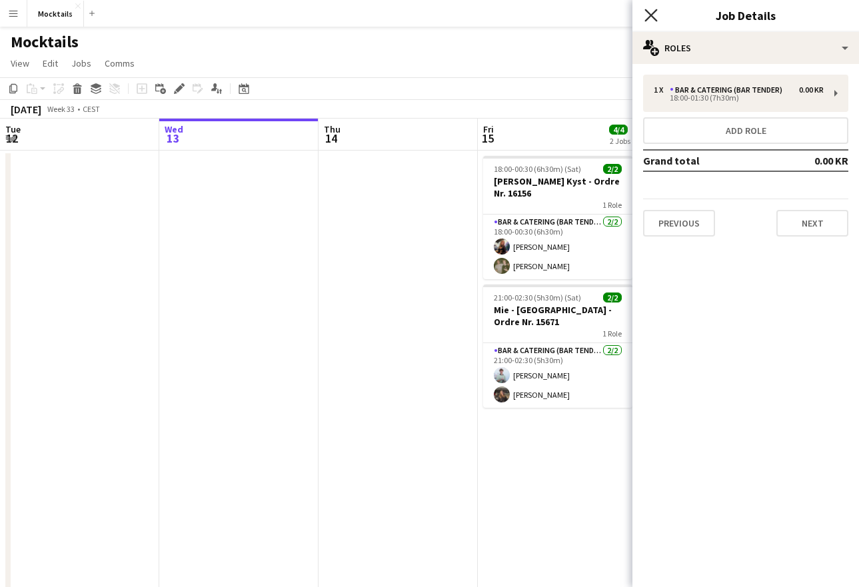
click at [647, 13] on icon "Close pop-in" at bounding box center [650, 15] width 13 height 13
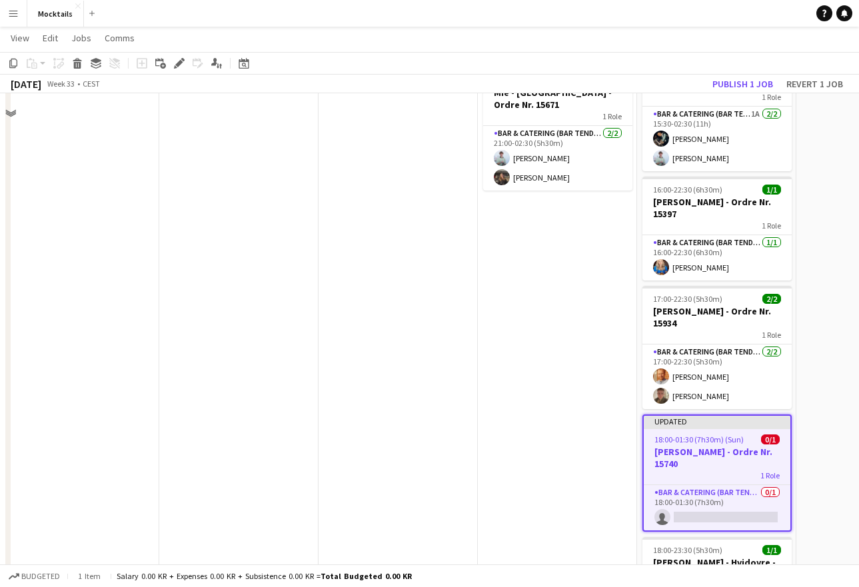
scroll to position [219, 0]
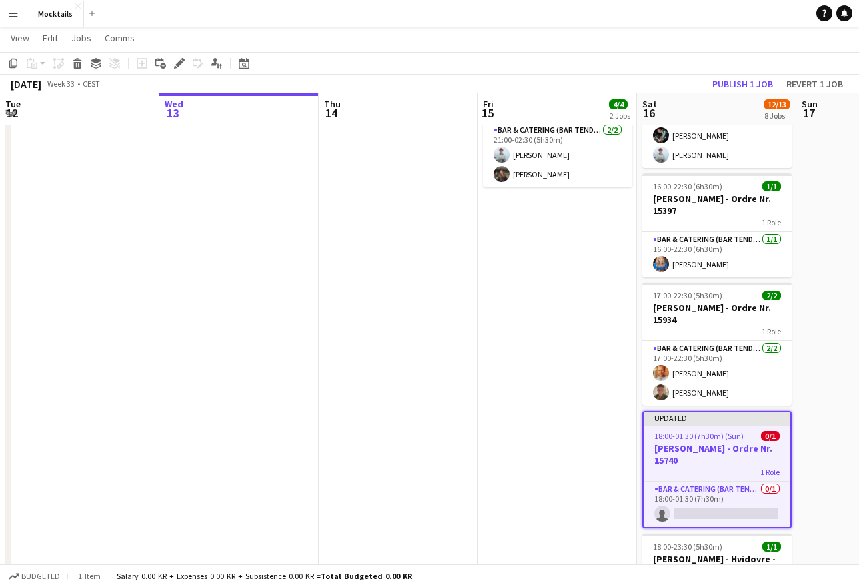
click at [713, 454] on h3 "[PERSON_NAME] - Ordre Nr. 15740" at bounding box center [717, 454] width 147 height 24
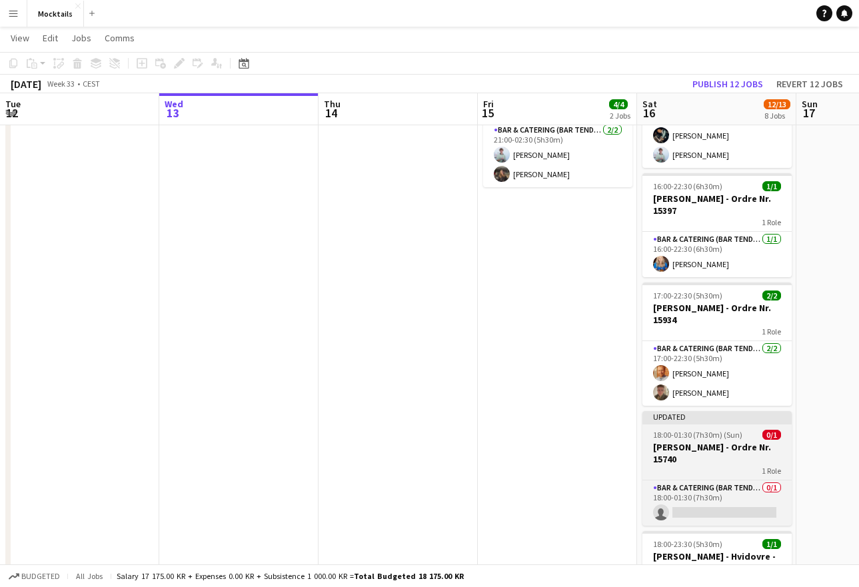
click at [713, 454] on h3 "[PERSON_NAME] - Ordre Nr. 15740" at bounding box center [716, 453] width 149 height 24
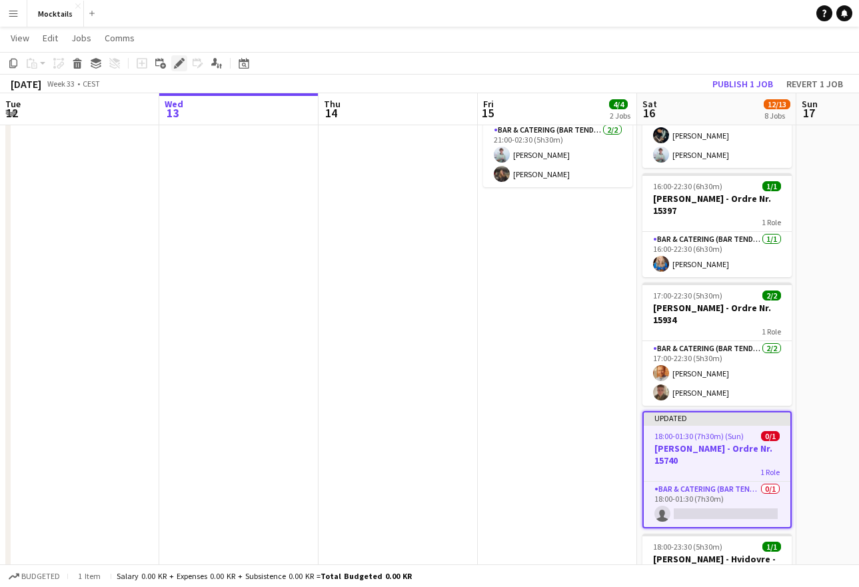
click at [178, 66] on icon at bounding box center [178, 63] width 7 height 7
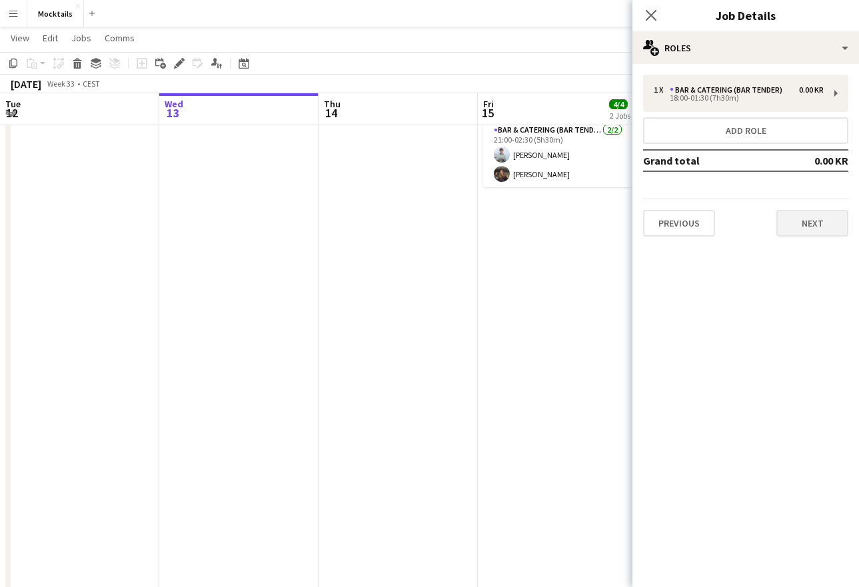
click at [827, 231] on button "Next" at bounding box center [812, 223] width 72 height 27
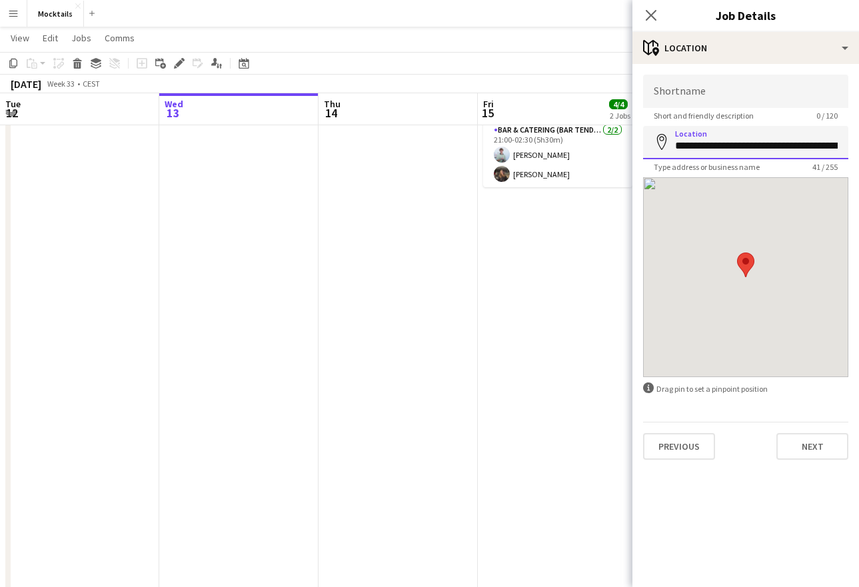
click at [707, 149] on input "**********" at bounding box center [745, 142] width 205 height 33
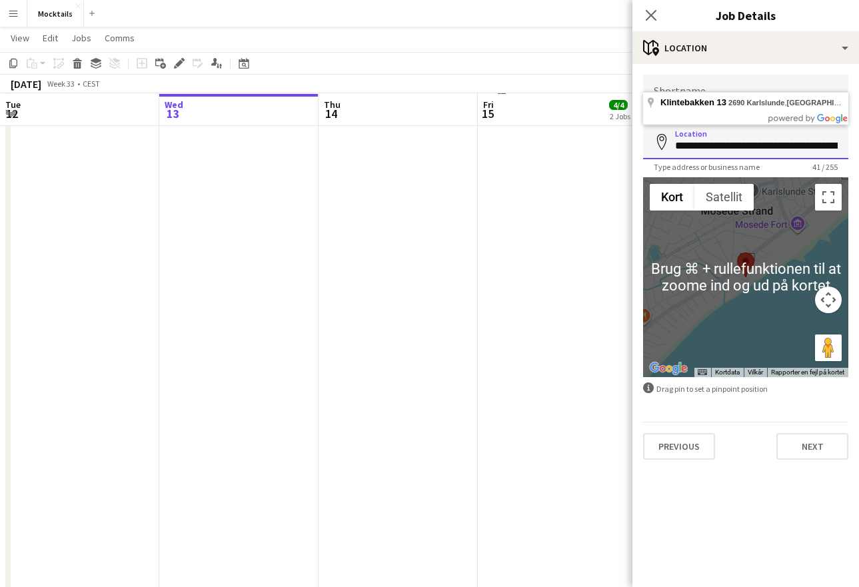
scroll to position [288, 0]
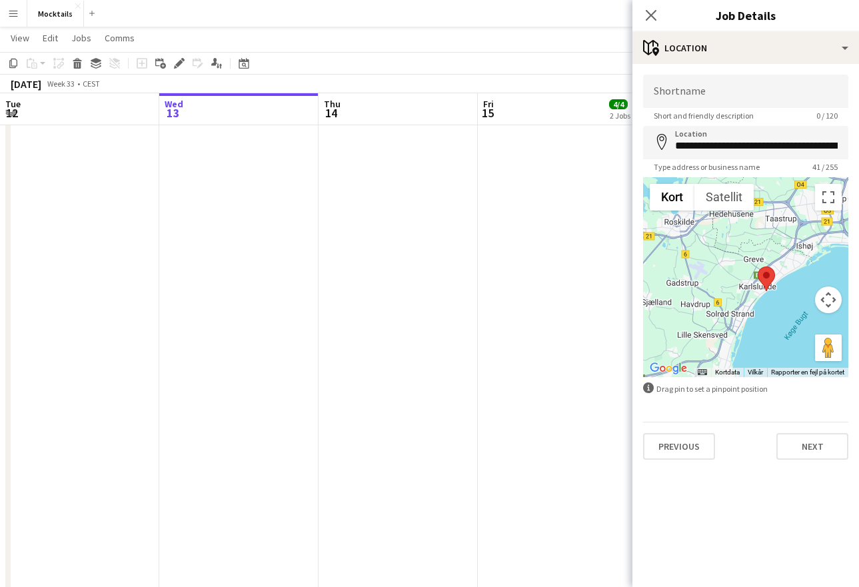
drag, startPoint x: 819, startPoint y: 243, endPoint x: 802, endPoint y: 276, distance: 37.3
click at [802, 276] on div at bounding box center [745, 277] width 205 height 200
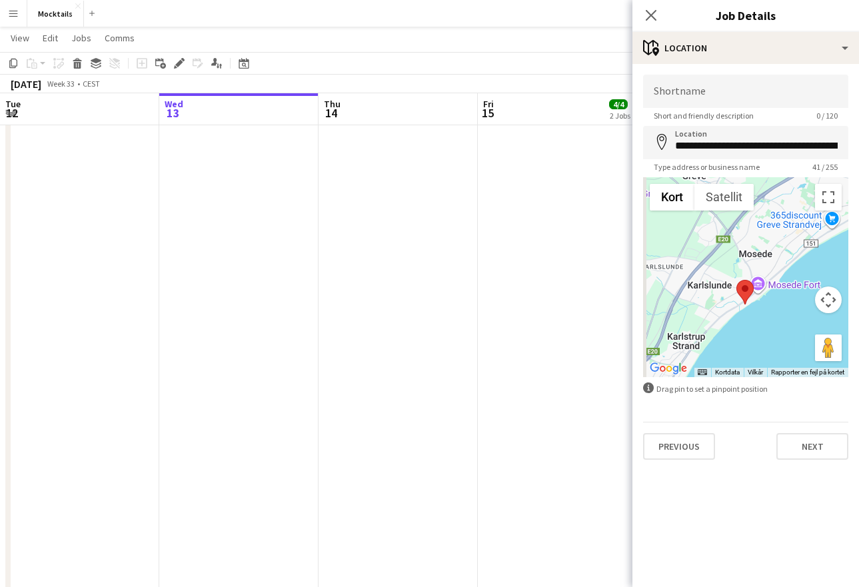
drag, startPoint x: 736, startPoint y: 344, endPoint x: 778, endPoint y: 321, distance: 47.1
click at [778, 322] on div at bounding box center [745, 277] width 205 height 200
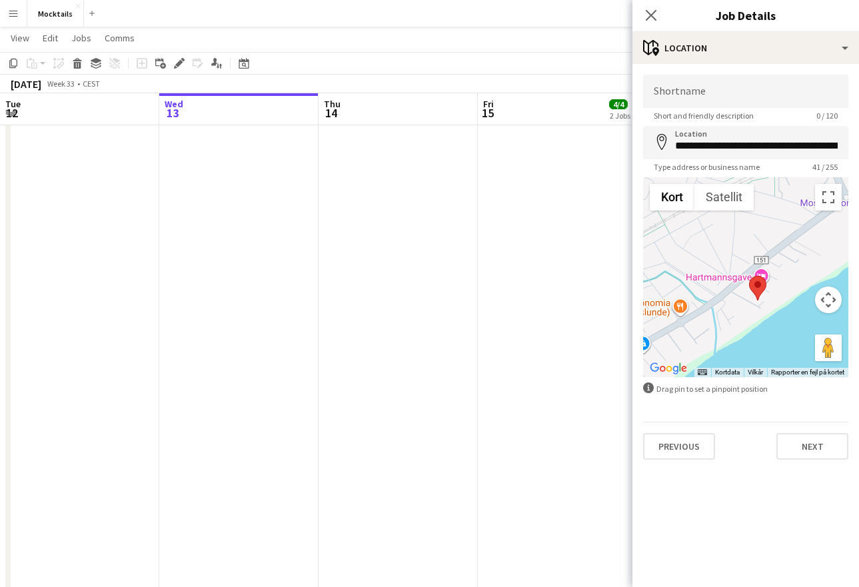
drag, startPoint x: 730, startPoint y: 319, endPoint x: 730, endPoint y: 275, distance: 43.3
click at [730, 275] on div at bounding box center [745, 277] width 205 height 200
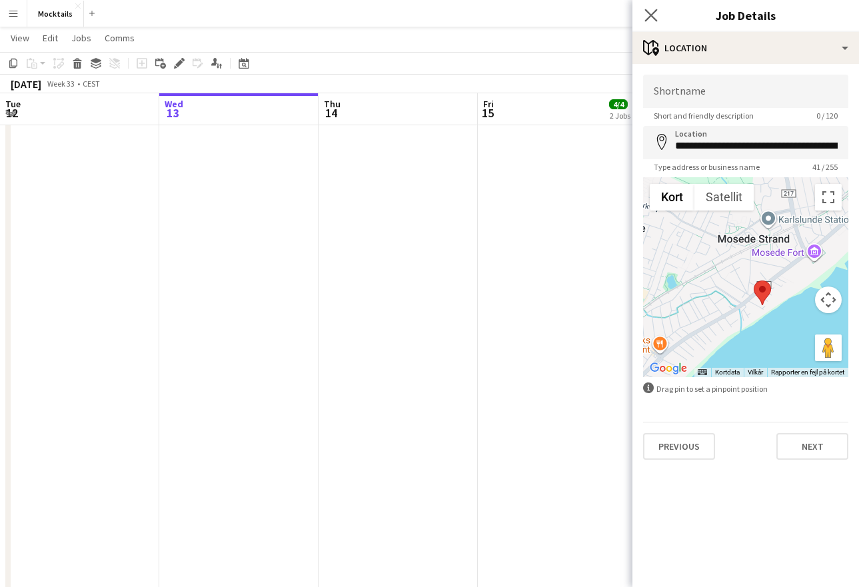
click at [648, 8] on app-icon "Close pop-in" at bounding box center [651, 15] width 19 height 19
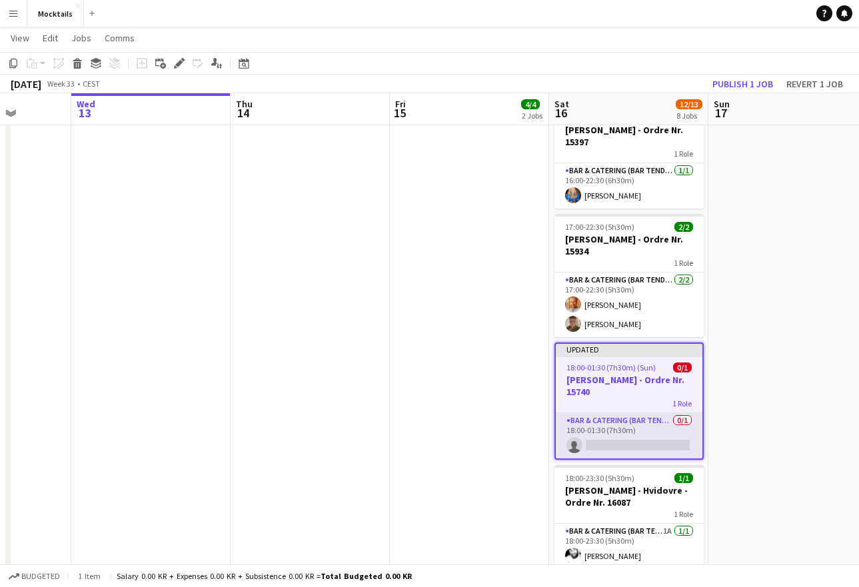
scroll to position [0, 408]
click at [604, 437] on app-card-role "Bar & Catering (Bar Tender) 0/1 18:00-01:30 (7h30m) single-neutral-actions" at bounding box center [627, 435] width 147 height 45
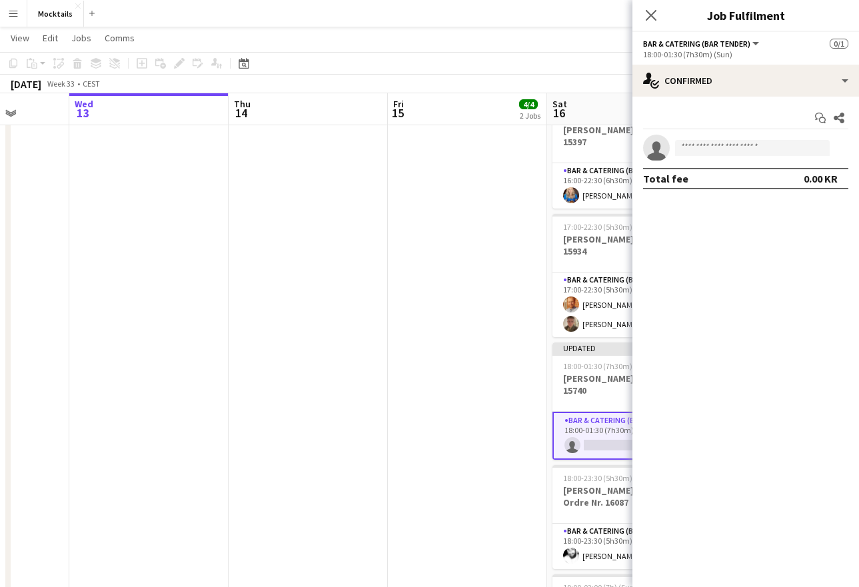
click at [602, 437] on app-card-role "Bar & Catering (Bar Tender) 0/1 18:00-01:30 (7h30m) single-neutral-actions" at bounding box center [626, 436] width 149 height 48
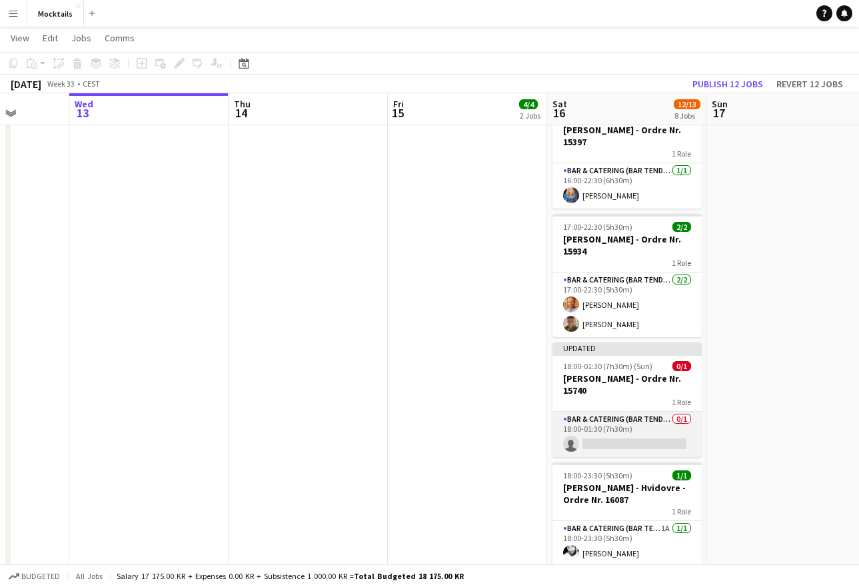
click at [602, 437] on app-card-role "Bar & Catering (Bar Tender) 0/1 18:00-01:30 (7h30m) single-neutral-actions" at bounding box center [626, 434] width 149 height 45
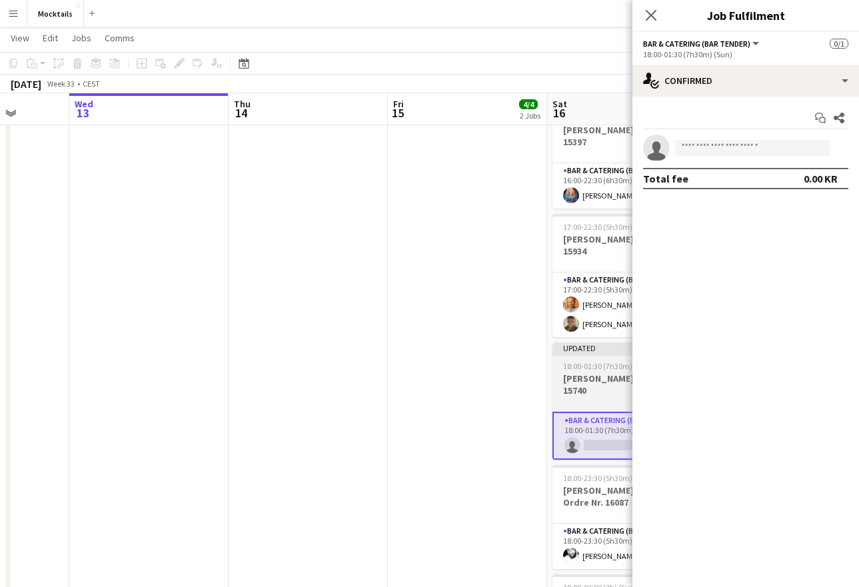
click at [606, 396] on h3 "[PERSON_NAME] - Ordre Nr. 15740" at bounding box center [626, 384] width 149 height 24
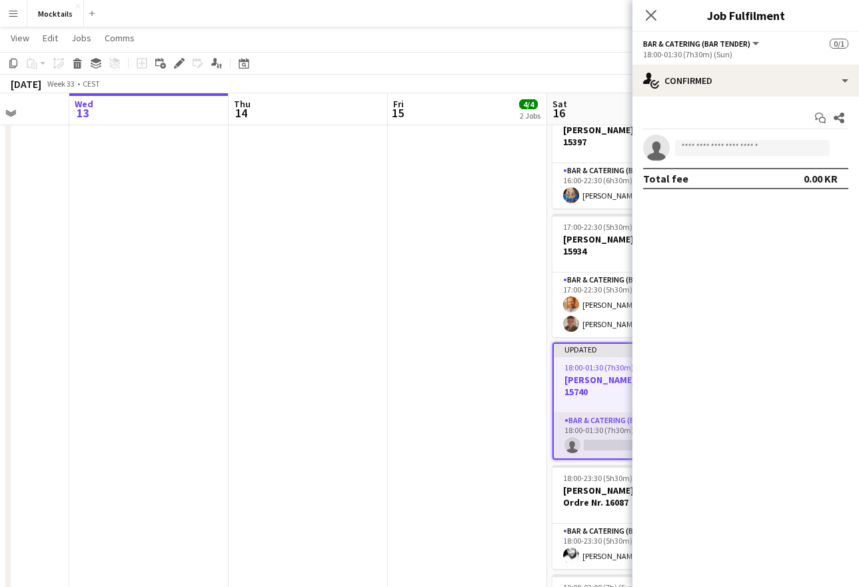
click at [603, 431] on app-card-role "Bar & Catering (Bar Tender) 0/1 18:00-01:30 (7h30m) single-neutral-actions" at bounding box center [627, 435] width 147 height 45
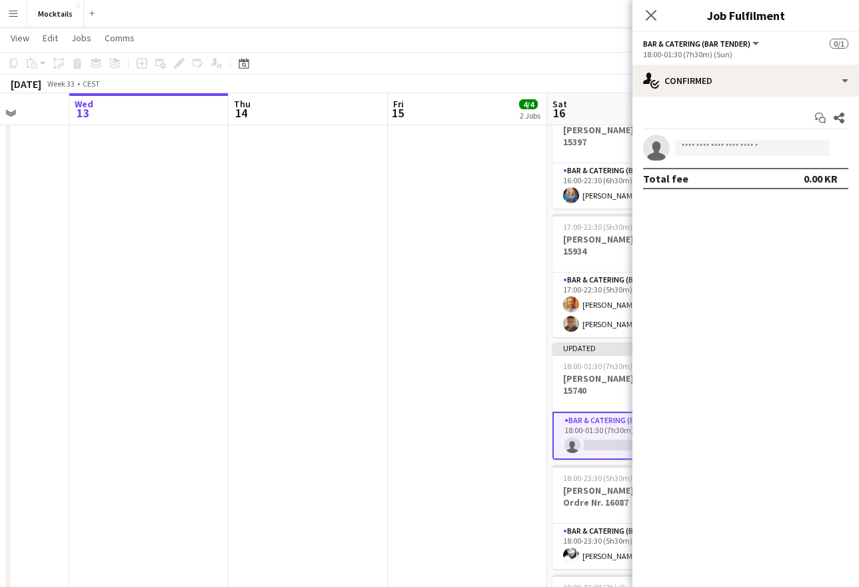
click at [512, 427] on app-date-cell "18:00-00:30 (6h30m) (Sat) 2/2 Jacob - Rungsted Kyst - Ordre Nr. 16156 1 Role Ba…" at bounding box center [467, 364] width 159 height 1006
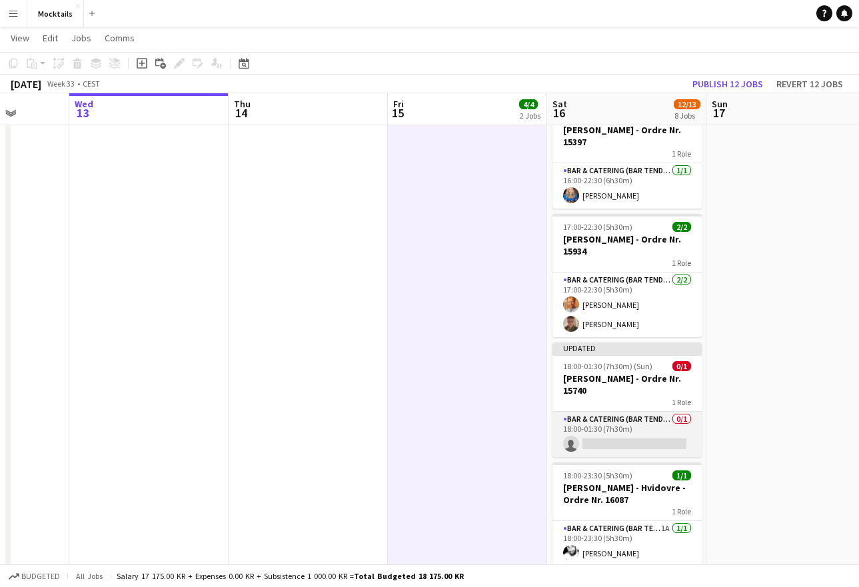
click at [638, 432] on app-card-role "Bar & Catering (Bar Tender) 0/1 18:00-01:30 (7h30m) single-neutral-actions" at bounding box center [626, 434] width 149 height 45
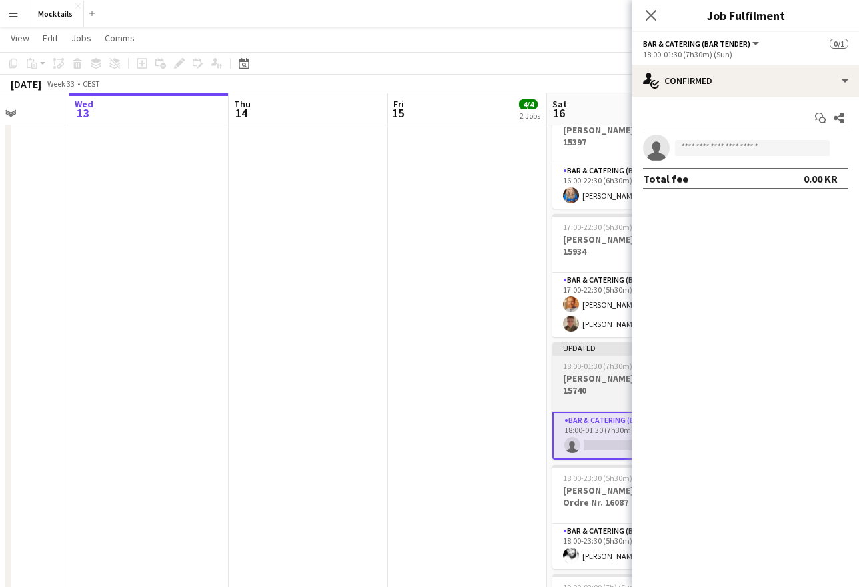
click at [576, 381] on h3 "[PERSON_NAME] - Ordre Nr. 15740" at bounding box center [626, 384] width 149 height 24
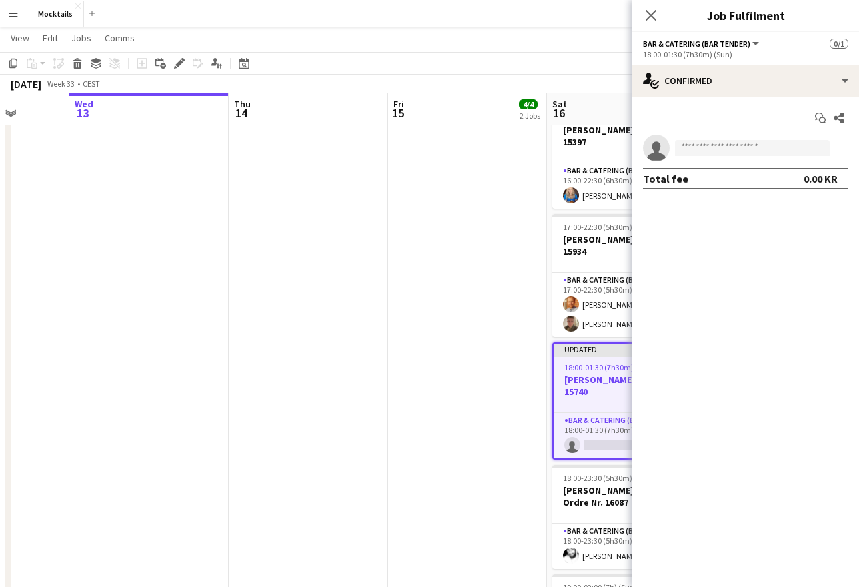
click at [511, 386] on app-date-cell "18:00-00:30 (6h30m) (Sat) 2/2 Jacob - Rungsted Kyst - Ordre Nr. 16156 1 Role Ba…" at bounding box center [467, 364] width 159 height 1006
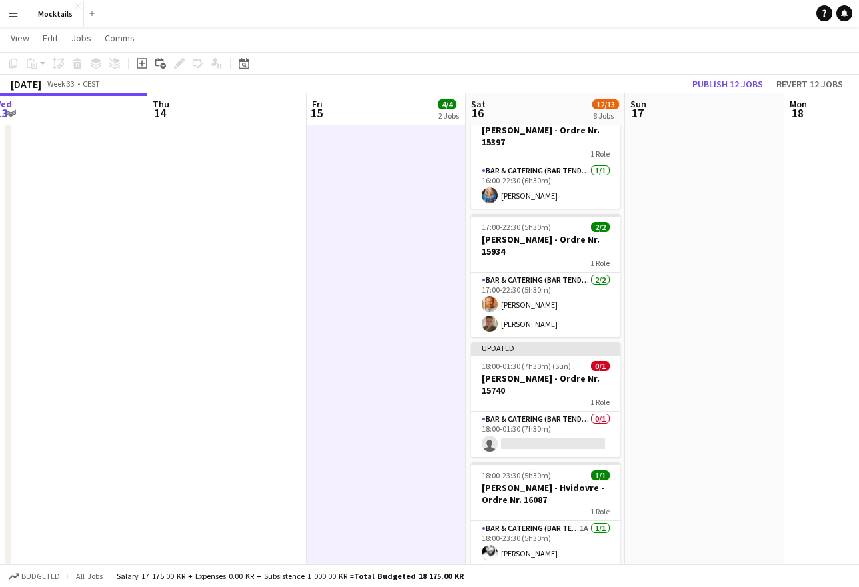
scroll to position [0, 494]
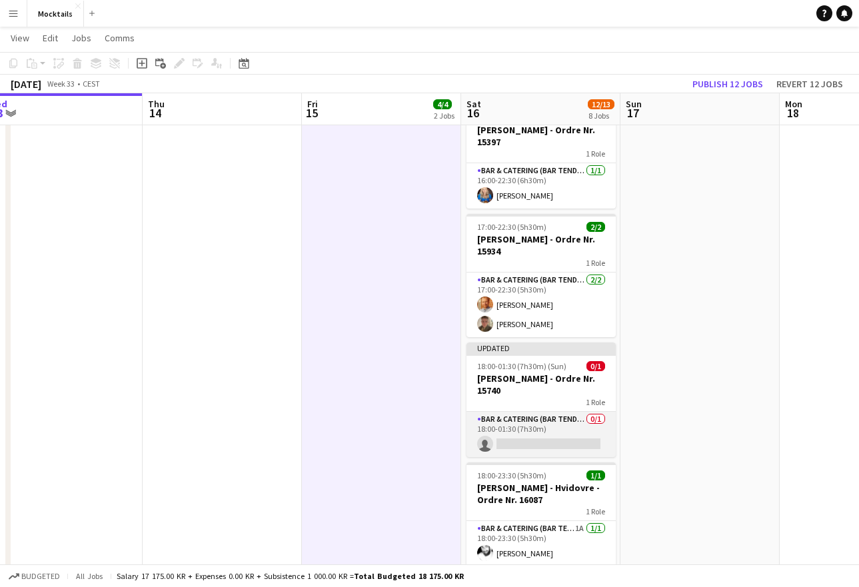
click at [552, 437] on app-card-role "Bar & Catering (Bar Tender) 0/1 18:00-01:30 (7h30m) single-neutral-actions" at bounding box center [540, 434] width 149 height 45
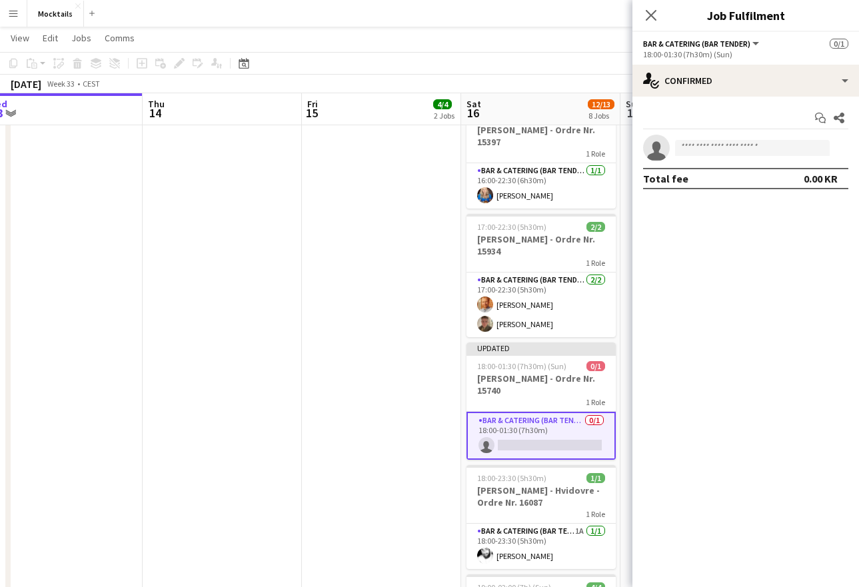
click at [518, 442] on app-card-role "Bar & Catering (Bar Tender) 0/1 18:00-01:30 (7h30m) single-neutral-actions" at bounding box center [540, 436] width 149 height 48
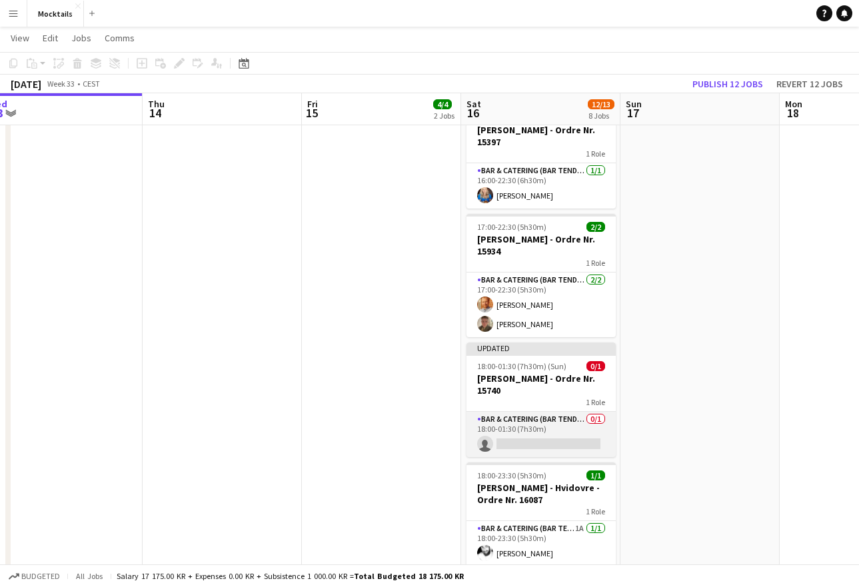
click at [552, 438] on app-card-role "Bar & Catering (Bar Tender) 0/1 18:00-01:30 (7h30m) single-neutral-actions" at bounding box center [540, 434] width 149 height 45
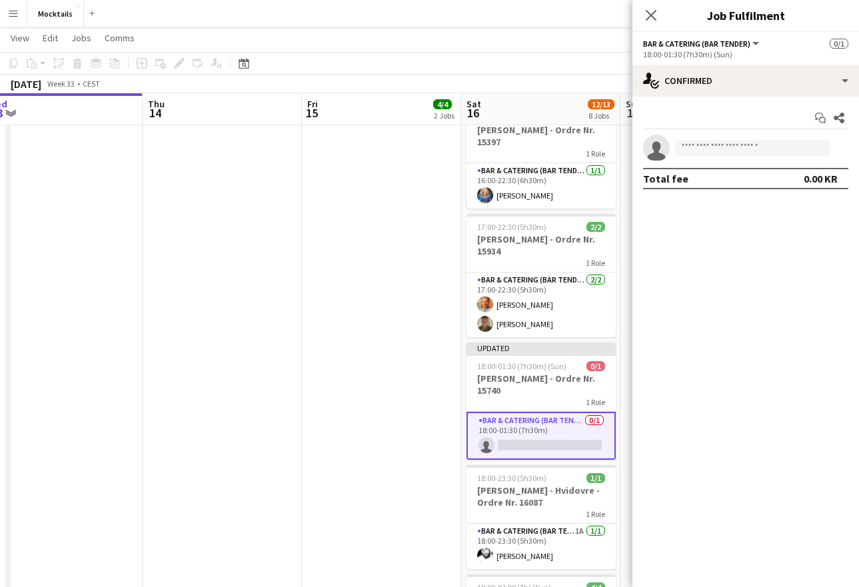
click at [552, 438] on app-card-role "Bar & Catering (Bar Tender) 0/1 18:00-01:30 (7h30m) single-neutral-actions" at bounding box center [540, 436] width 149 height 48
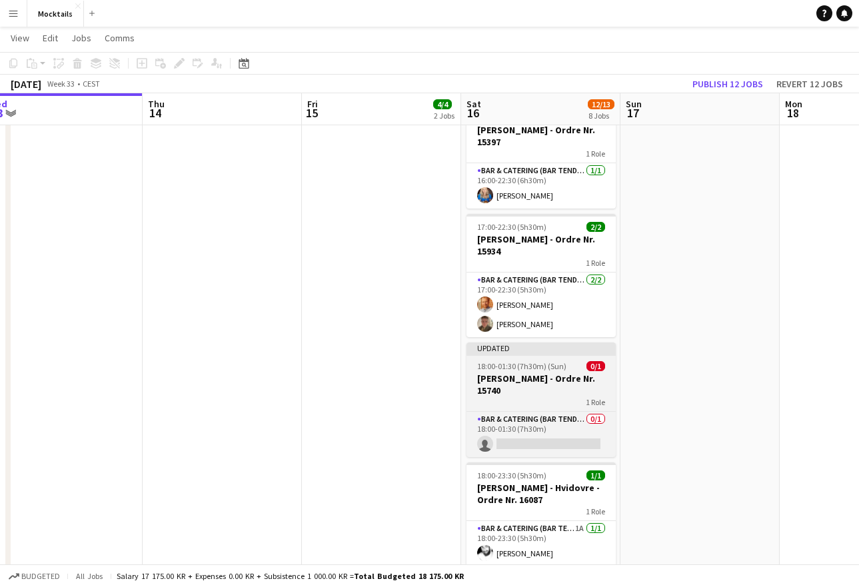
click at [554, 392] on h3 "[PERSON_NAME] - Ordre Nr. 15740" at bounding box center [540, 384] width 149 height 24
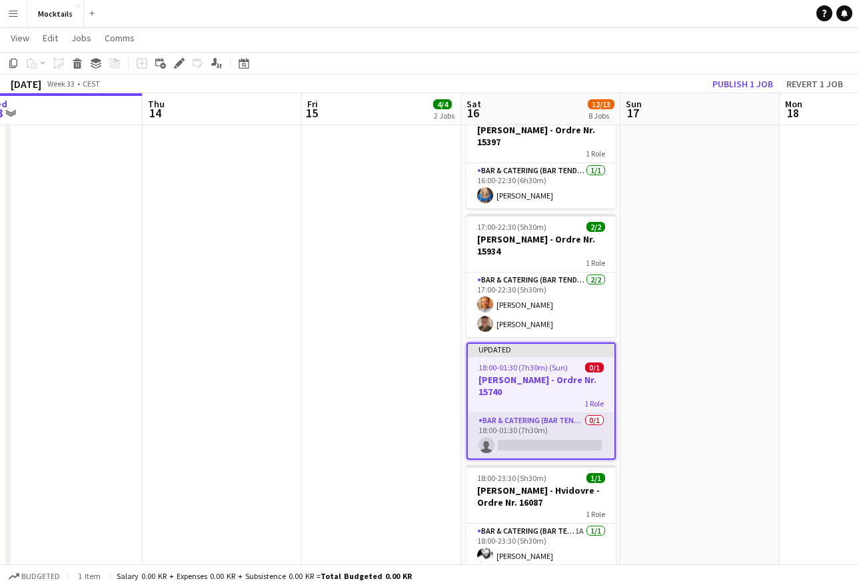
click at [546, 430] on app-card-role "Bar & Catering (Bar Tender) 0/1 18:00-01:30 (7h30m) single-neutral-actions" at bounding box center [541, 435] width 147 height 45
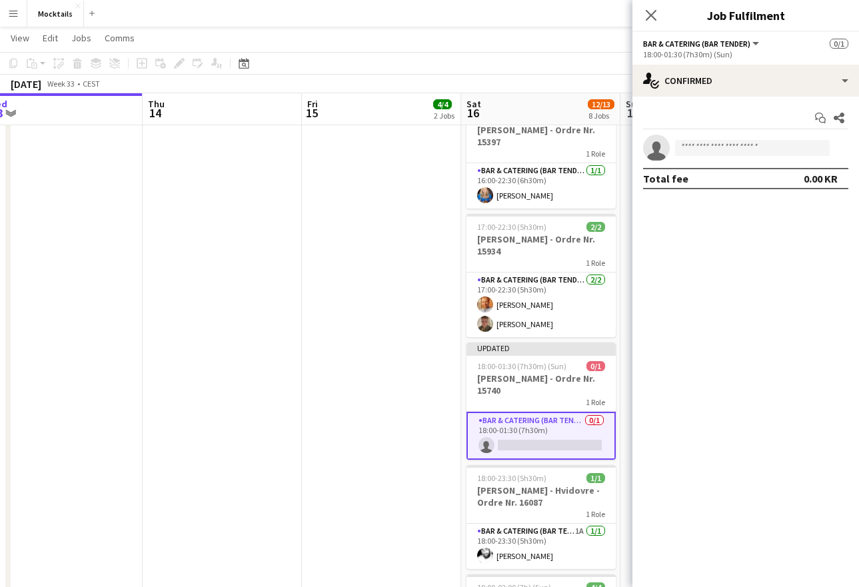
click at [546, 430] on app-card-role "Bar & Catering (Bar Tender) 0/1 18:00-01:30 (7h30m) single-neutral-actions" at bounding box center [540, 436] width 149 height 48
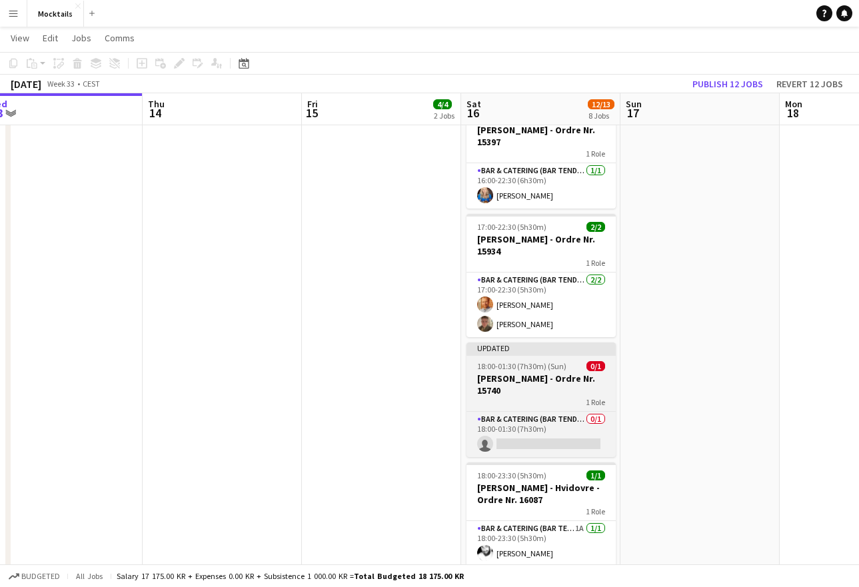
click at [550, 386] on h3 "[PERSON_NAME] - Ordre Nr. 15740" at bounding box center [540, 384] width 149 height 24
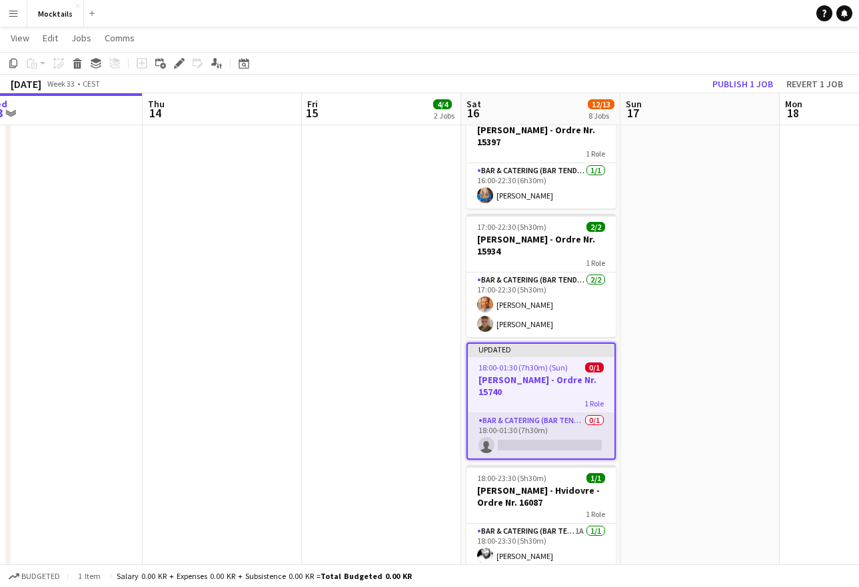
click at [542, 422] on app-card-role "Bar & Catering (Bar Tender) 0/1 18:00-01:30 (7h30m) single-neutral-actions" at bounding box center [541, 435] width 147 height 45
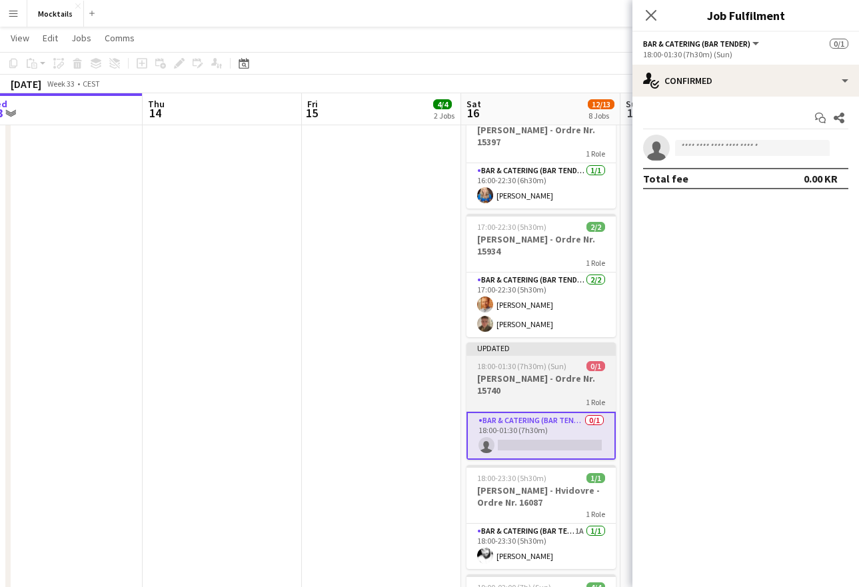
click at [552, 392] on h3 "[PERSON_NAME] - Ordre Nr. 15740" at bounding box center [540, 384] width 149 height 24
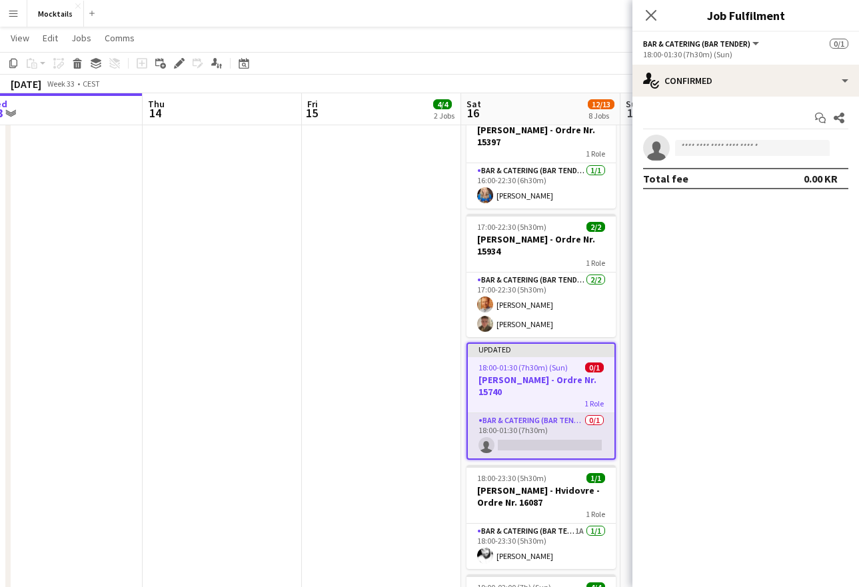
click at [544, 426] on app-card-role "Bar & Catering (Bar Tender) 0/1 18:00-01:30 (7h30m) single-neutral-actions" at bounding box center [541, 435] width 147 height 45
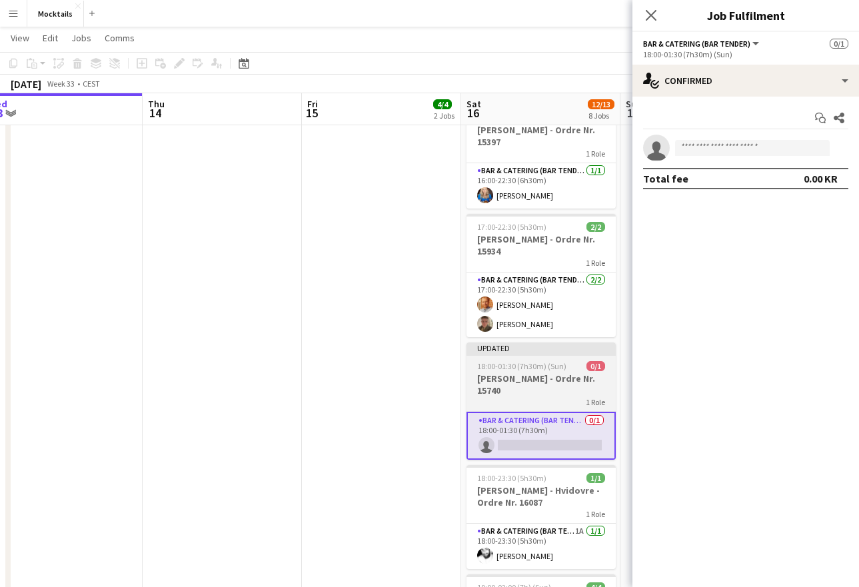
click at [558, 384] on h3 "[PERSON_NAME] - Ordre Nr. 15740" at bounding box center [540, 384] width 149 height 24
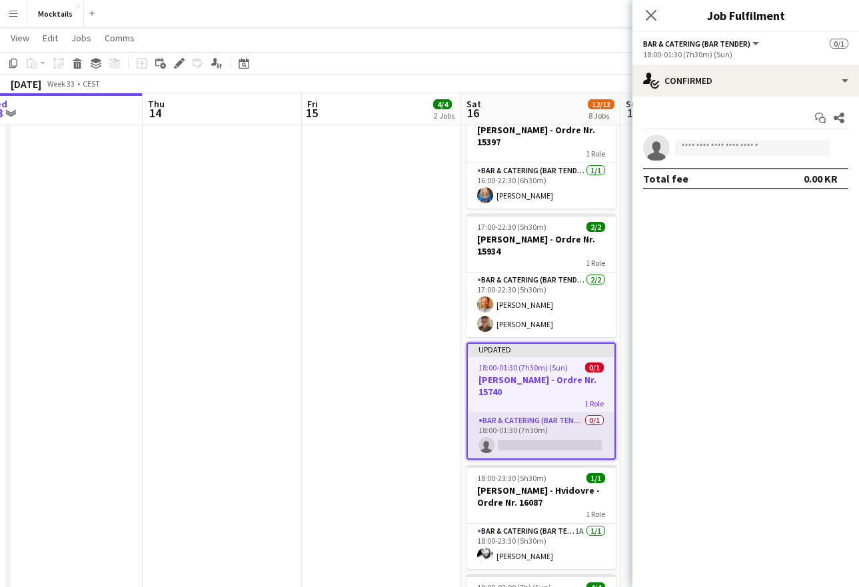
click at [544, 431] on app-card-role "Bar & Catering (Bar Tender) 0/1 18:00-01:30 (7h30m) single-neutral-actions" at bounding box center [541, 435] width 147 height 45
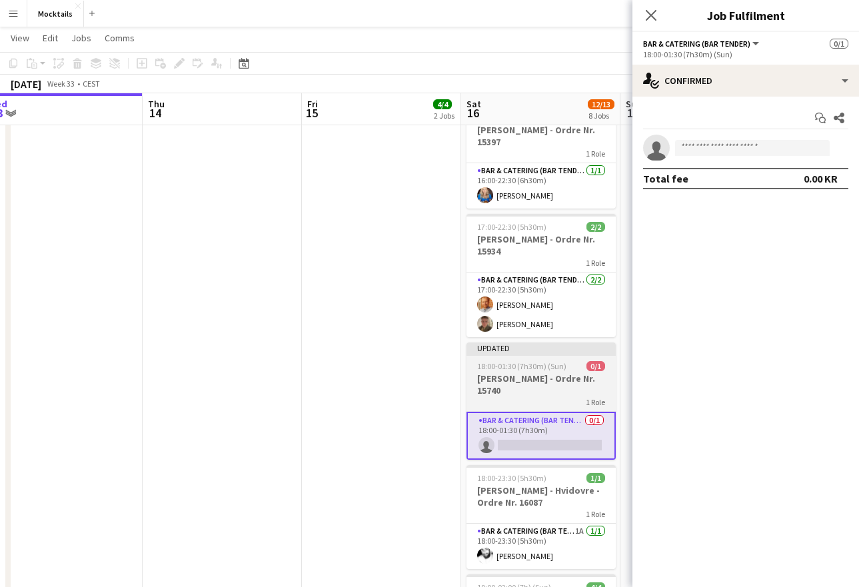
click at [553, 396] on h3 "[PERSON_NAME] - Ordre Nr. 15740" at bounding box center [540, 384] width 149 height 24
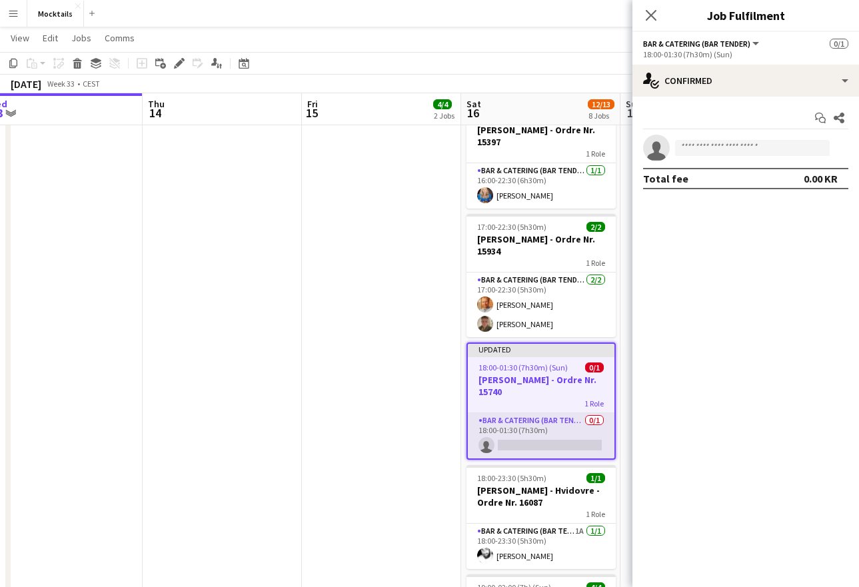
click at [540, 434] on app-card-role "Bar & Catering (Bar Tender) 0/1 18:00-01:30 (7h30m) single-neutral-actions" at bounding box center [541, 435] width 147 height 45
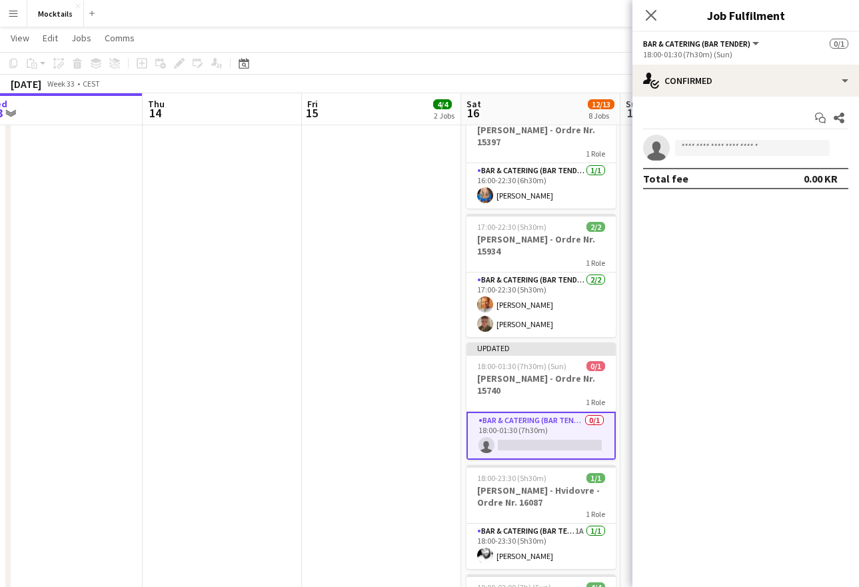
click at [540, 434] on app-card-role "Bar & Catering (Bar Tender) 0/1 18:00-01:30 (7h30m) single-neutral-actions" at bounding box center [540, 436] width 149 height 48
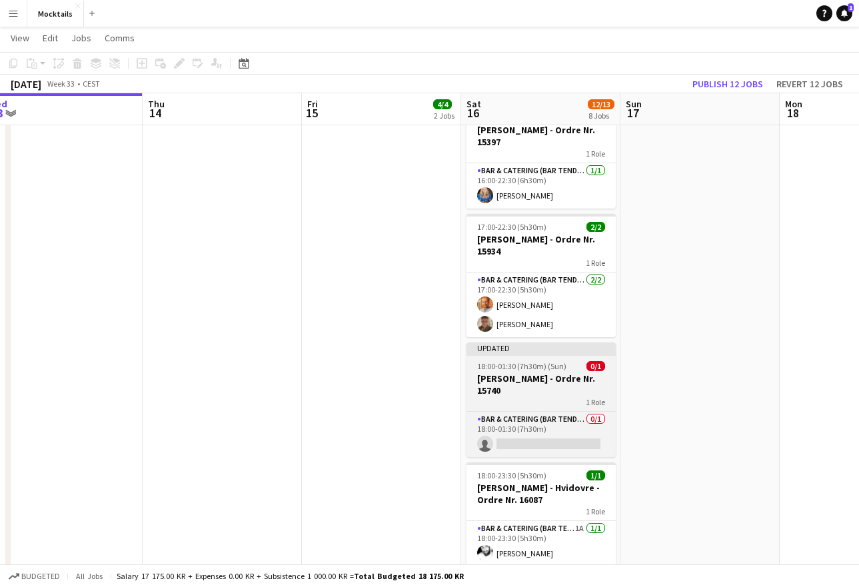
click at [544, 389] on h3 "[PERSON_NAME] - Ordre Nr. 15740" at bounding box center [540, 384] width 149 height 24
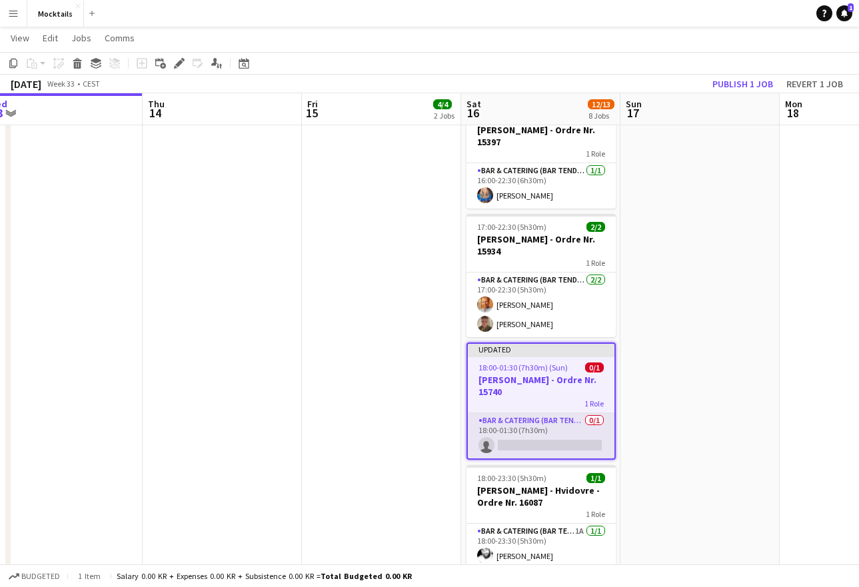
click at [543, 430] on app-card-role "Bar & Catering (Bar Tender) 0/1 18:00-01:30 (7h30m) single-neutral-actions" at bounding box center [541, 435] width 147 height 45
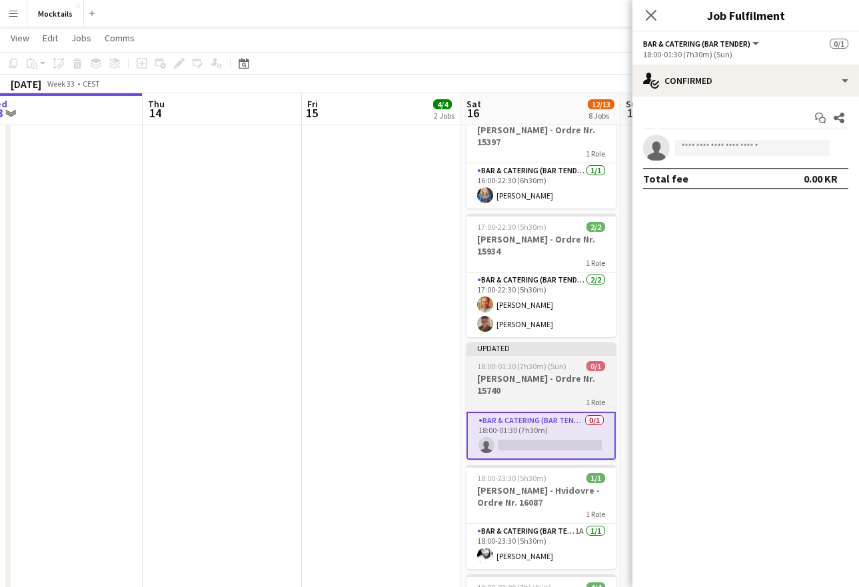
click at [508, 394] on h3 "[PERSON_NAME] - Ordre Nr. 15740" at bounding box center [540, 384] width 149 height 24
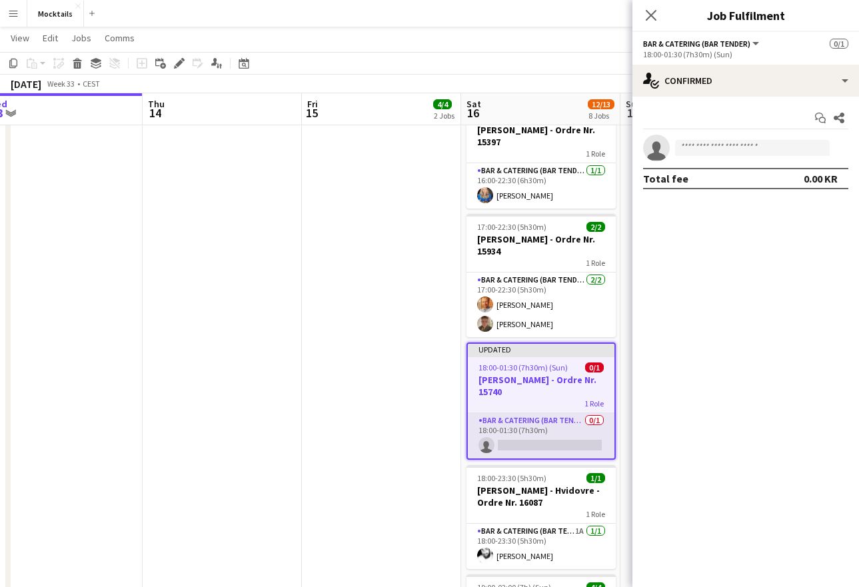
click at [534, 437] on app-card-role "Bar & Catering (Bar Tender) 0/1 18:00-01:30 (7h30m) single-neutral-actions" at bounding box center [541, 435] width 147 height 45
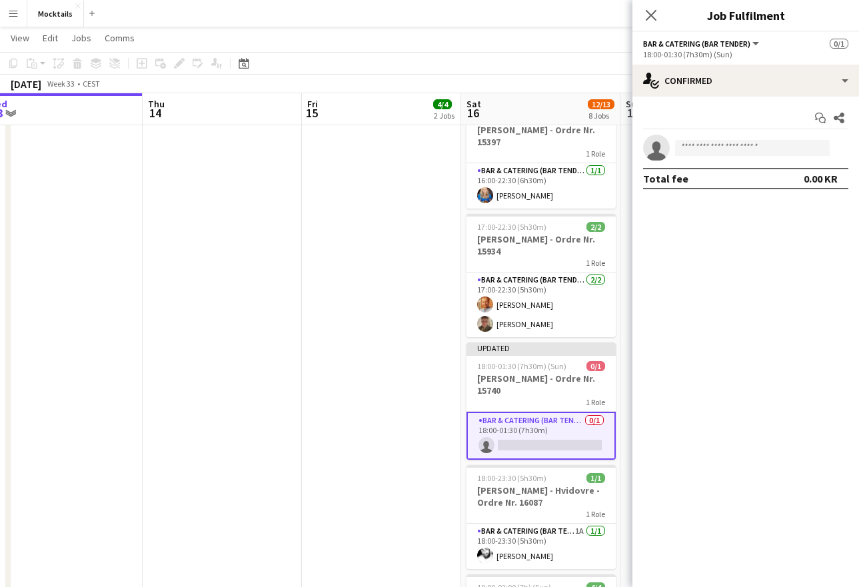
click at [432, 433] on app-date-cell "18:00-00:30 (6h30m) (Sat) 2/2 Jacob - Rungsted Kyst - Ordre Nr. 16156 1 Role Ba…" at bounding box center [381, 364] width 159 height 1006
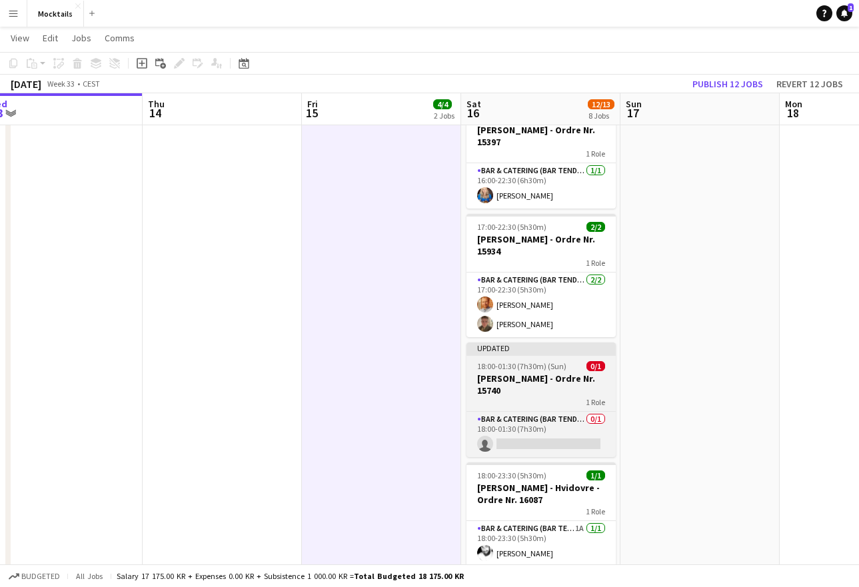
click at [538, 397] on div "1 Role" at bounding box center [540, 401] width 149 height 11
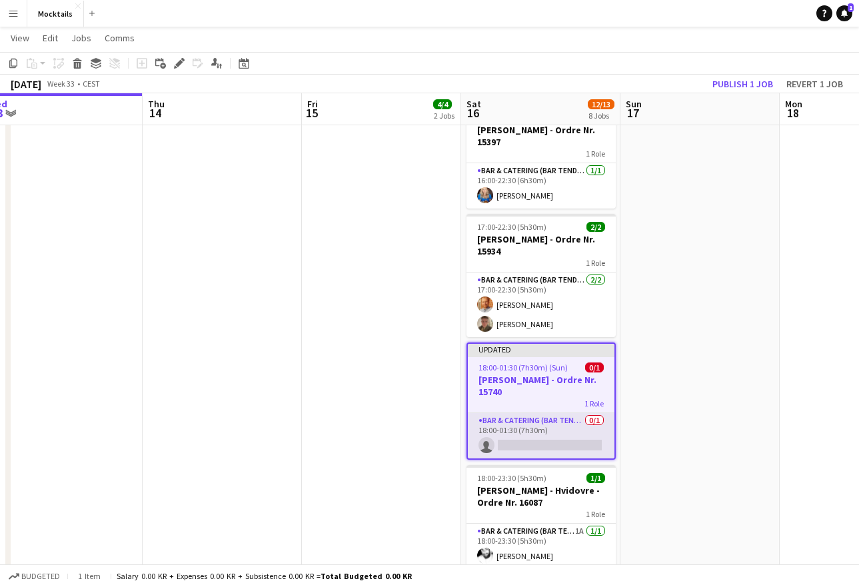
click at [538, 434] on app-card-role "Bar & Catering (Bar Tender) 0/1 18:00-01:30 (7h30m) single-neutral-actions" at bounding box center [541, 435] width 147 height 45
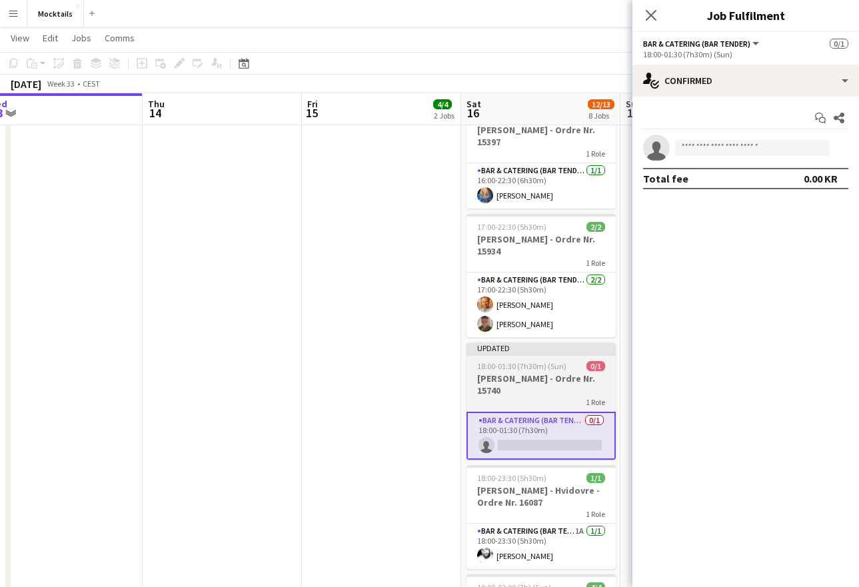
click at [520, 388] on h3 "[PERSON_NAME] - Ordre Nr. 15740" at bounding box center [540, 384] width 149 height 24
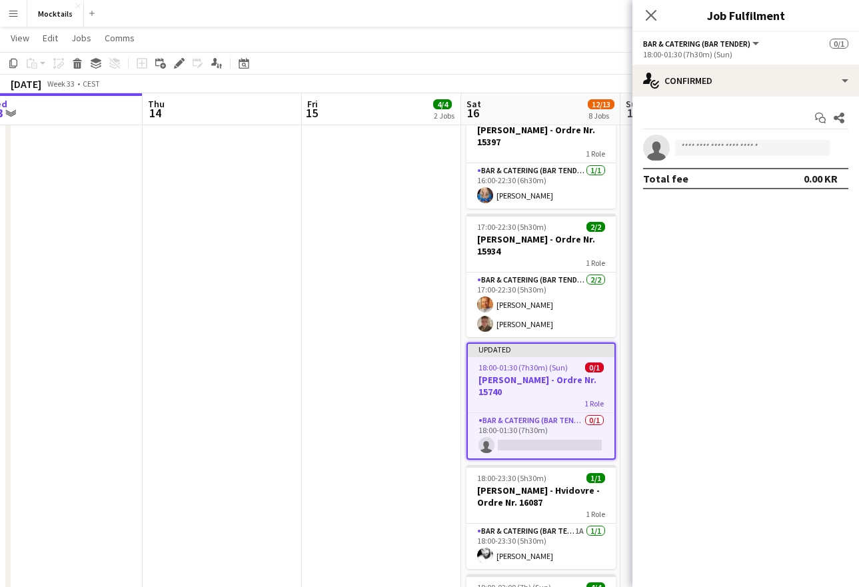
click at [624, 408] on app-date-cell at bounding box center [699, 364] width 159 height 1006
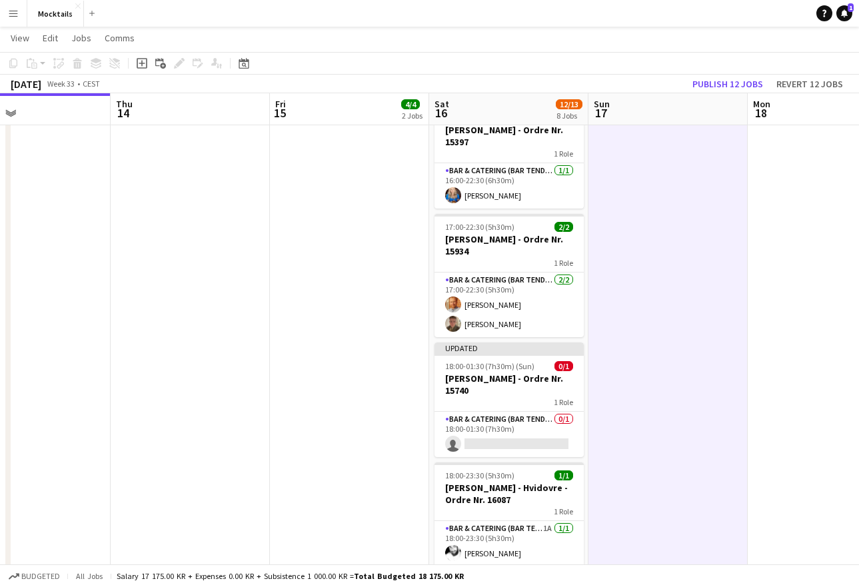
scroll to position [0, 527]
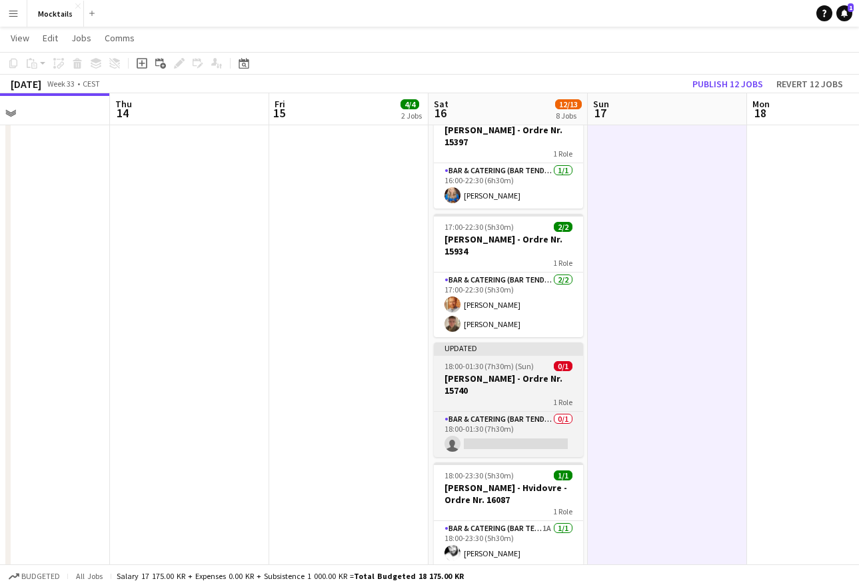
click at [520, 390] on h3 "[PERSON_NAME] - Ordre Nr. 15740" at bounding box center [508, 384] width 149 height 24
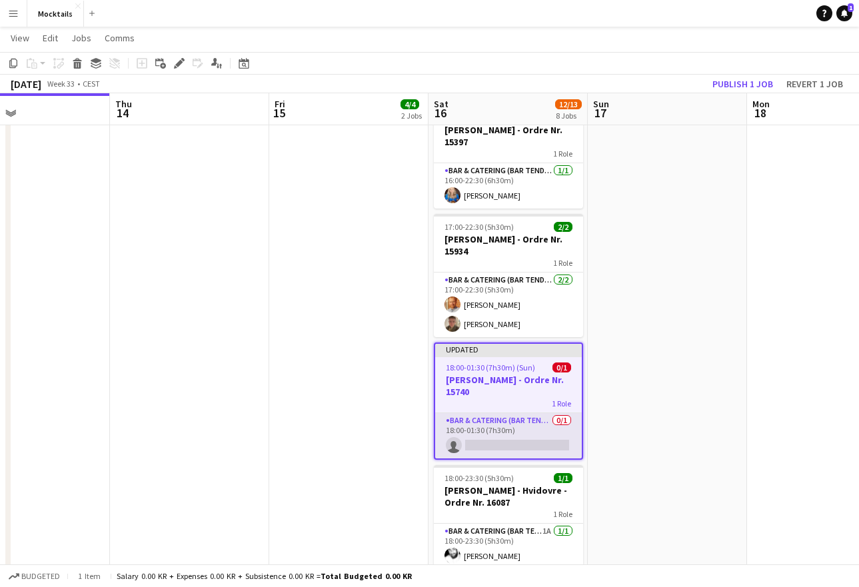
click at [513, 434] on app-card-role "Bar & Catering (Bar Tender) 0/1 18:00-01:30 (7h30m) single-neutral-actions" at bounding box center [508, 435] width 147 height 45
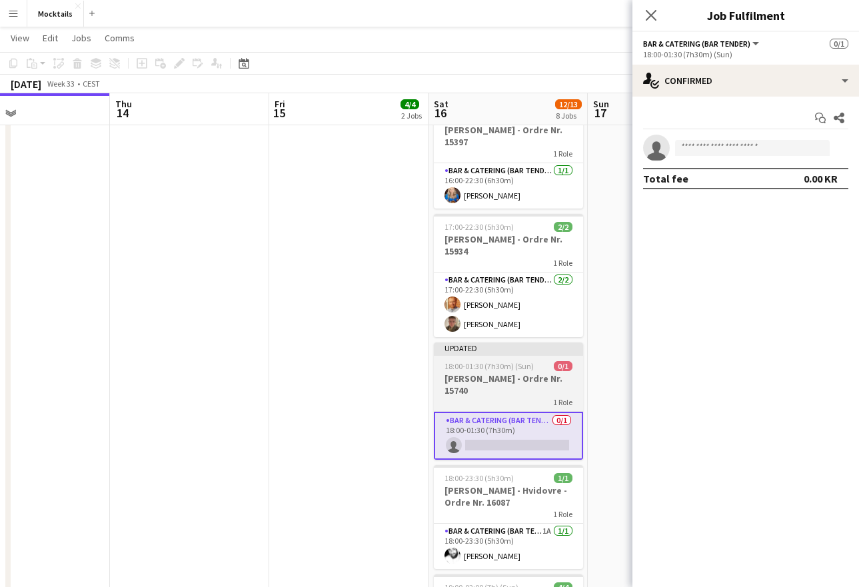
click at [523, 391] on h3 "[PERSON_NAME] - Ordre Nr. 15740" at bounding box center [508, 384] width 149 height 24
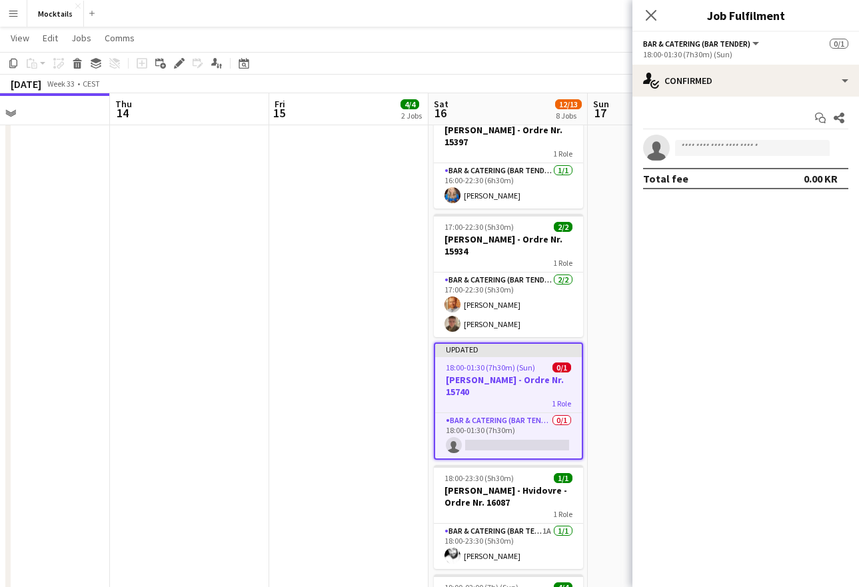
click at [604, 409] on app-date-cell at bounding box center [667, 364] width 159 height 1006
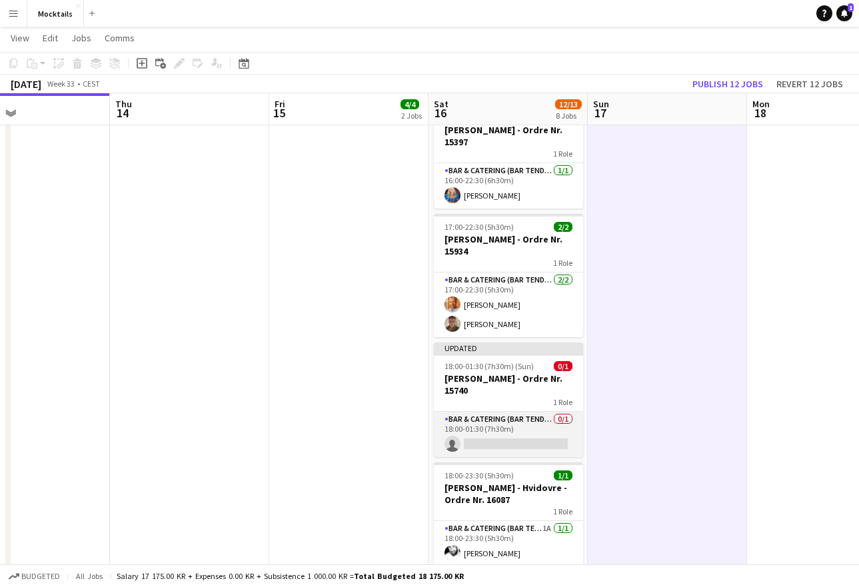
click at [516, 424] on app-card-role "Bar & Catering (Bar Tender) 0/1 18:00-01:30 (7h30m) single-neutral-actions" at bounding box center [508, 434] width 149 height 45
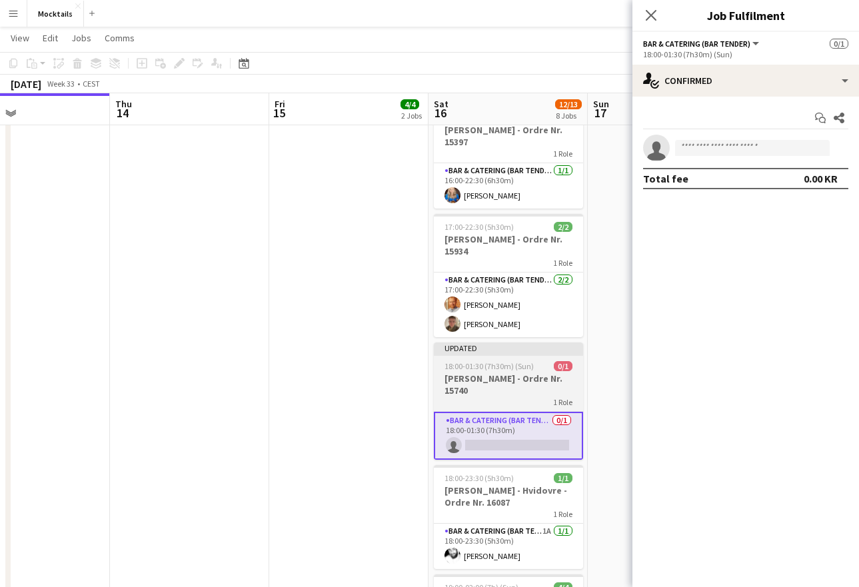
click at [516, 396] on div "1 Role" at bounding box center [508, 401] width 149 height 11
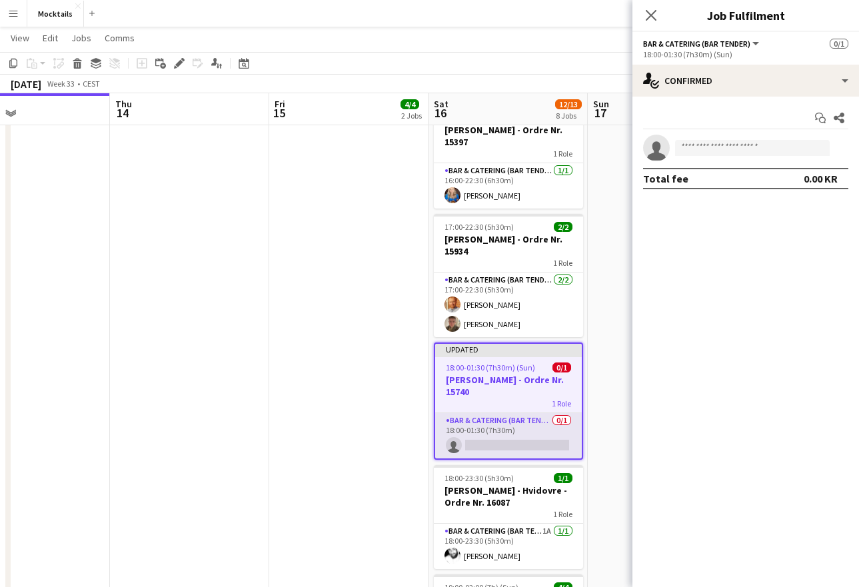
click at [489, 432] on app-card-role "Bar & Catering (Bar Tender) 0/1 18:00-01:30 (7h30m) single-neutral-actions" at bounding box center [508, 435] width 147 height 45
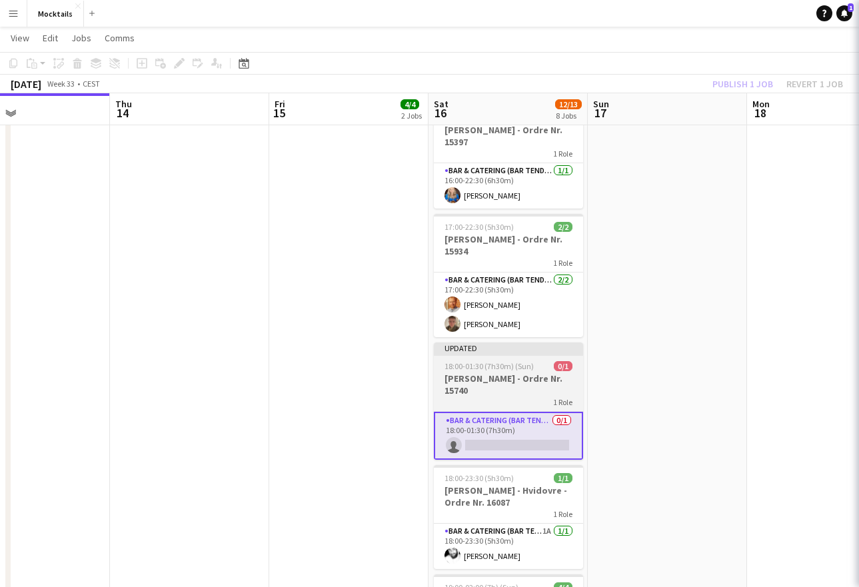
click at [506, 384] on h3 "[PERSON_NAME] - Ordre Nr. 15740" at bounding box center [508, 384] width 149 height 24
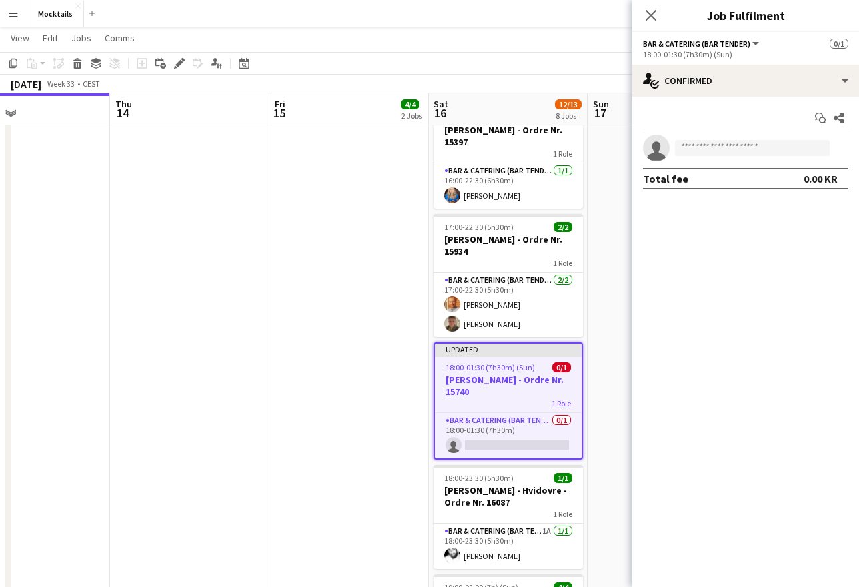
click at [408, 396] on app-date-cell "18:00-00:30 (6h30m) (Sat) 2/2 Jacob - Rungsted Kyst - Ordre Nr. 16156 1 Role Ba…" at bounding box center [348, 364] width 159 height 1006
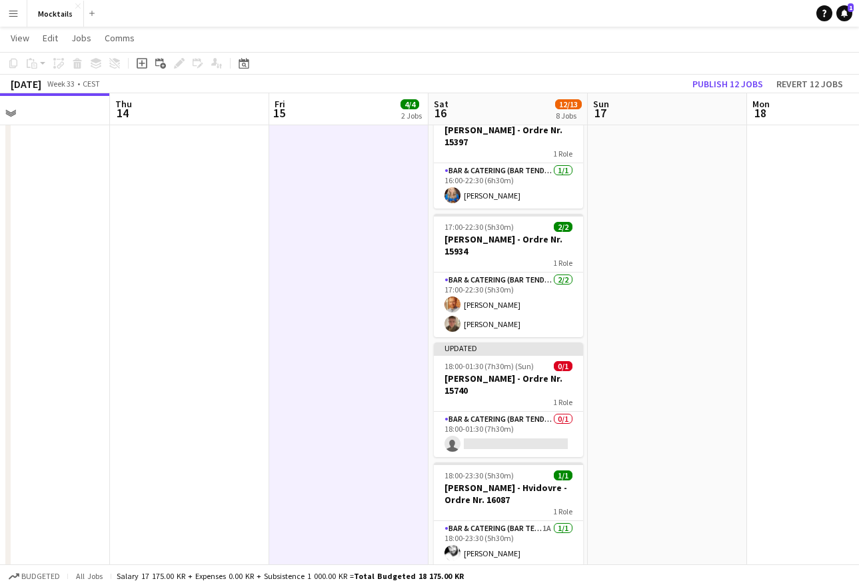
click at [598, 415] on app-date-cell at bounding box center [667, 364] width 159 height 1006
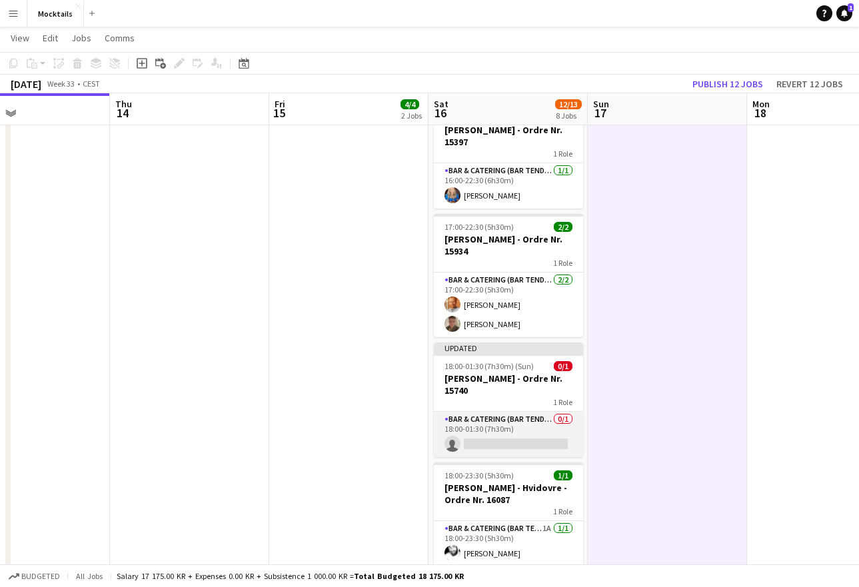
click at [513, 430] on app-card-role "Bar & Catering (Bar Tender) 0/1 18:00-01:30 (7h30m) single-neutral-actions" at bounding box center [508, 434] width 149 height 45
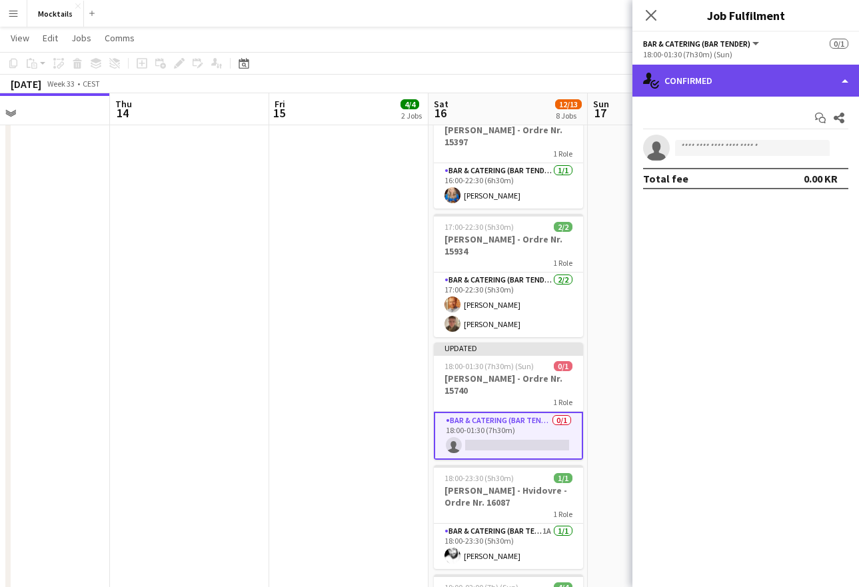
click at [726, 83] on div "single-neutral-actions-check-2 Confirmed" at bounding box center [745, 81] width 227 height 32
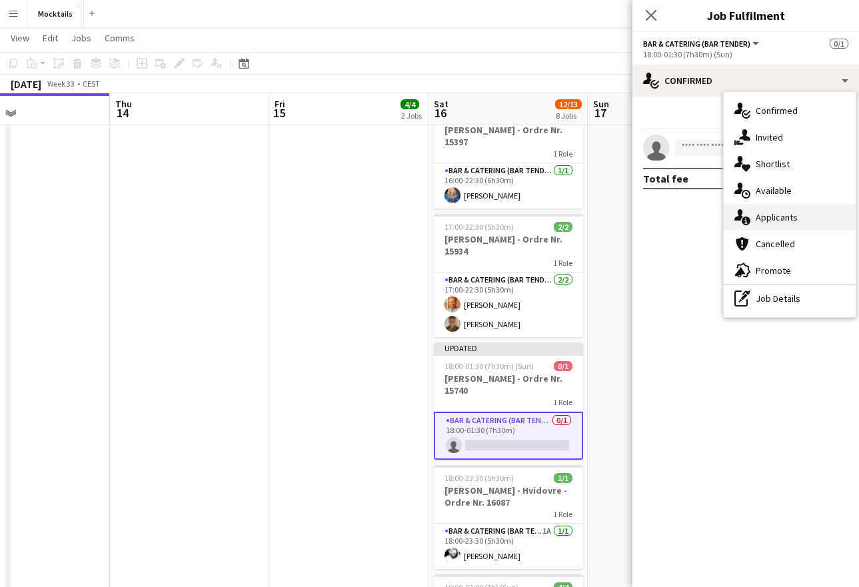
click at [784, 221] on div "single-neutral-actions-information Applicants" at bounding box center [790, 217] width 132 height 27
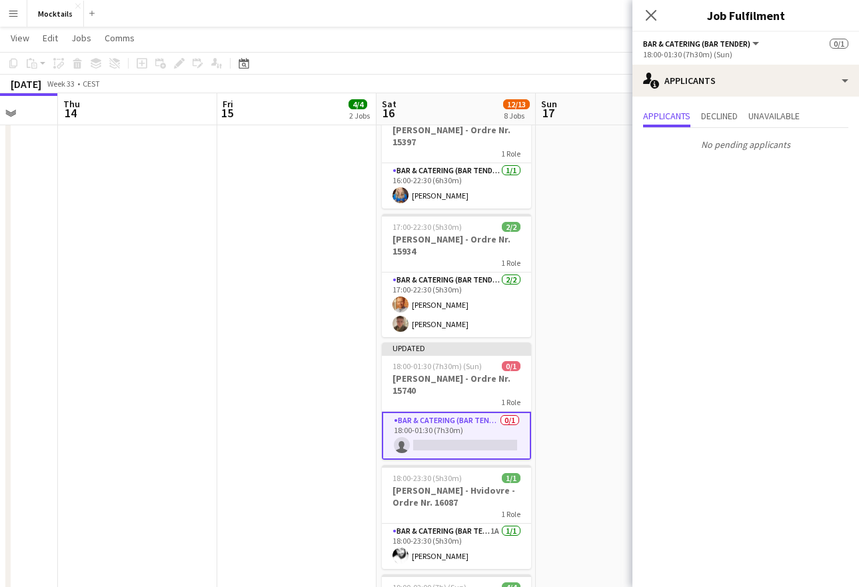
scroll to position [0, 604]
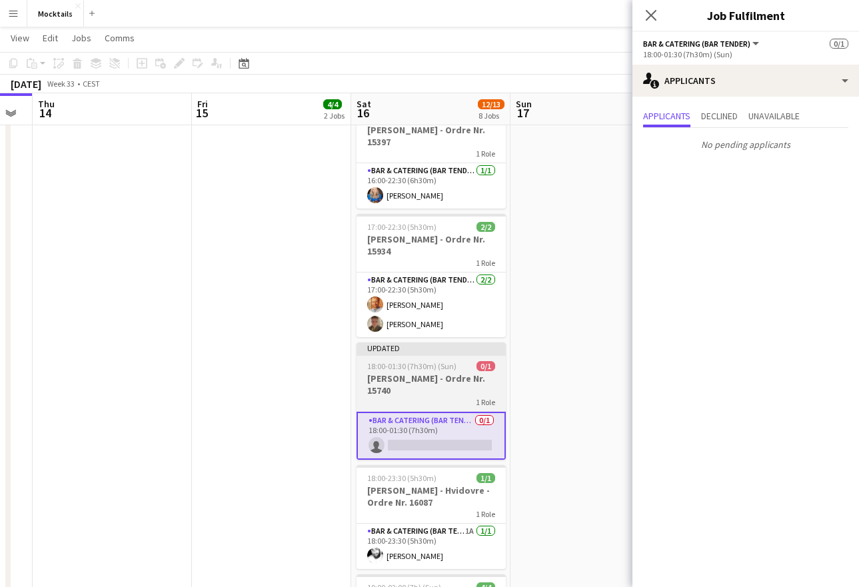
click at [418, 377] on h3 "[PERSON_NAME] - Ordre Nr. 15740" at bounding box center [430, 384] width 149 height 24
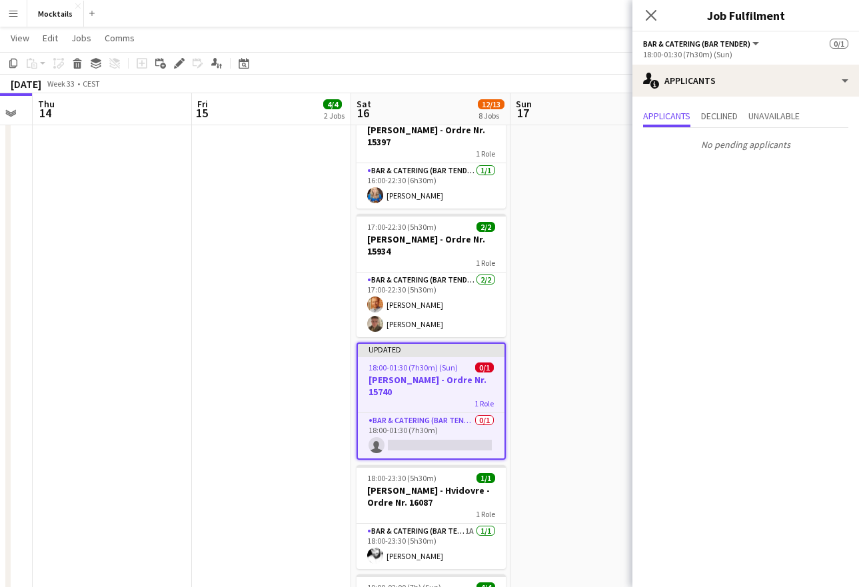
click at [332, 404] on app-date-cell "18:00-00:30 (6h30m) (Sat) 2/2 Jacob - Rungsted Kyst - Ordre Nr. 16156 1 Role Ba…" at bounding box center [271, 364] width 159 height 1006
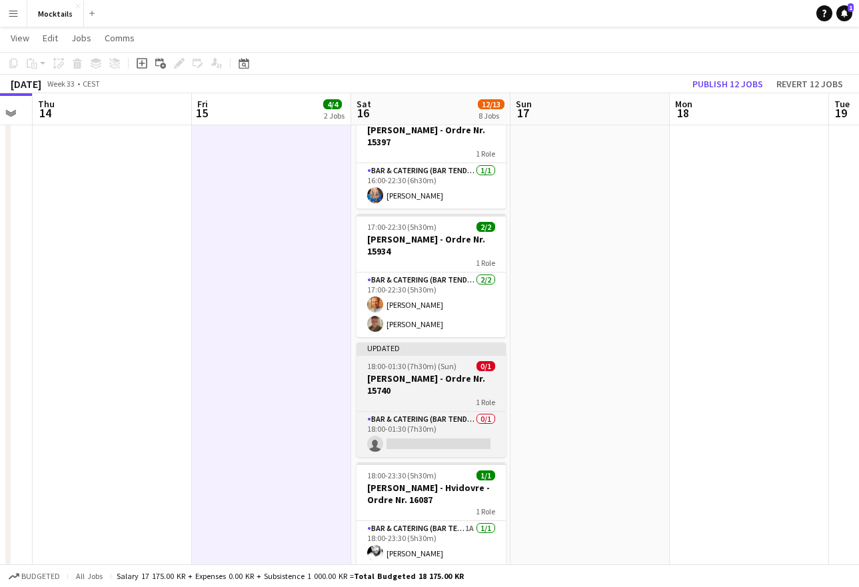
click at [432, 400] on div "1 Role" at bounding box center [430, 401] width 149 height 11
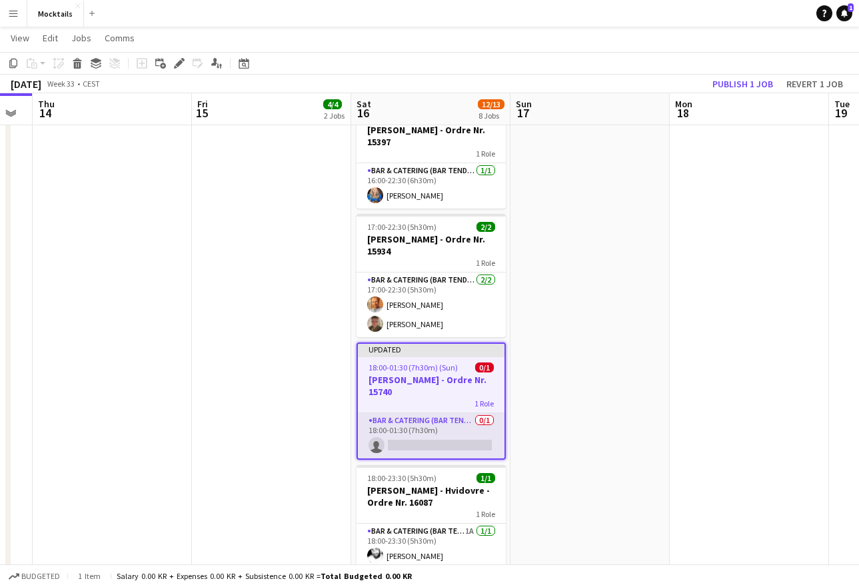
click at [452, 430] on app-card-role "Bar & Catering (Bar Tender) 0/1 18:00-01:30 (7h30m) single-neutral-actions" at bounding box center [431, 435] width 147 height 45
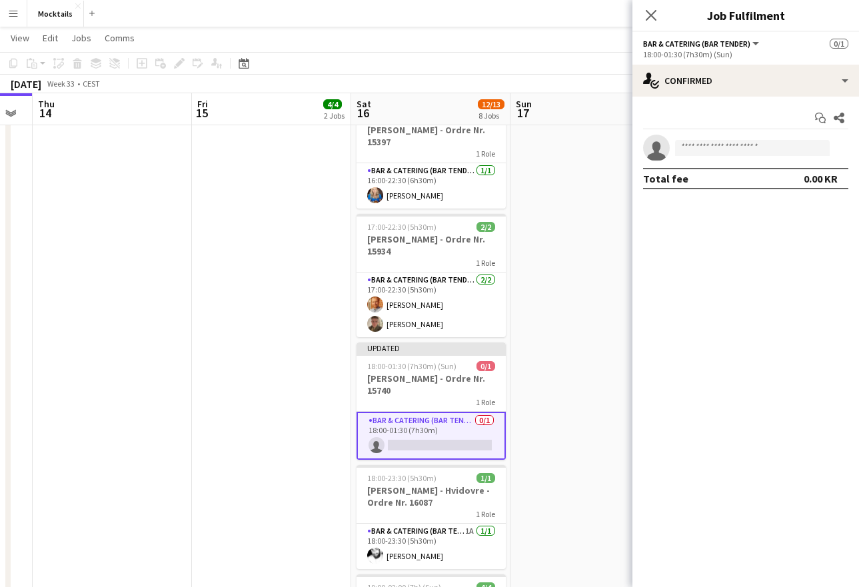
click at [353, 417] on app-date-cell "09:00-11:00 (2h) 1/1 Stine - [GEOGRAPHIC_DATA] - Ordre Nr. 15879 1 Role Bar & C…" at bounding box center [430, 364] width 159 height 1006
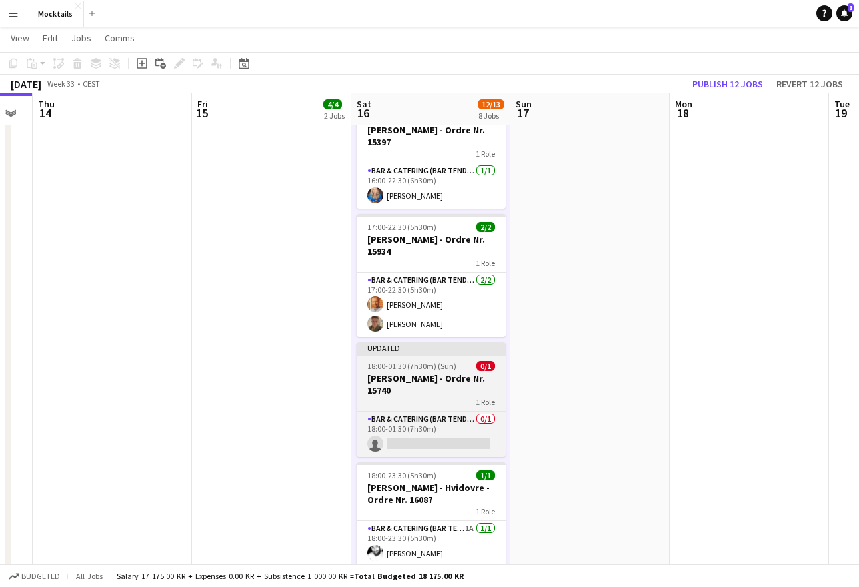
click at [420, 396] on div "1 Role" at bounding box center [430, 401] width 149 height 11
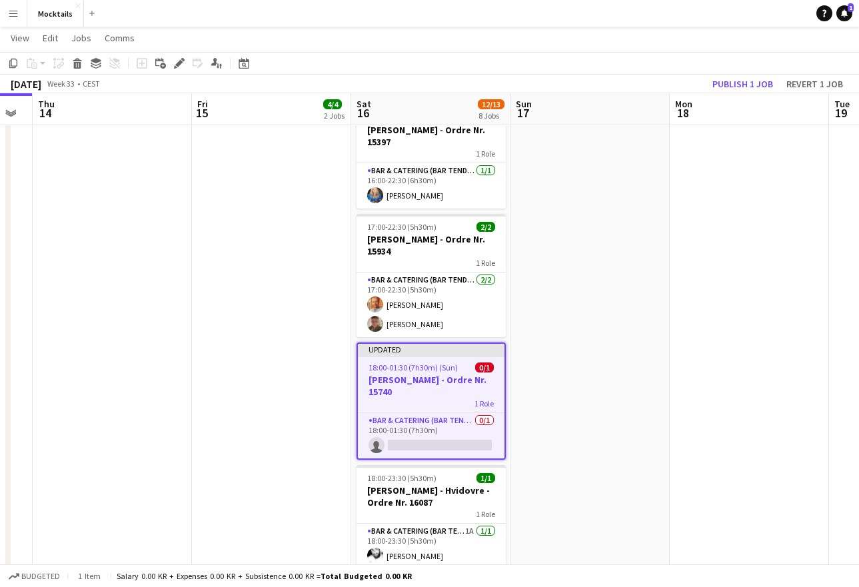
click at [329, 435] on app-date-cell "18:00-00:30 (6h30m) (Sat) 2/2 Jacob - Rungsted Kyst - Ordre Nr. 16156 1 Role Ba…" at bounding box center [271, 364] width 159 height 1006
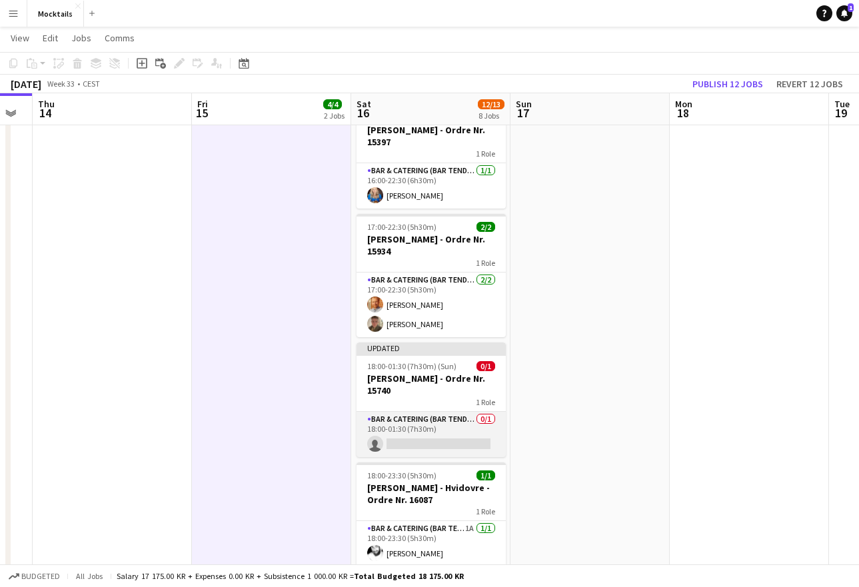
click at [441, 434] on app-card-role "Bar & Catering (Bar Tender) 0/1 18:00-01:30 (7h30m) single-neutral-actions" at bounding box center [430, 434] width 149 height 45
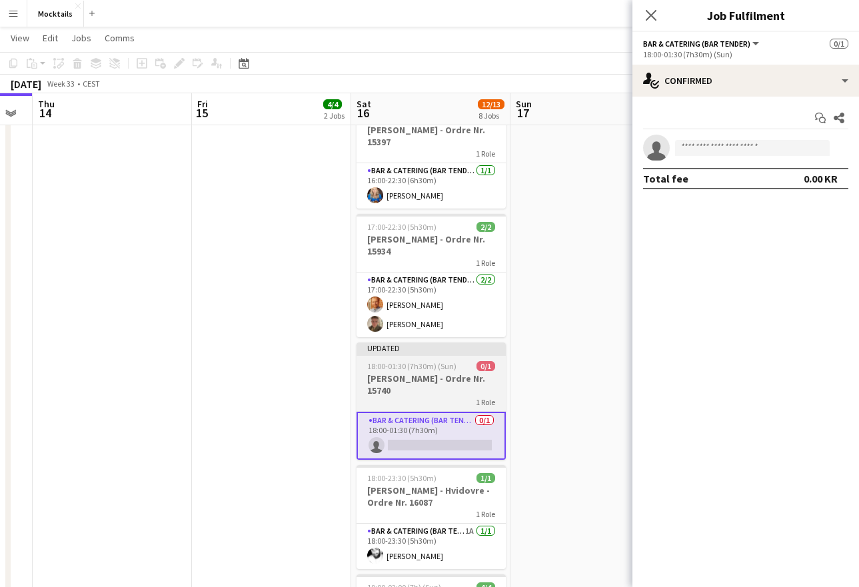
click at [436, 390] on h3 "[PERSON_NAME] - Ordre Nr. 15740" at bounding box center [430, 384] width 149 height 24
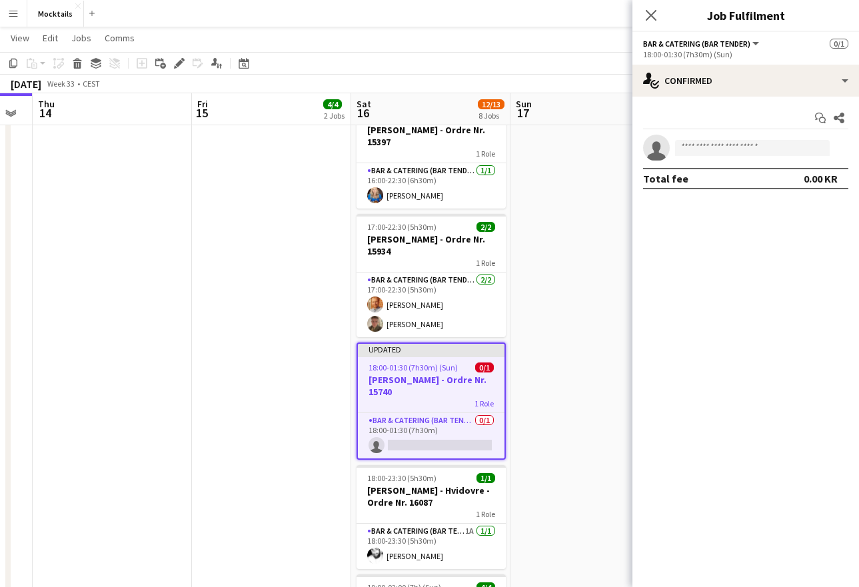
click at [327, 410] on app-date-cell "18:00-00:30 (6h30m) (Sat) 2/2 Jacob - Rungsted Kyst - Ordre Nr. 16156 1 Role Ba…" at bounding box center [271, 364] width 159 height 1006
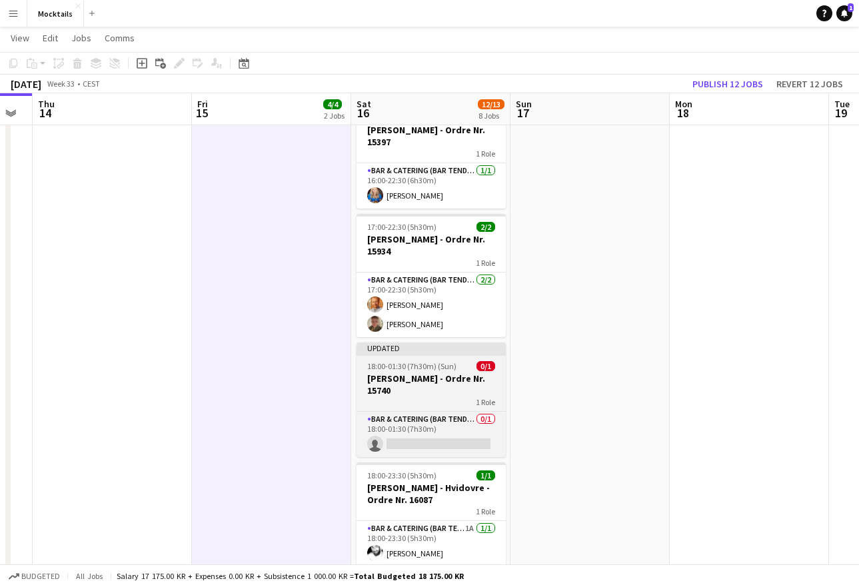
click at [420, 395] on h3 "[PERSON_NAME] - Ordre Nr. 15740" at bounding box center [430, 384] width 149 height 24
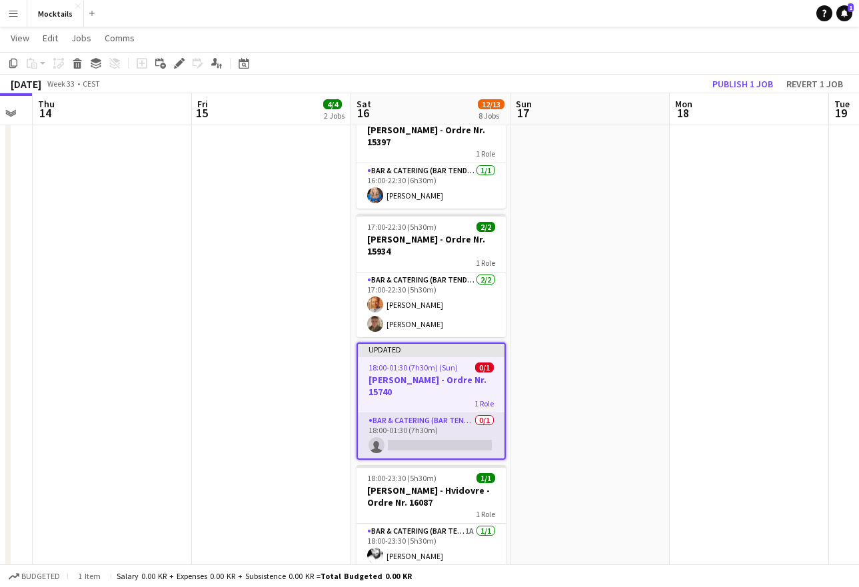
click at [420, 430] on app-card-role "Bar & Catering (Bar Tender) 0/1 18:00-01:30 (7h30m) single-neutral-actions" at bounding box center [431, 435] width 147 height 45
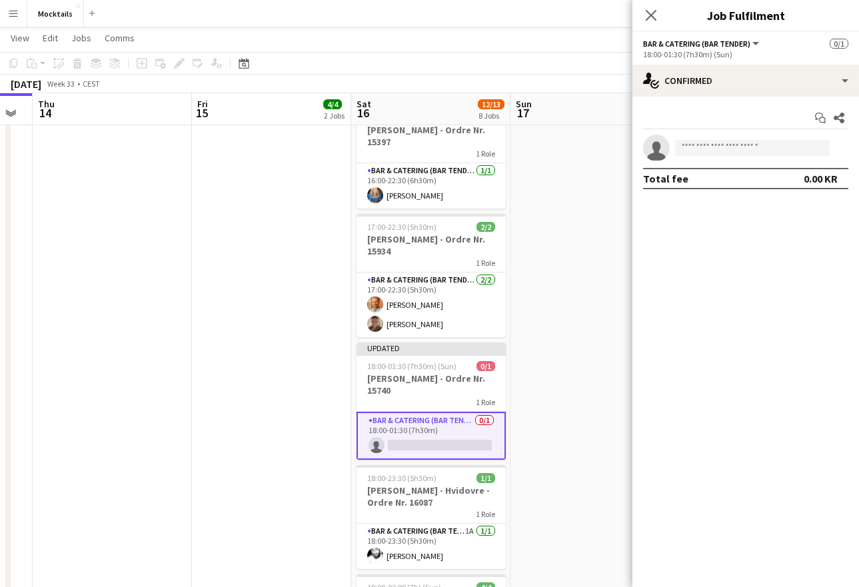
click at [337, 432] on app-date-cell "18:00-00:30 (6h30m) (Sat) 2/2 Jacob - Rungsted Kyst - Ordre Nr. 16156 1 Role Ba…" at bounding box center [271, 364] width 159 height 1006
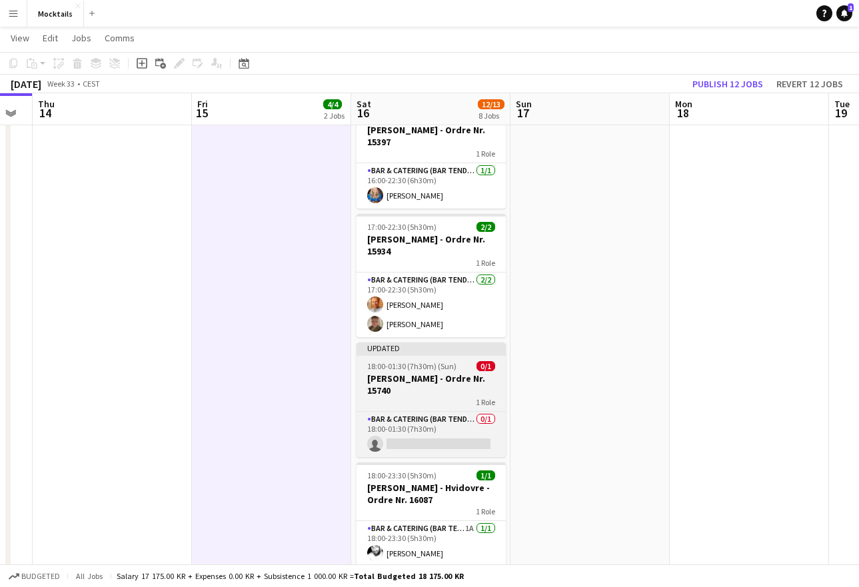
click at [431, 385] on h3 "[PERSON_NAME] - Ordre Nr. 15740" at bounding box center [430, 384] width 149 height 24
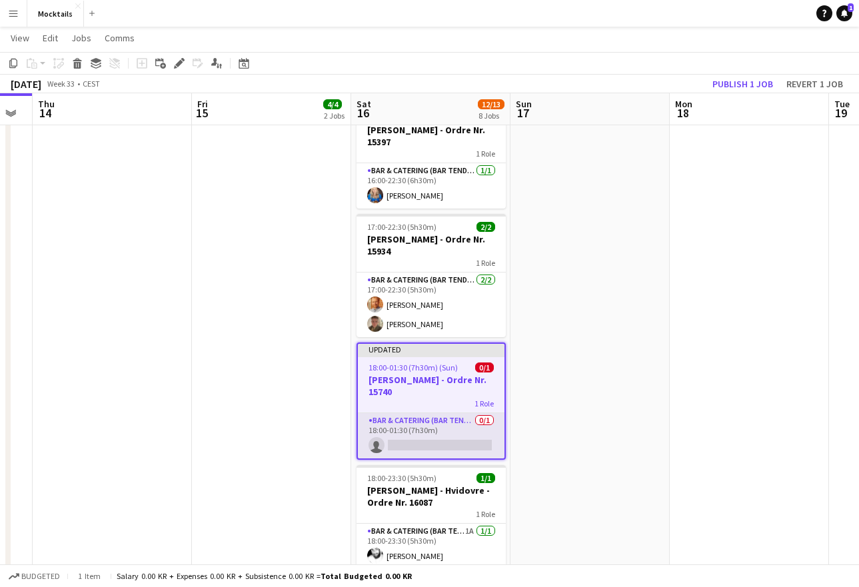
click at [433, 430] on app-card-role "Bar & Catering (Bar Tender) 0/1 18:00-01:30 (7h30m) single-neutral-actions" at bounding box center [431, 435] width 147 height 45
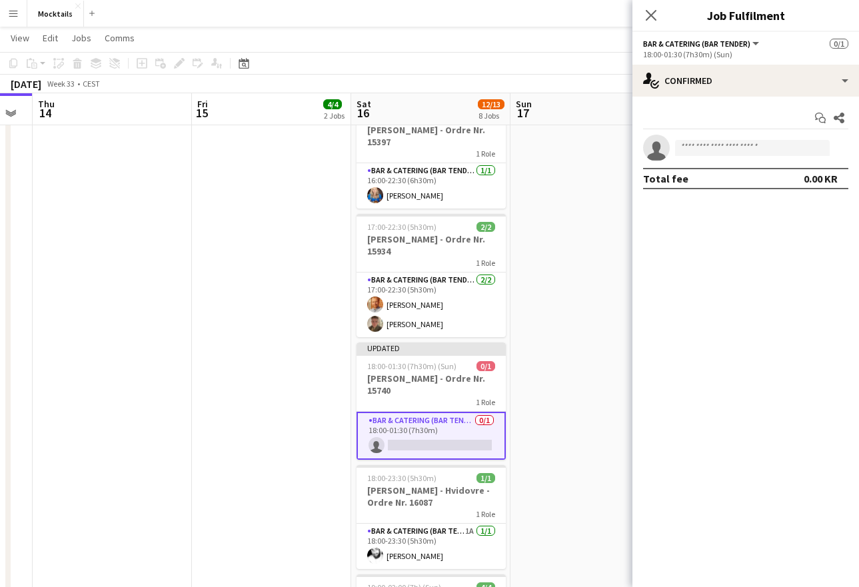
click at [333, 434] on app-date-cell "18:00-00:30 (6h30m) (Sat) 2/2 Jacob - Rungsted Kyst - Ordre Nr. 16156 1 Role Ba…" at bounding box center [271, 364] width 159 height 1006
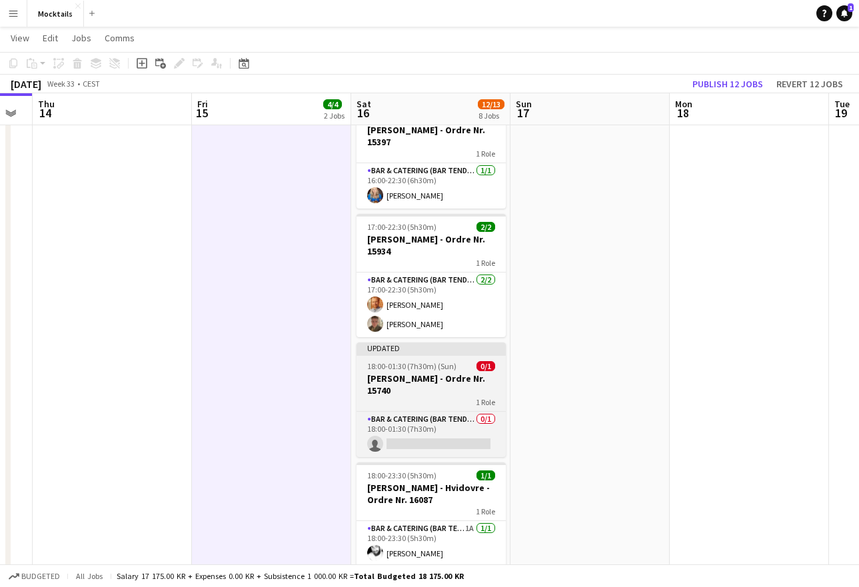
click at [458, 380] on h3 "[PERSON_NAME] - Ordre Nr. 15740" at bounding box center [430, 384] width 149 height 24
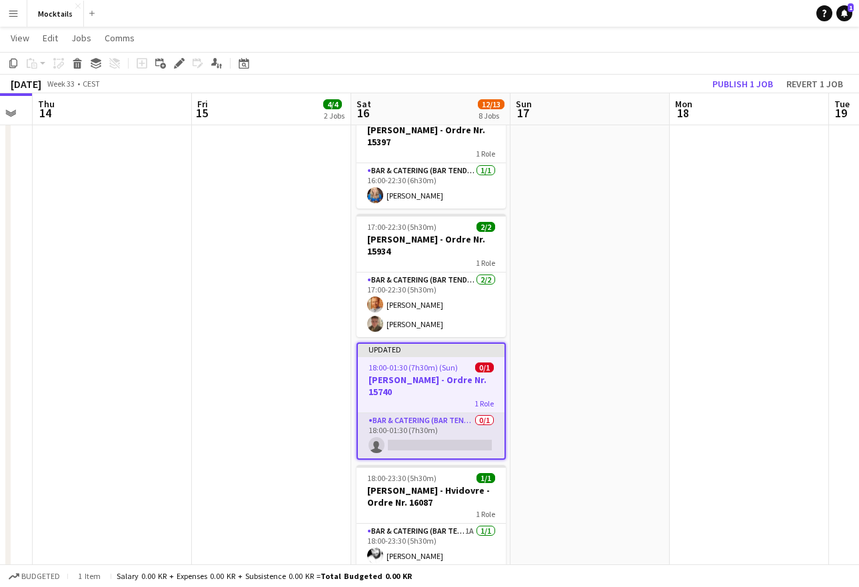
click at [446, 432] on app-card-role "Bar & Catering (Bar Tender) 0/1 18:00-01:30 (7h30m) single-neutral-actions" at bounding box center [431, 435] width 147 height 45
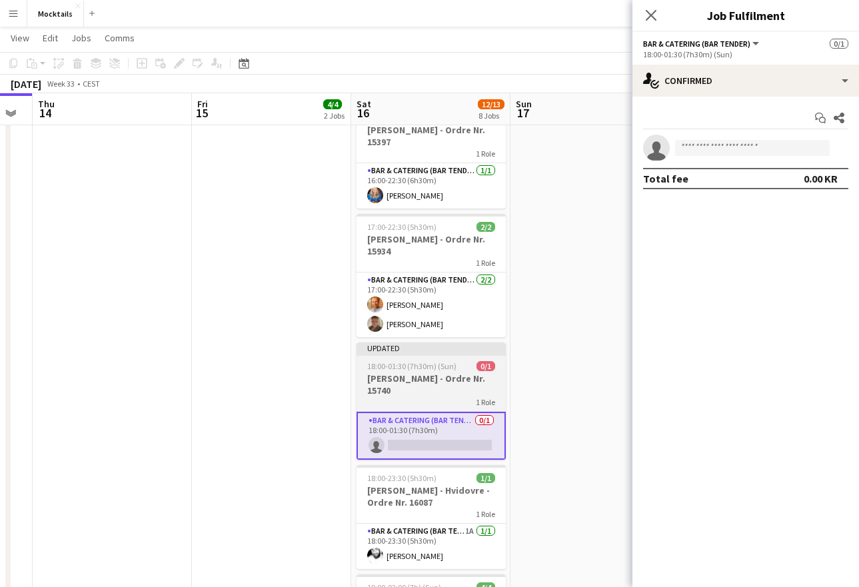
click at [441, 388] on h3 "[PERSON_NAME] - Ordre Nr. 15740" at bounding box center [430, 384] width 149 height 24
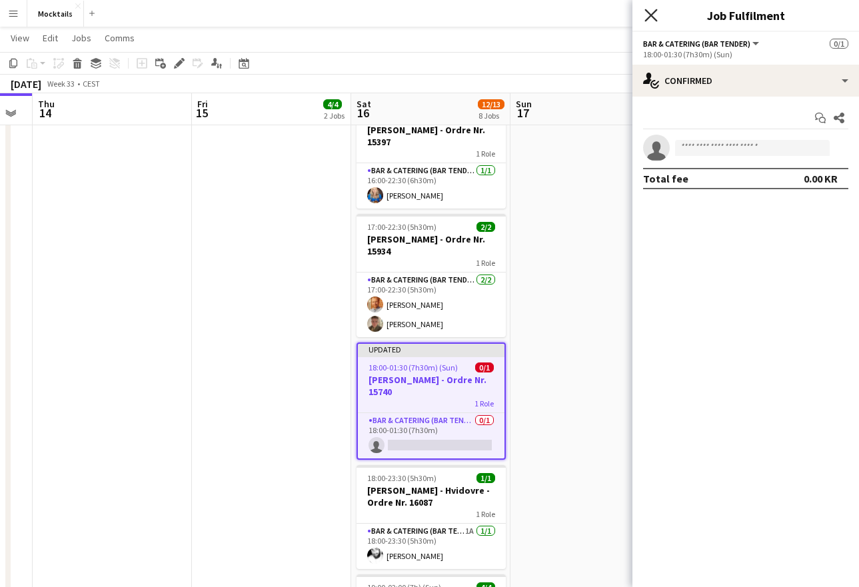
click at [655, 12] on icon at bounding box center [650, 15] width 13 height 13
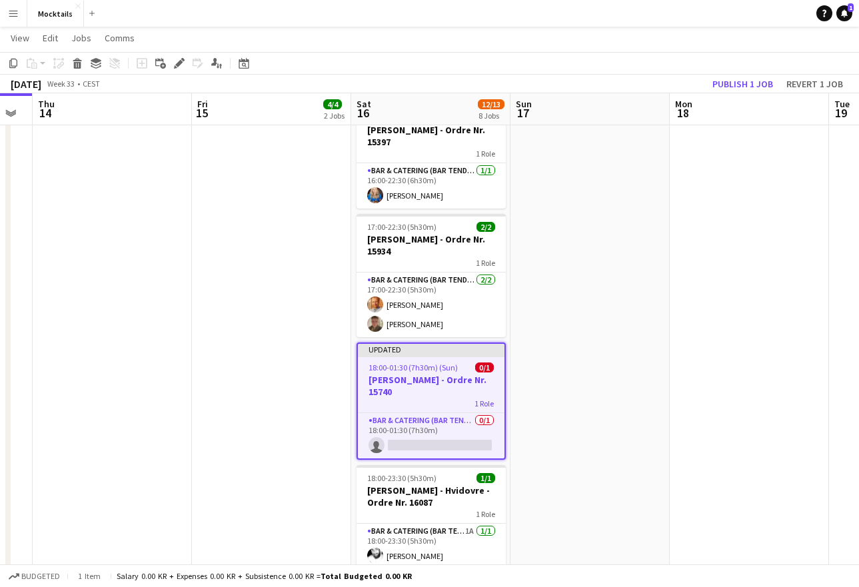
click at [422, 372] on app-job-card "Updated 18:00-01:30 (7h30m) (Sun) 0/1 [PERSON_NAME] - Ordre Nr. 15740 1 Role Ba…" at bounding box center [430, 401] width 149 height 117
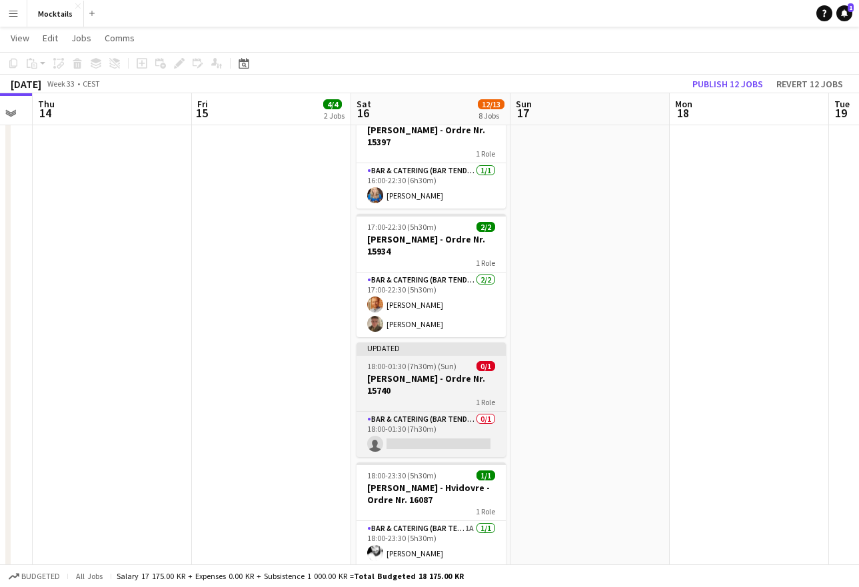
click at [422, 372] on h3 "[PERSON_NAME] - Ordre Nr. 15740" at bounding box center [430, 384] width 149 height 24
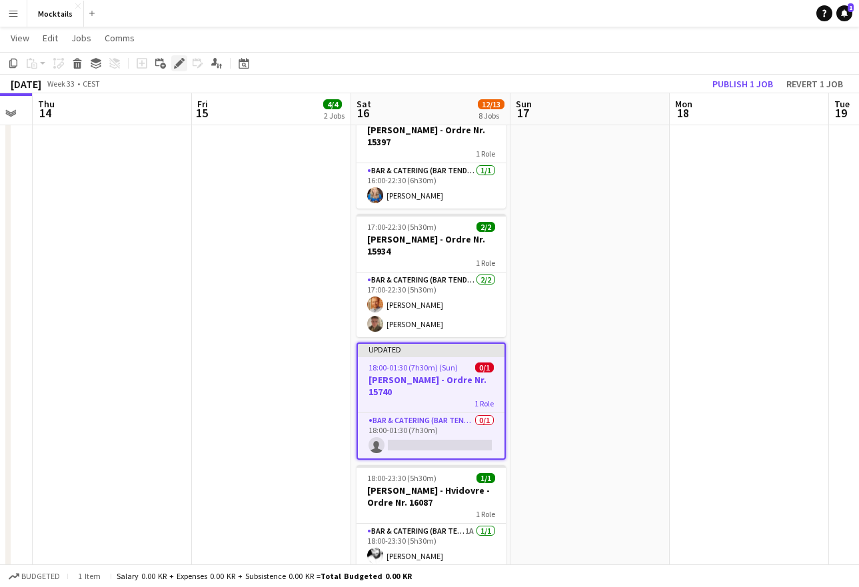
click at [179, 67] on icon "Edit" at bounding box center [179, 63] width 11 height 11
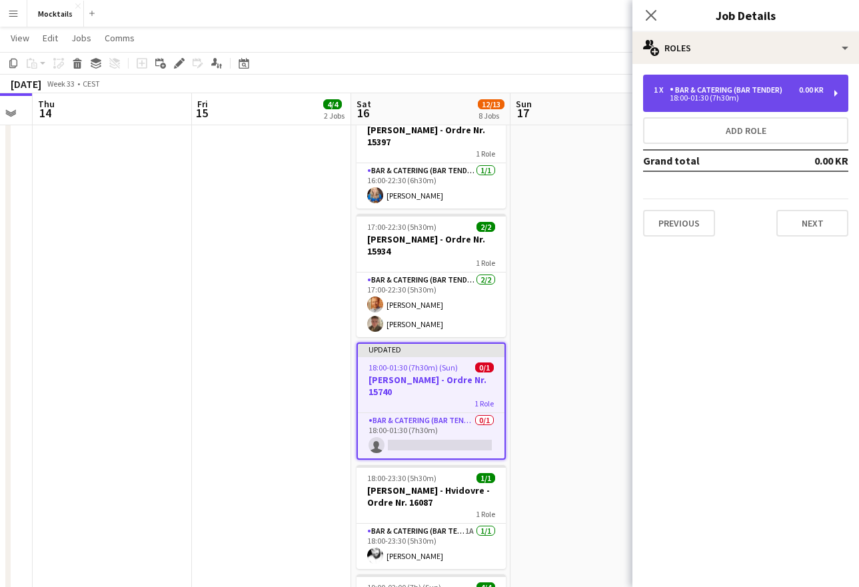
click at [762, 91] on div "Bar & Catering (Bar Tender)" at bounding box center [729, 89] width 118 height 9
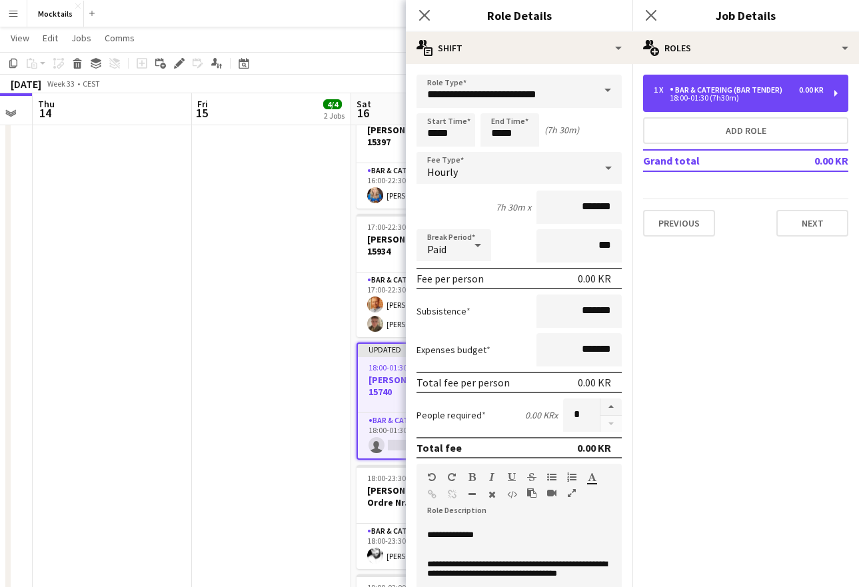
scroll to position [50, 0]
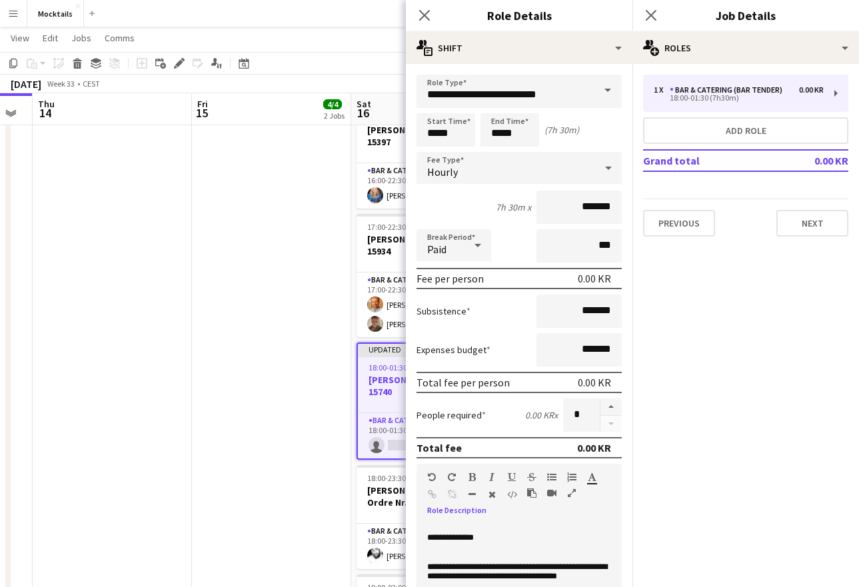
click at [504, 539] on p "**********" at bounding box center [519, 538] width 184 height 10
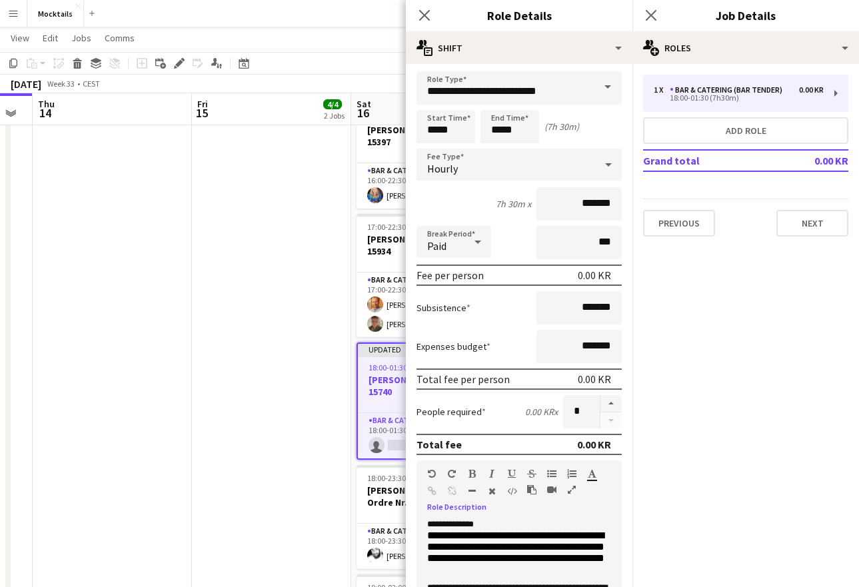
scroll to position [63, 0]
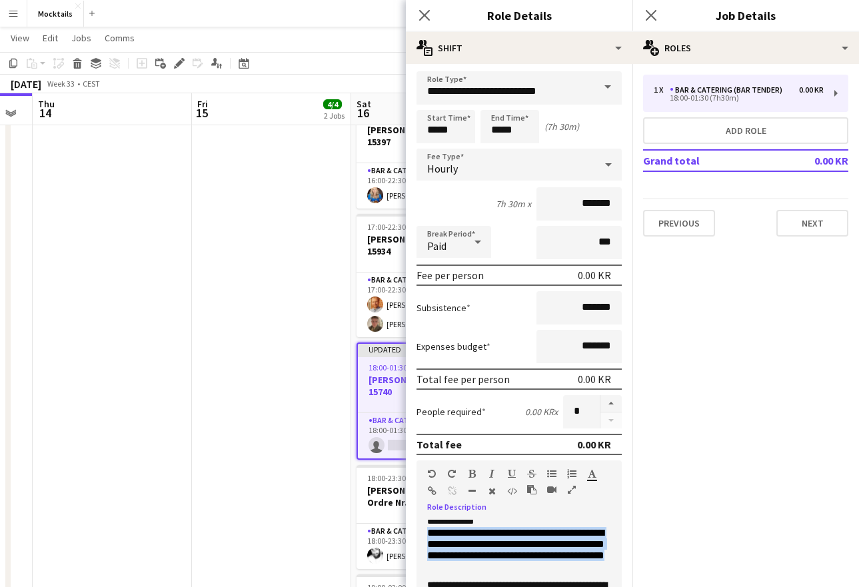
drag, startPoint x: 563, startPoint y: 573, endPoint x: 415, endPoint y: 530, distance: 154.0
click at [415, 530] on form "**********" at bounding box center [519, 485] width 227 height 828
click at [432, 536] on span "**********" at bounding box center [515, 544] width 177 height 33
click at [428, 533] on span "**********" at bounding box center [515, 544] width 177 height 33
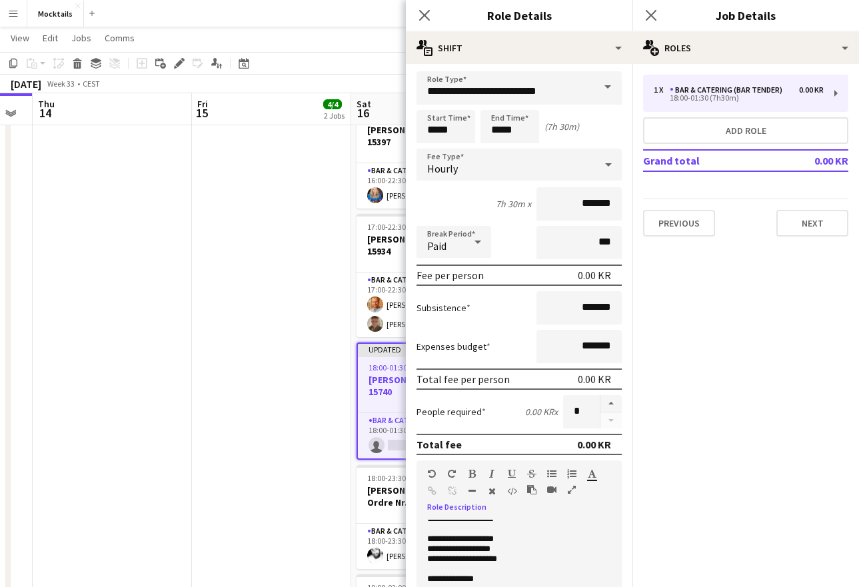
scroll to position [0, 0]
drag, startPoint x: 499, startPoint y: 543, endPoint x: 534, endPoint y: 563, distance: 40.6
click at [534, 563] on p "**********" at bounding box center [519, 565] width 184 height 10
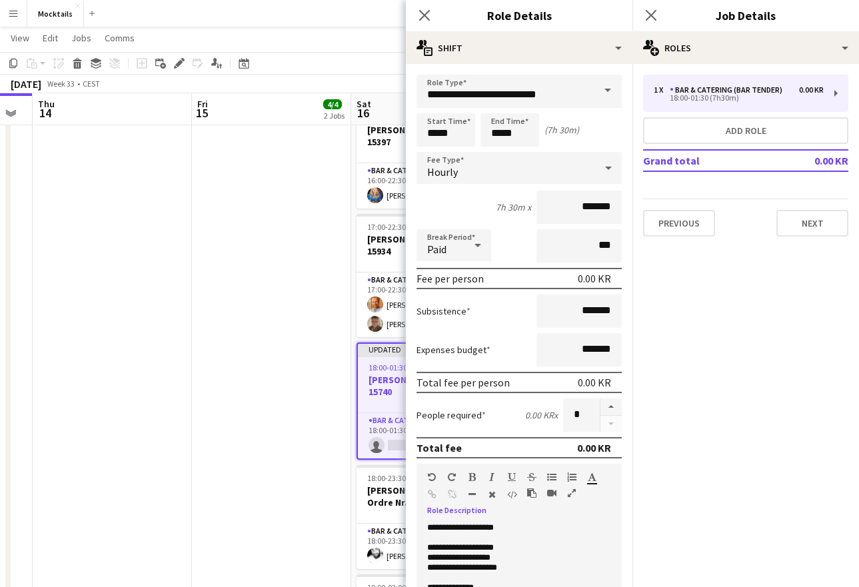
click at [487, 559] on p "**********" at bounding box center [519, 558] width 184 height 10
click at [495, 555] on p "**********" at bounding box center [519, 558] width 184 height 10
click at [436, 137] on input "*****" at bounding box center [445, 129] width 59 height 33
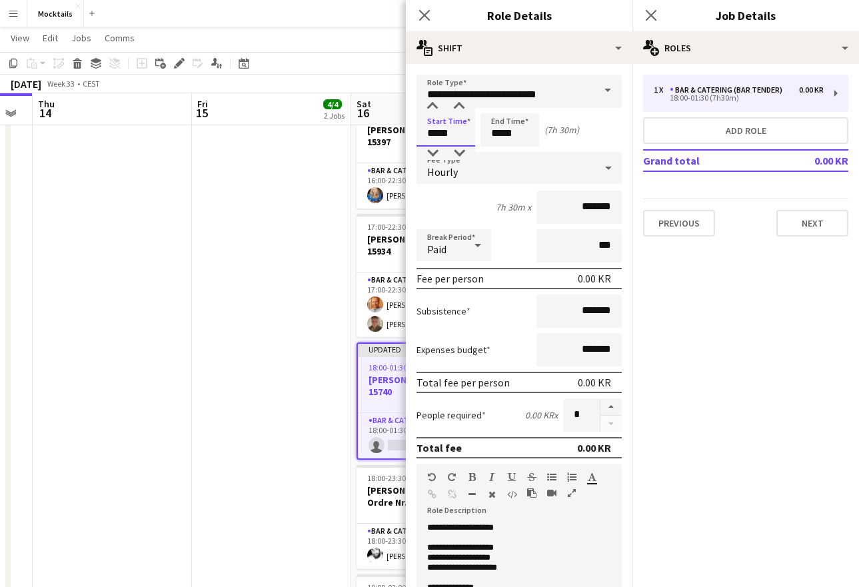
click at [436, 137] on input "*****" at bounding box center [445, 129] width 59 height 33
click at [432, 151] on div at bounding box center [432, 153] width 27 height 13
click at [465, 105] on div at bounding box center [459, 106] width 27 height 13
type input "*****"
click at [465, 105] on div at bounding box center [459, 106] width 27 height 13
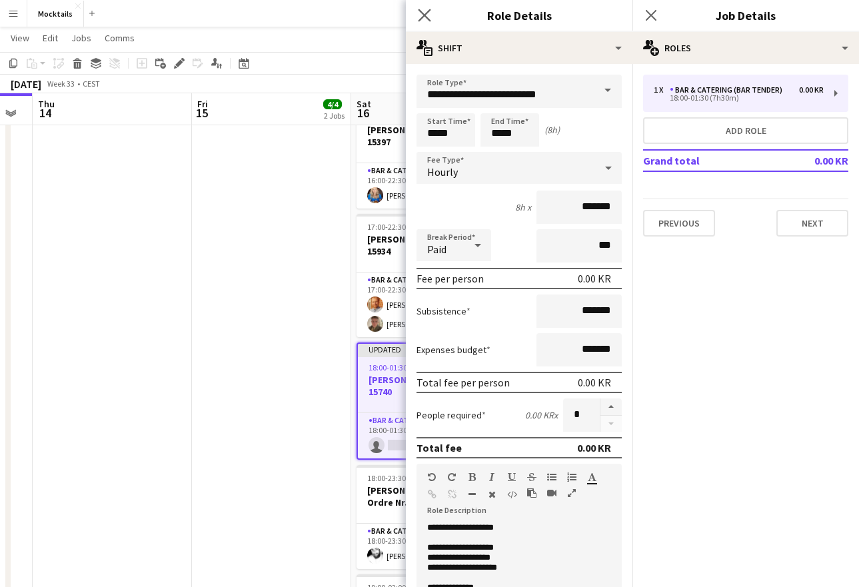
click at [427, 8] on app-icon "Close pop-in" at bounding box center [424, 15] width 19 height 19
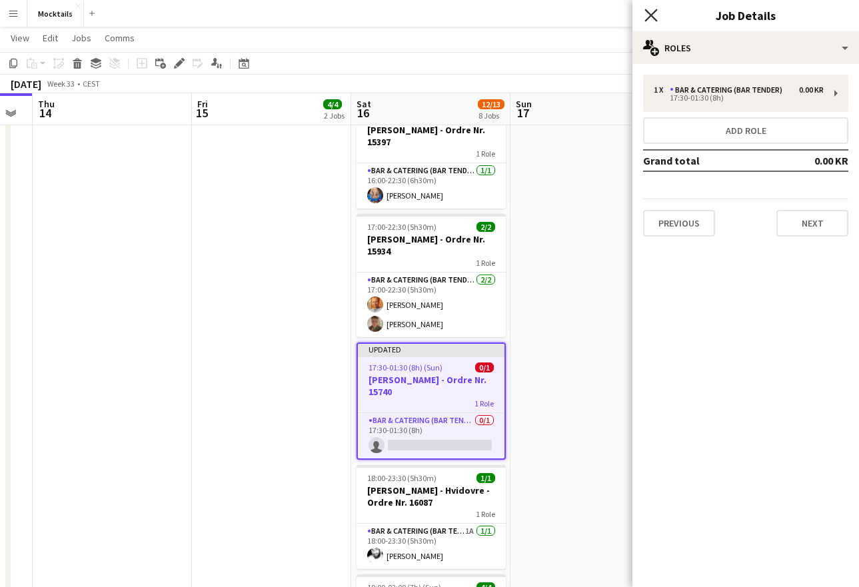
click at [650, 16] on icon at bounding box center [650, 15] width 13 height 13
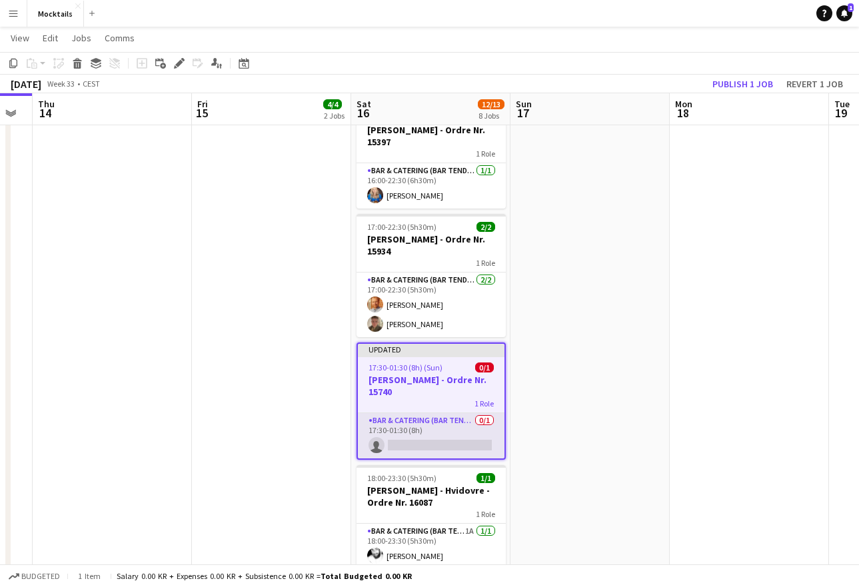
click at [421, 443] on app-card-role "Bar & Catering (Bar Tender) 0/1 17:30-01:30 (8h) single-neutral-actions" at bounding box center [431, 435] width 147 height 45
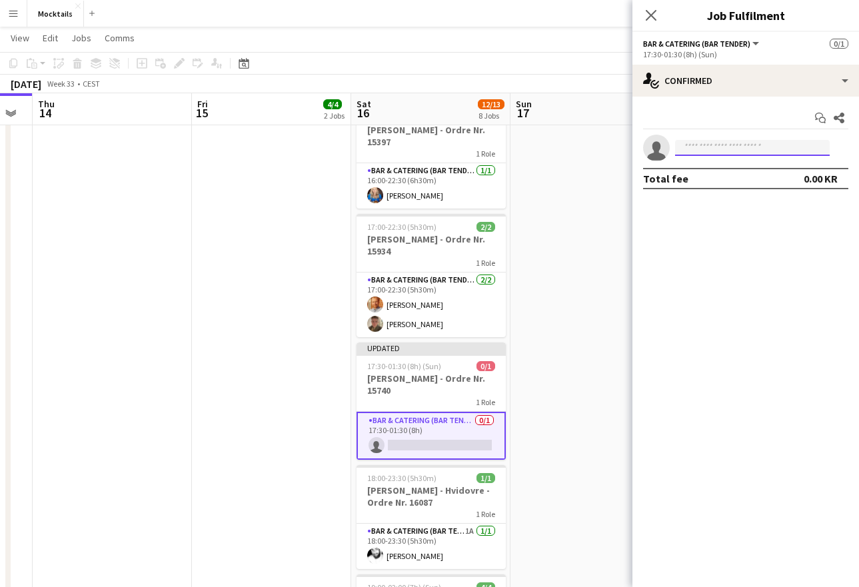
click at [718, 143] on input at bounding box center [752, 148] width 155 height 16
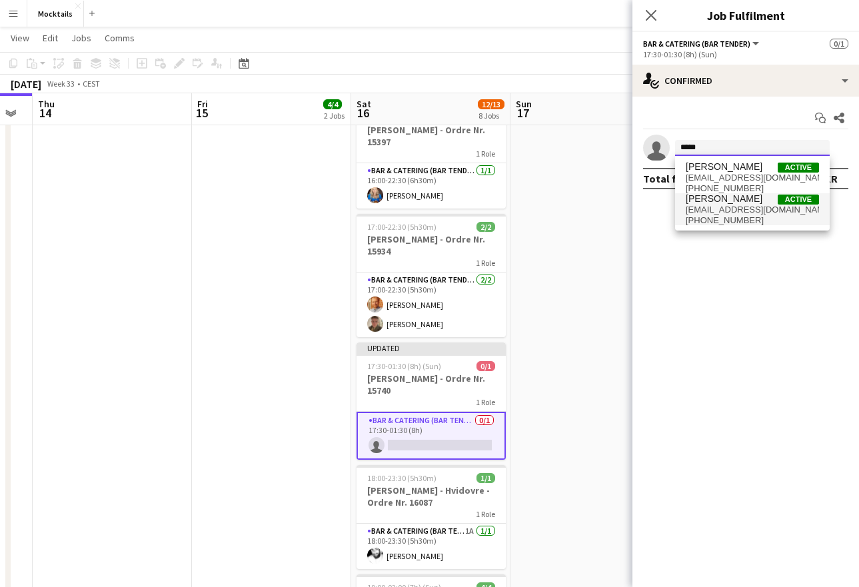
type input "*****"
click at [741, 211] on span "[EMAIL_ADDRESS][DOMAIN_NAME]" at bounding box center [752, 210] width 133 height 11
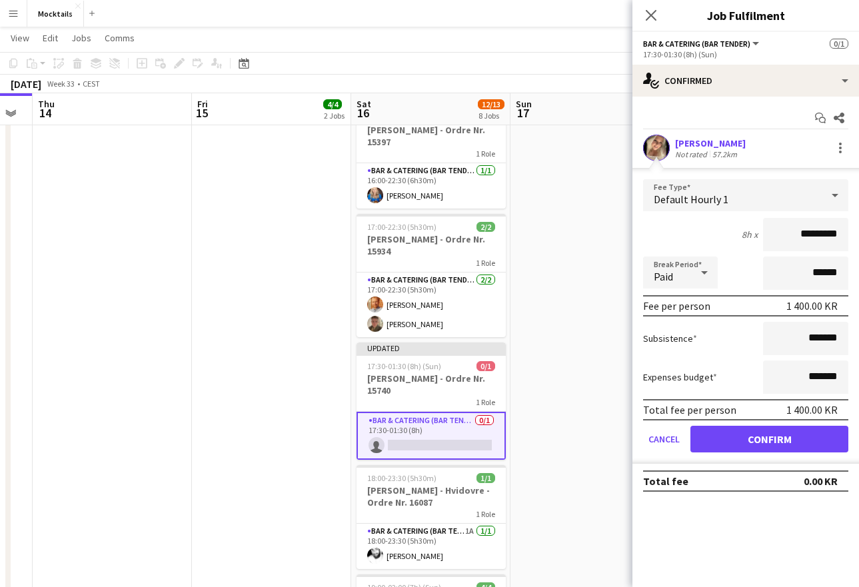
click at [808, 231] on input "*********" at bounding box center [805, 234] width 85 height 33
click at [776, 447] on button "Confirm" at bounding box center [769, 439] width 158 height 27
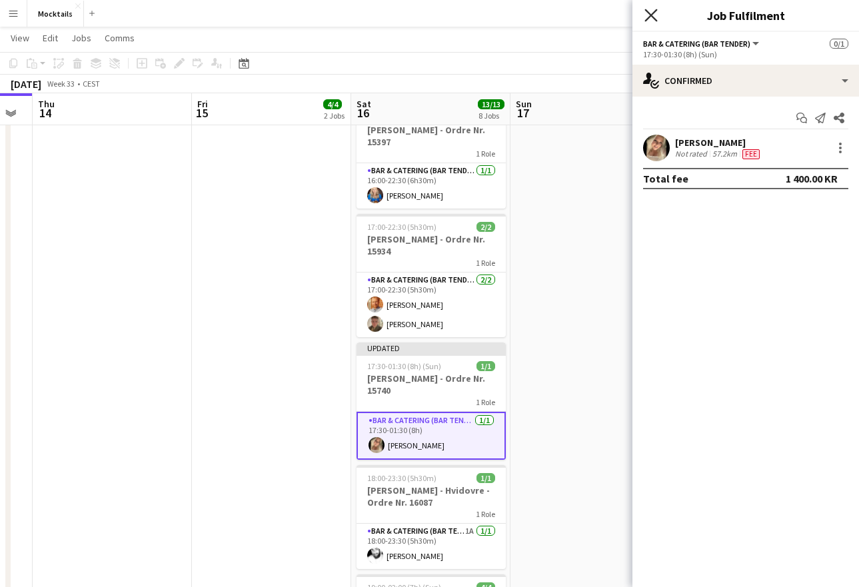
click at [649, 15] on icon "Close pop-in" at bounding box center [650, 15] width 13 height 13
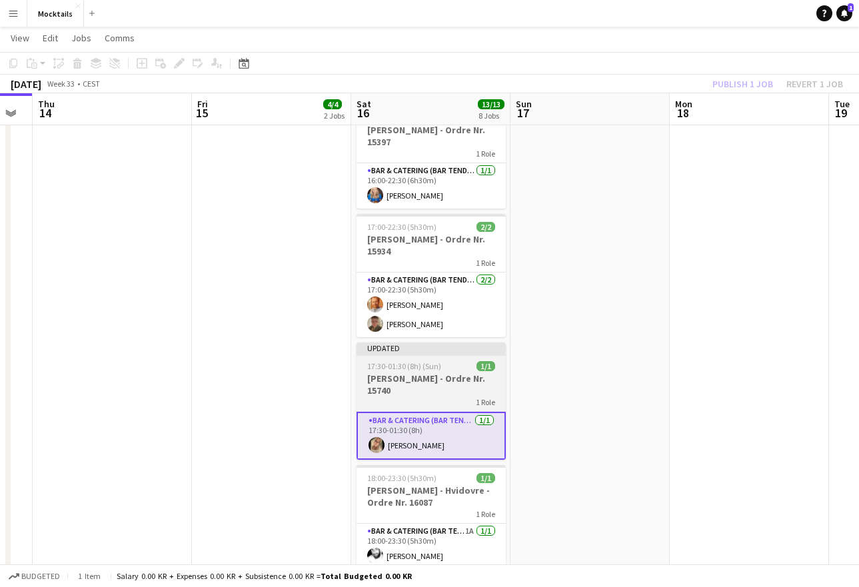
click at [427, 394] on h3 "[PERSON_NAME] - Ordre Nr. 15740" at bounding box center [430, 384] width 149 height 24
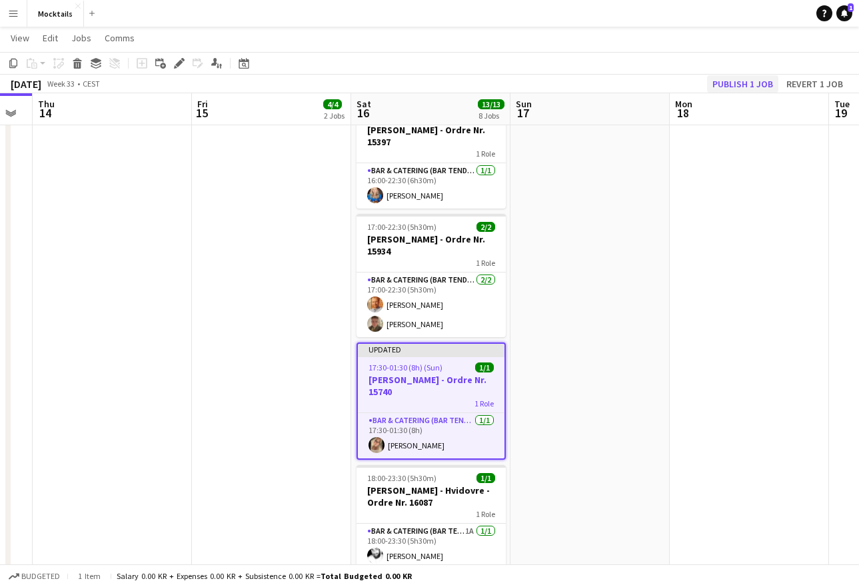
click at [748, 78] on button "Publish 1 job" at bounding box center [742, 83] width 71 height 17
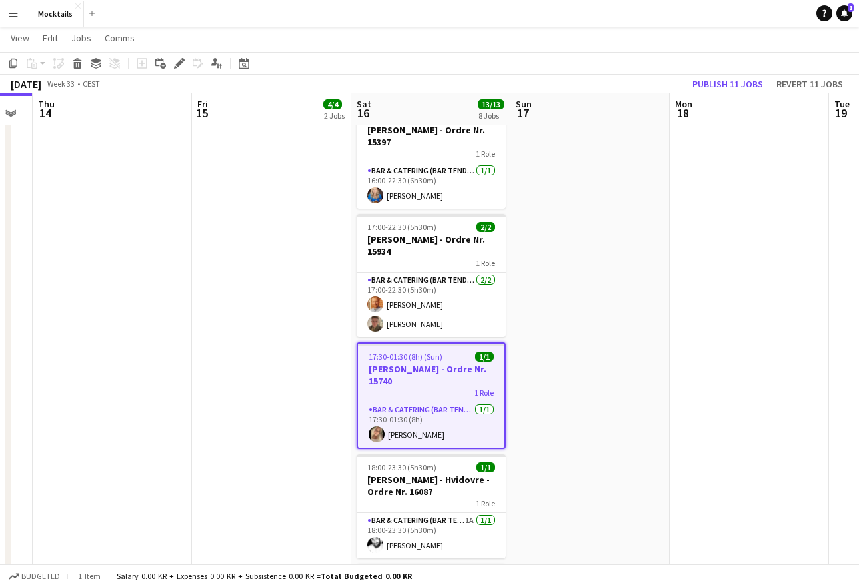
click at [313, 410] on app-date-cell "18:00-00:30 (6h30m) (Sat) 2/2 Jacob - Rungsted Kyst - Ordre Nr. 16156 1 Role Ba…" at bounding box center [271, 364] width 159 height 1006
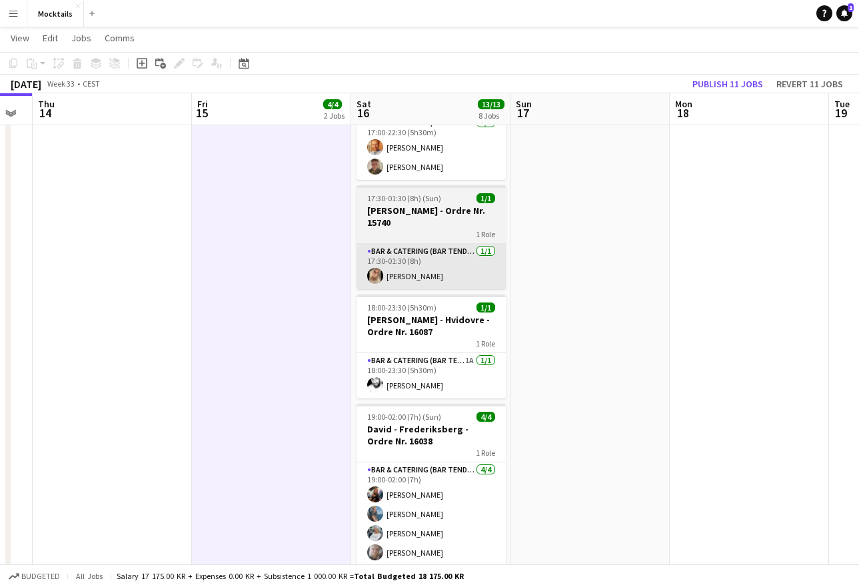
scroll to position [445, 0]
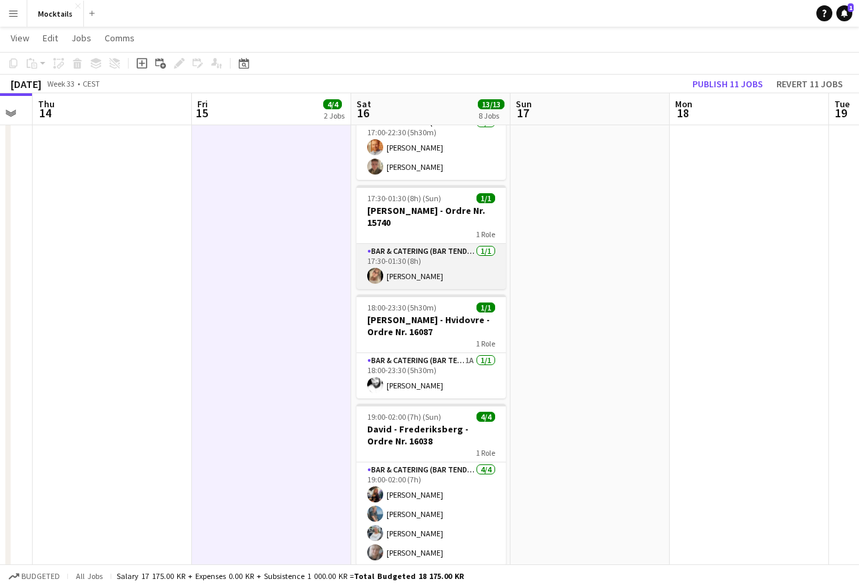
click at [441, 267] on app-card-role "Bar & Catering (Bar Tender) [DATE] 17:30-01:30 (8h) [PERSON_NAME]" at bounding box center [430, 266] width 149 height 45
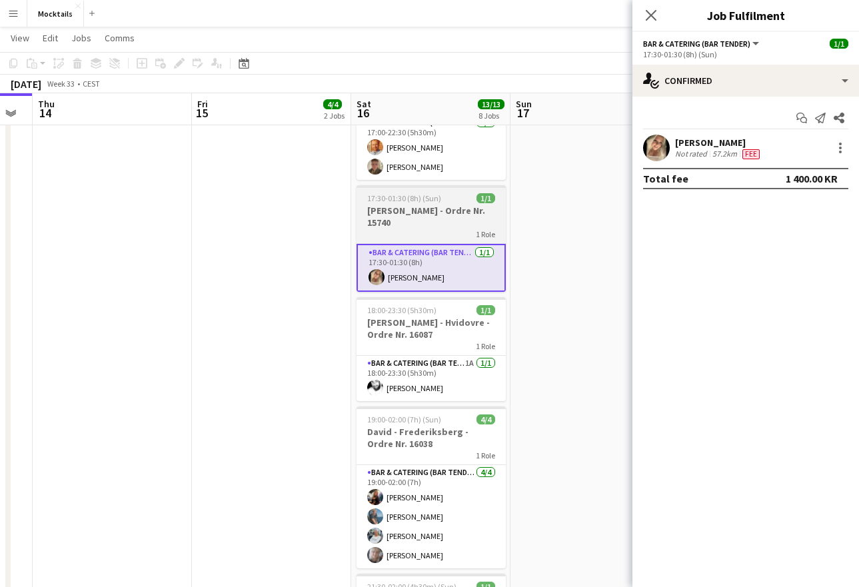
click at [442, 225] on h3 "[PERSON_NAME] - Ordre Nr. 15740" at bounding box center [430, 217] width 149 height 24
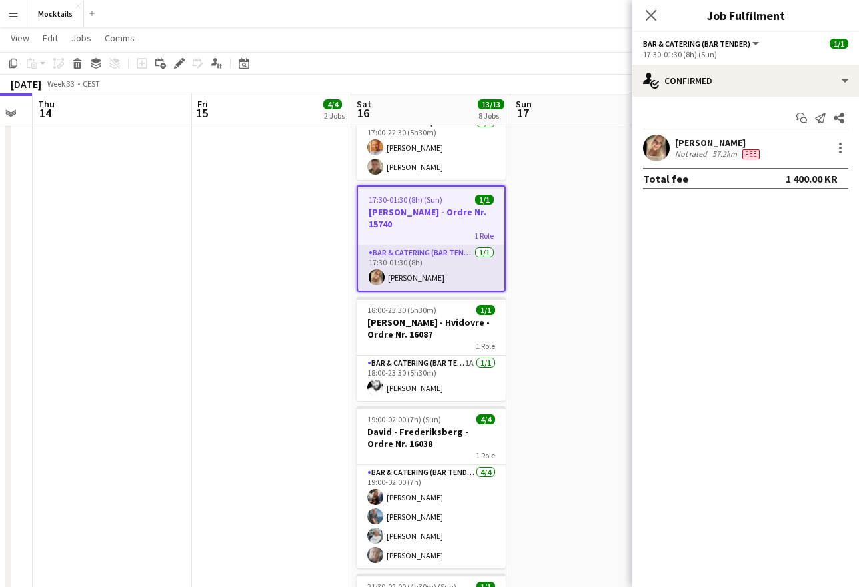
click at [447, 273] on app-card-role "Bar & Catering (Bar Tender) [DATE] 17:30-01:30 (8h) [PERSON_NAME]" at bounding box center [431, 267] width 147 height 45
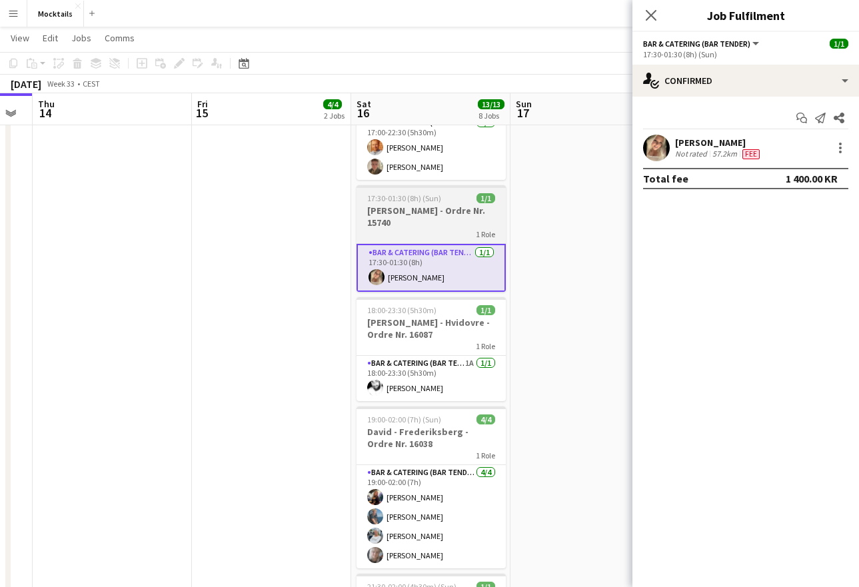
click at [431, 233] on div "1 Role" at bounding box center [430, 234] width 149 height 11
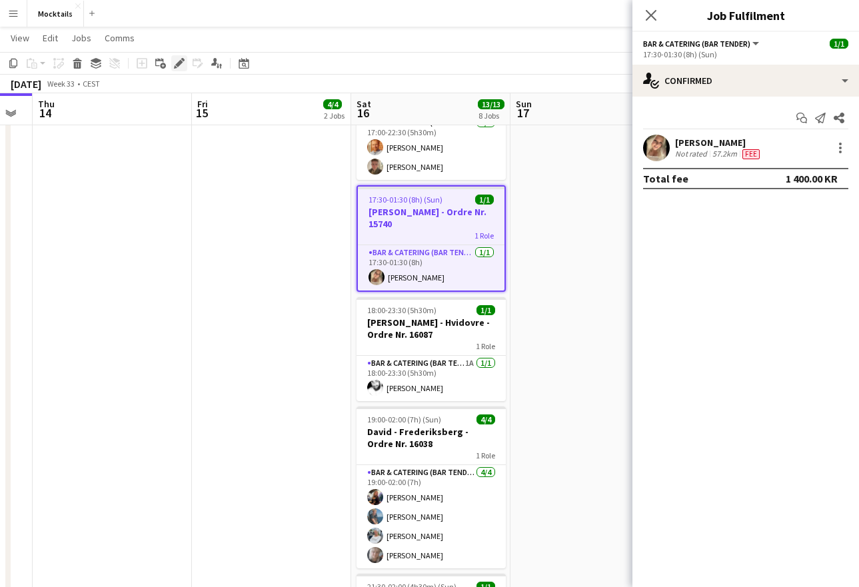
click at [179, 68] on icon "Edit" at bounding box center [179, 63] width 11 height 11
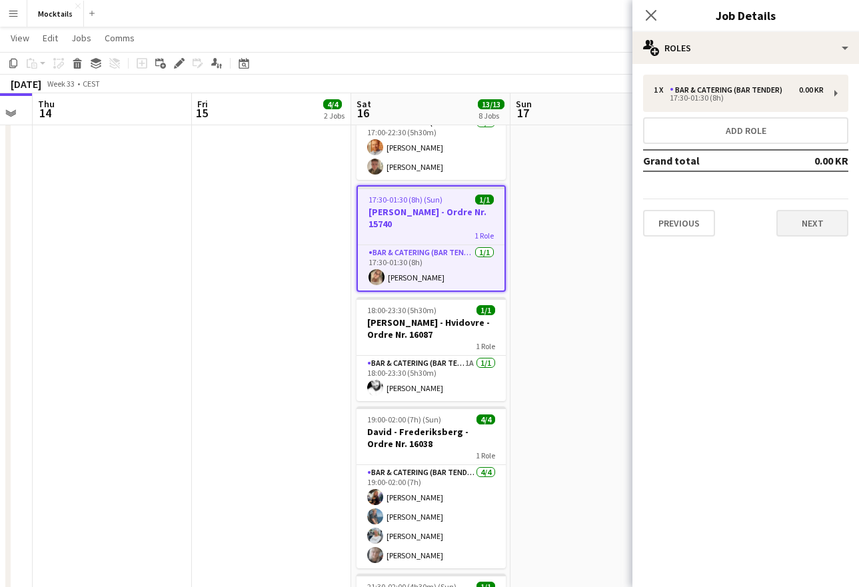
click at [829, 216] on button "Next" at bounding box center [812, 223] width 72 height 27
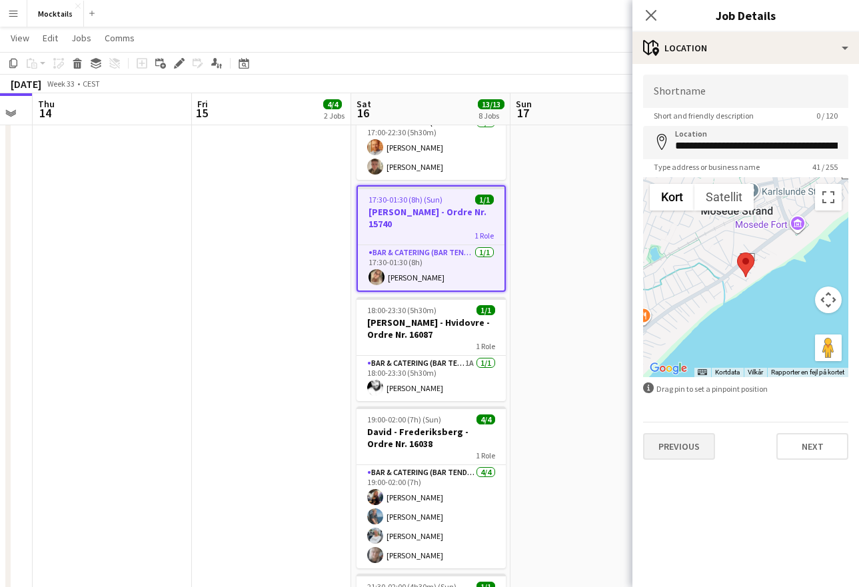
click at [696, 450] on button "Previous" at bounding box center [679, 446] width 72 height 27
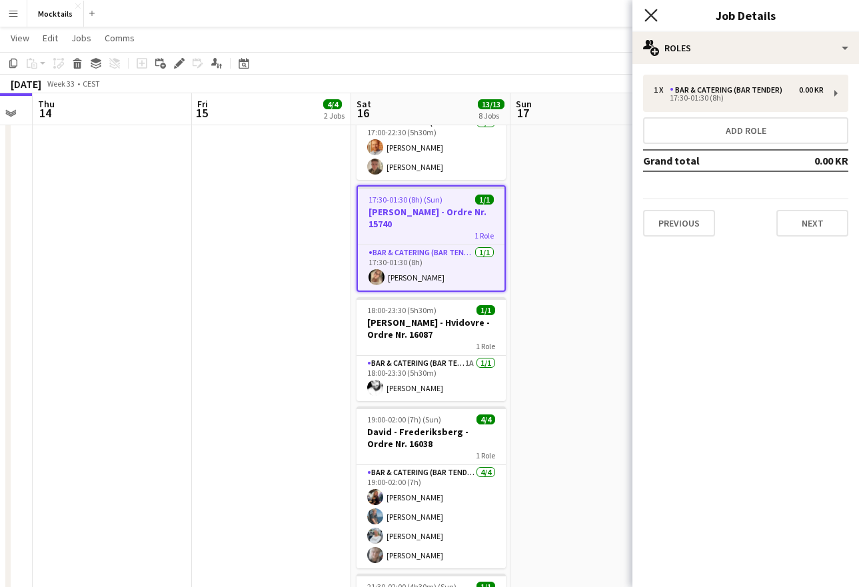
click at [649, 19] on icon "Close pop-in" at bounding box center [650, 15] width 13 height 13
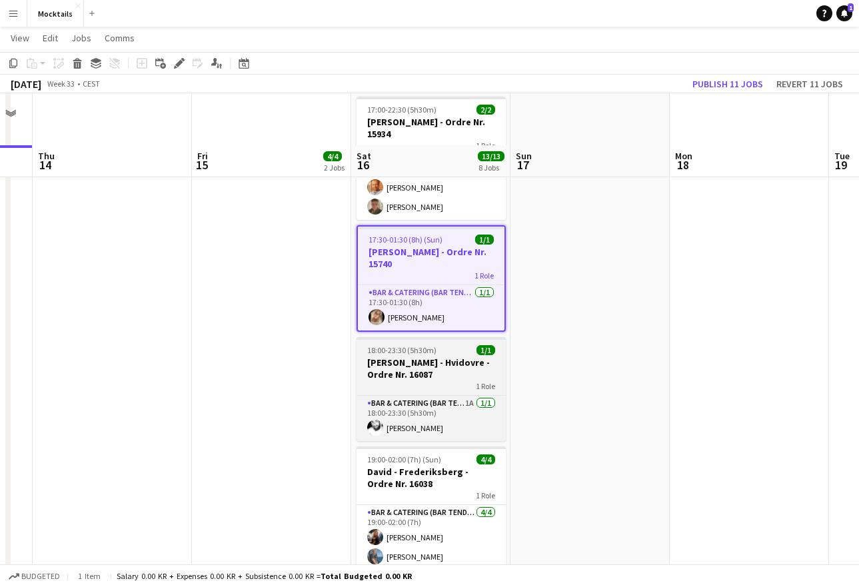
scroll to position [402, 0]
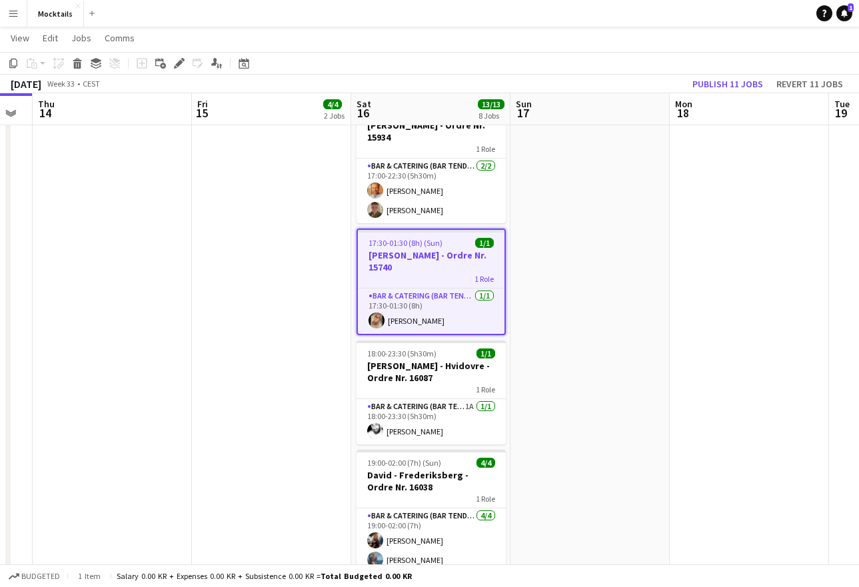
click at [331, 0] on app-navbar "Menu Boards Boards Boards All jobs Status Workforce Workforce My Workforce Recr…" at bounding box center [429, 13] width 859 height 27
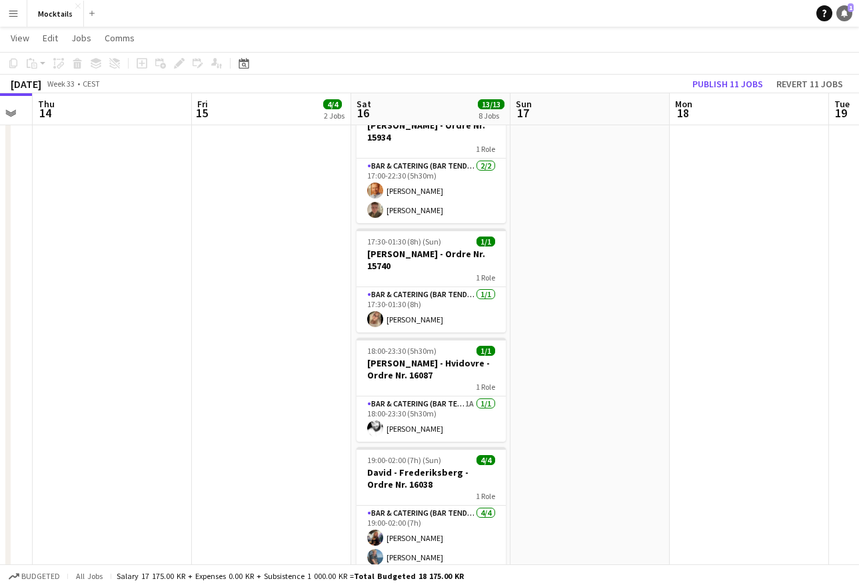
click at [847, 14] on icon "Notifications" at bounding box center [844, 13] width 8 height 8
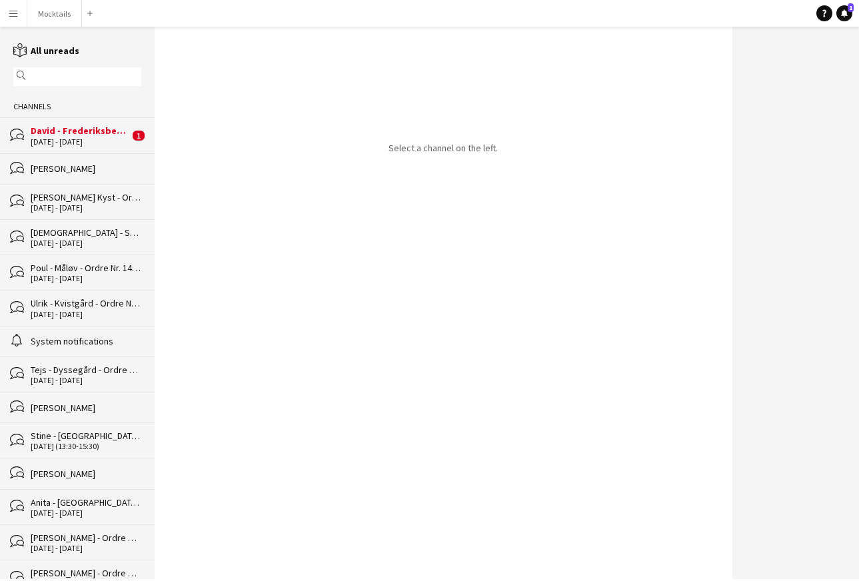
click at [95, 135] on div "David - Frederiksberg - Ordre Nr. 16038" at bounding box center [80, 131] width 99 height 12
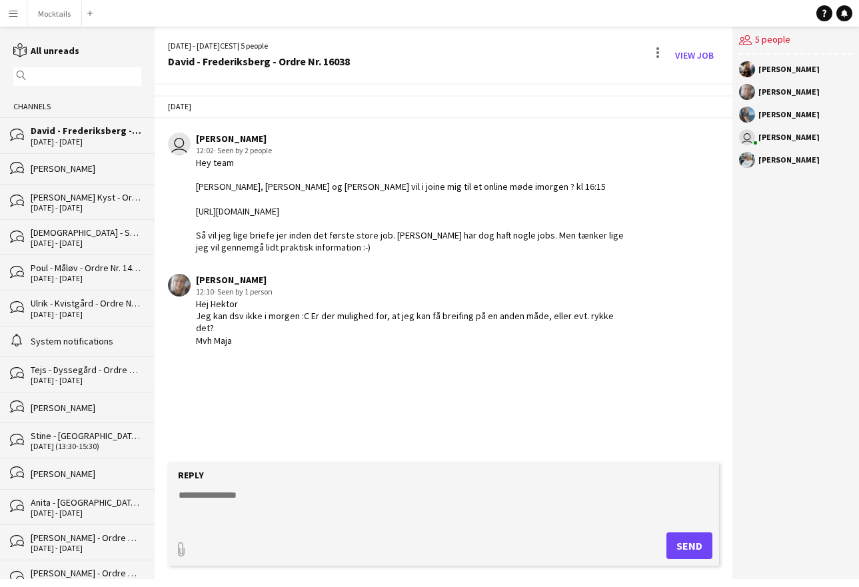
drag, startPoint x: 297, startPoint y: 315, endPoint x: 334, endPoint y: 326, distance: 39.0
click at [334, 326] on div "Hej Hektor Jeg kan dsv ikke i morgen :C Er der mulighed for, at jeg kan få brei…" at bounding box center [413, 322] width 434 height 49
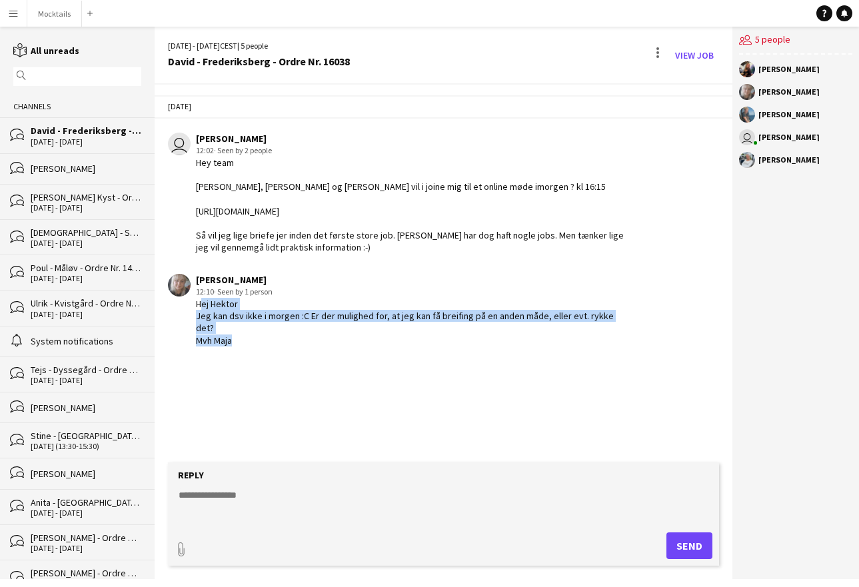
drag, startPoint x: 197, startPoint y: 305, endPoint x: 294, endPoint y: 341, distance: 103.7
click at [294, 341] on div "[DATE] user [PERSON_NAME] 12:02 · Seen by 2 people Hey team [PERSON_NAME], [PER…" at bounding box center [444, 220] width 578 height 271
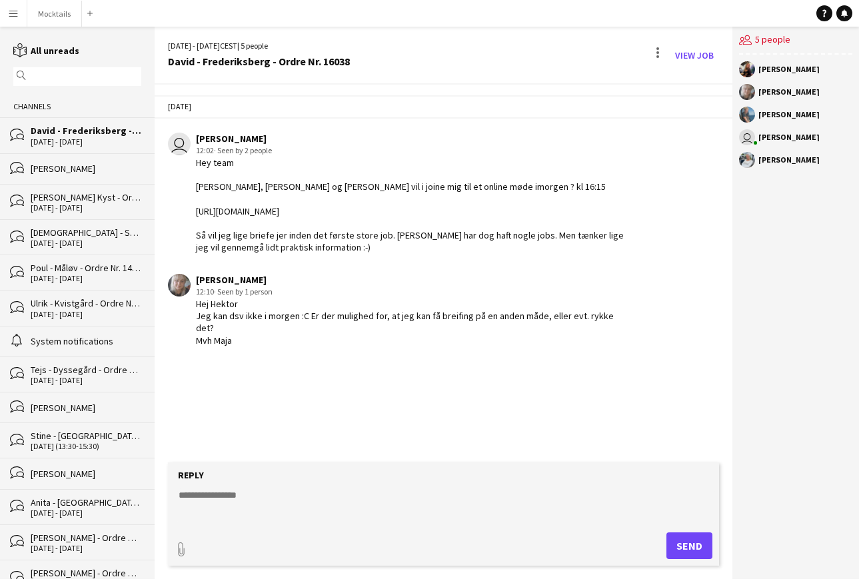
click at [347, 326] on div "Hej Hektor Jeg kan dsv ikke i morgen :C Er der mulighed for, at jeg kan få brei…" at bounding box center [413, 322] width 434 height 49
drag, startPoint x: 374, startPoint y: 315, endPoint x: 408, endPoint y: 323, distance: 35.4
click at [408, 323] on div "Hej Hektor Jeg kan dsv ikke i morgen :C Er der mulighed for, at jeg kan få brei…" at bounding box center [413, 322] width 434 height 49
drag, startPoint x: 297, startPoint y: 309, endPoint x: 372, endPoint y: 324, distance: 76.8
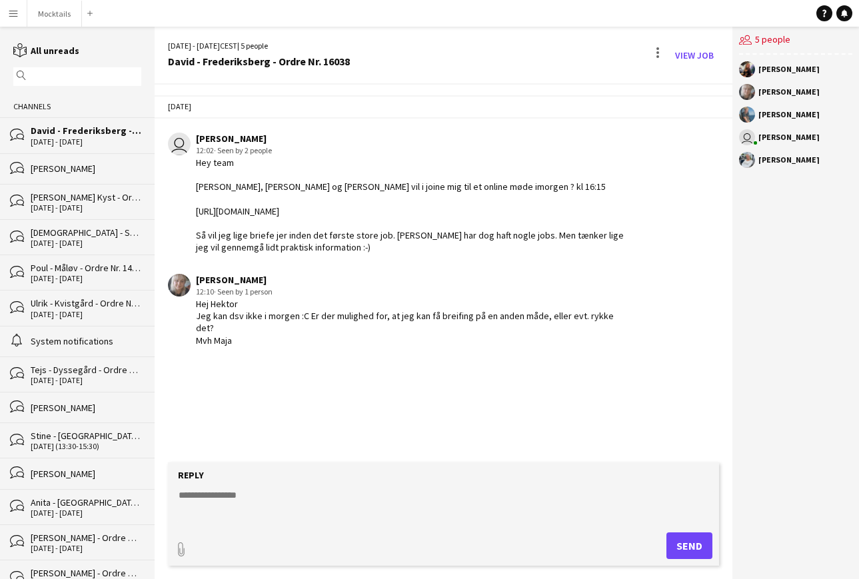
click at [372, 324] on div "Hej Hektor Jeg kan dsv ikke i morgen :C Er der mulighed for, at jeg kan få brei…" at bounding box center [413, 322] width 434 height 49
click at [293, 492] on textarea at bounding box center [446, 505] width 538 height 35
drag, startPoint x: 203, startPoint y: 494, endPoint x: 162, endPoint y: 498, distance: 40.8
click at [162, 498] on app-message-form "**********" at bounding box center [444, 520] width 578 height 117
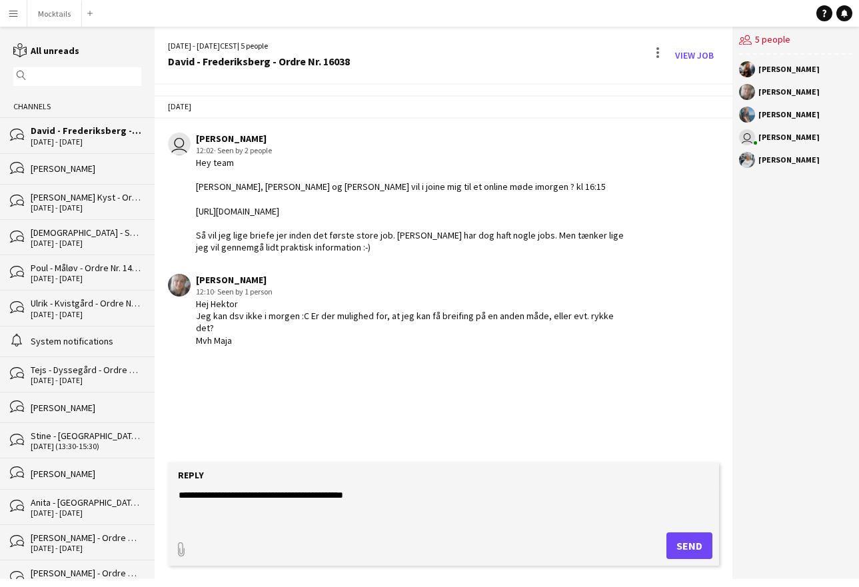
drag, startPoint x: 374, startPoint y: 492, endPoint x: 306, endPoint y: 492, distance: 68.6
click at [306, 492] on textarea "**********" at bounding box center [446, 505] width 538 height 35
type textarea "**********"
click at [688, 548] on button "Send" at bounding box center [689, 545] width 46 height 27
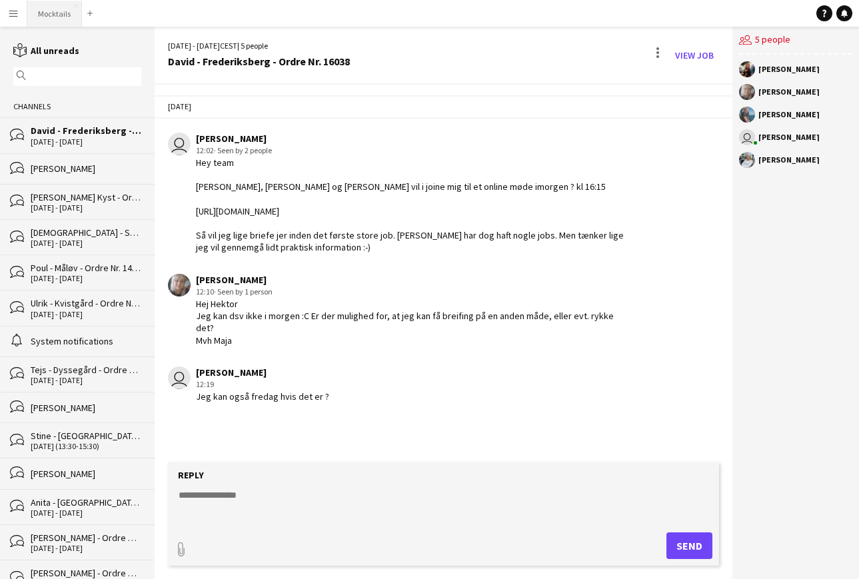
click at [55, 10] on button "Mocktails Close" at bounding box center [54, 14] width 55 height 26
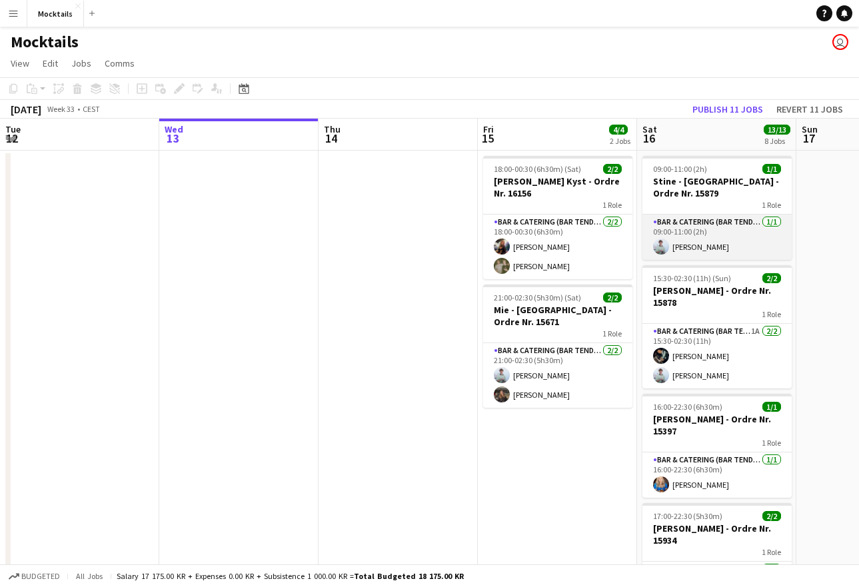
click at [704, 241] on app-card-role "Bar & Catering (Bar Tender) [DATE] 09:00-11:00 (2h) [PERSON_NAME]" at bounding box center [716, 237] width 149 height 45
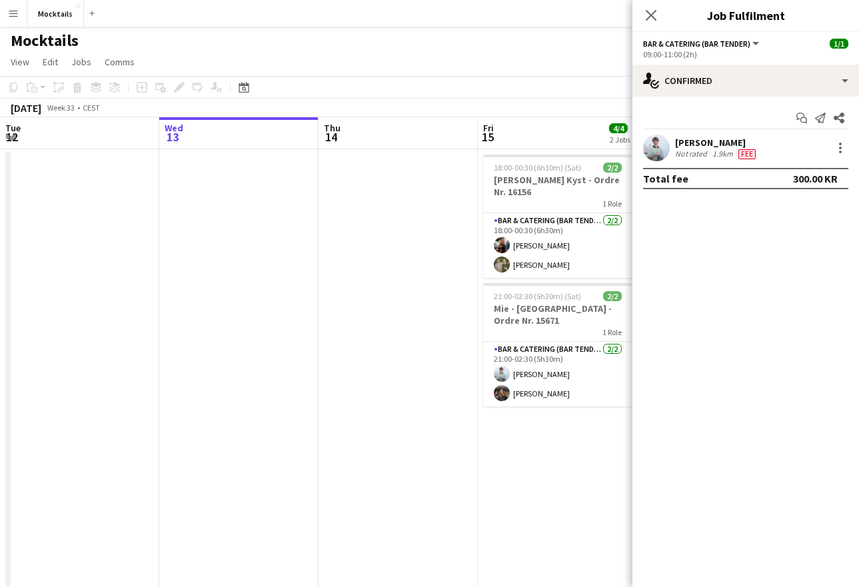
scroll to position [1, 0]
click at [652, 15] on icon at bounding box center [650, 15] width 13 height 13
